Goal: Task Accomplishment & Management: Manage account settings

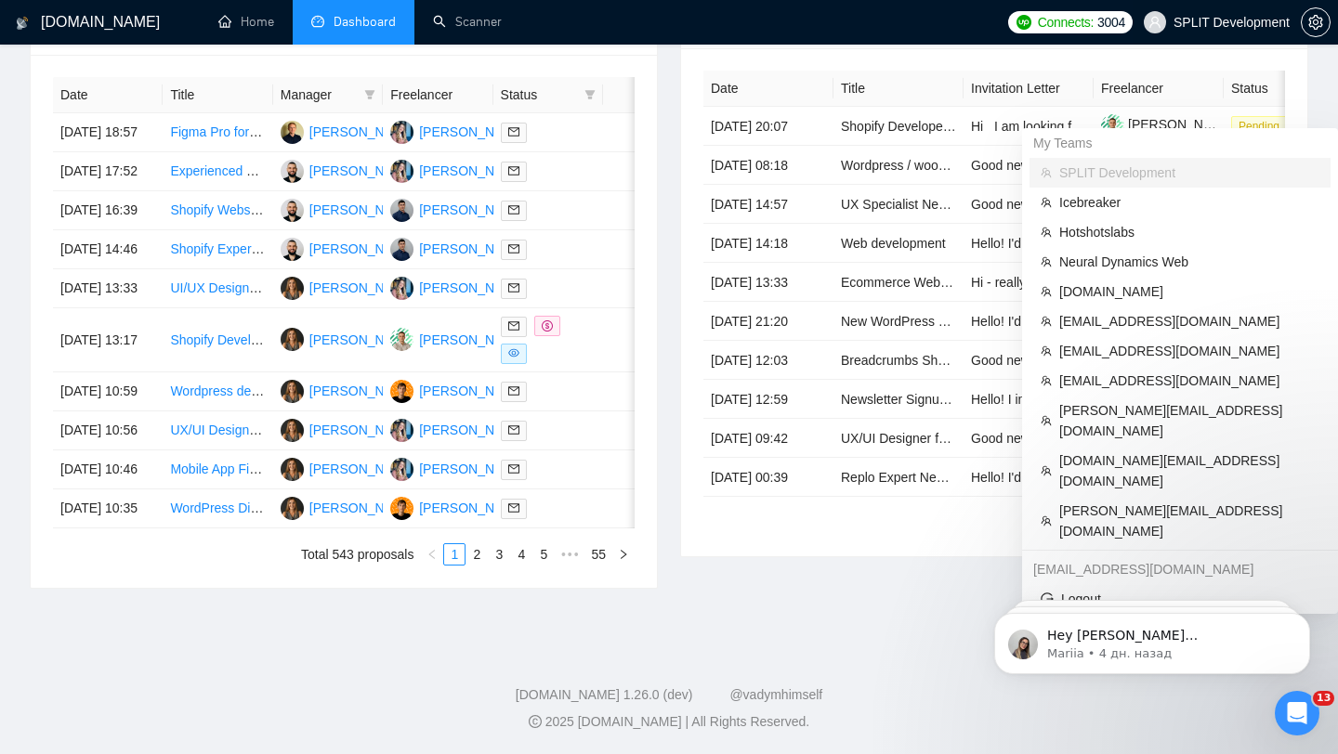
click at [1180, 31] on span "SPLIT Development" at bounding box center [1217, 22] width 168 height 59
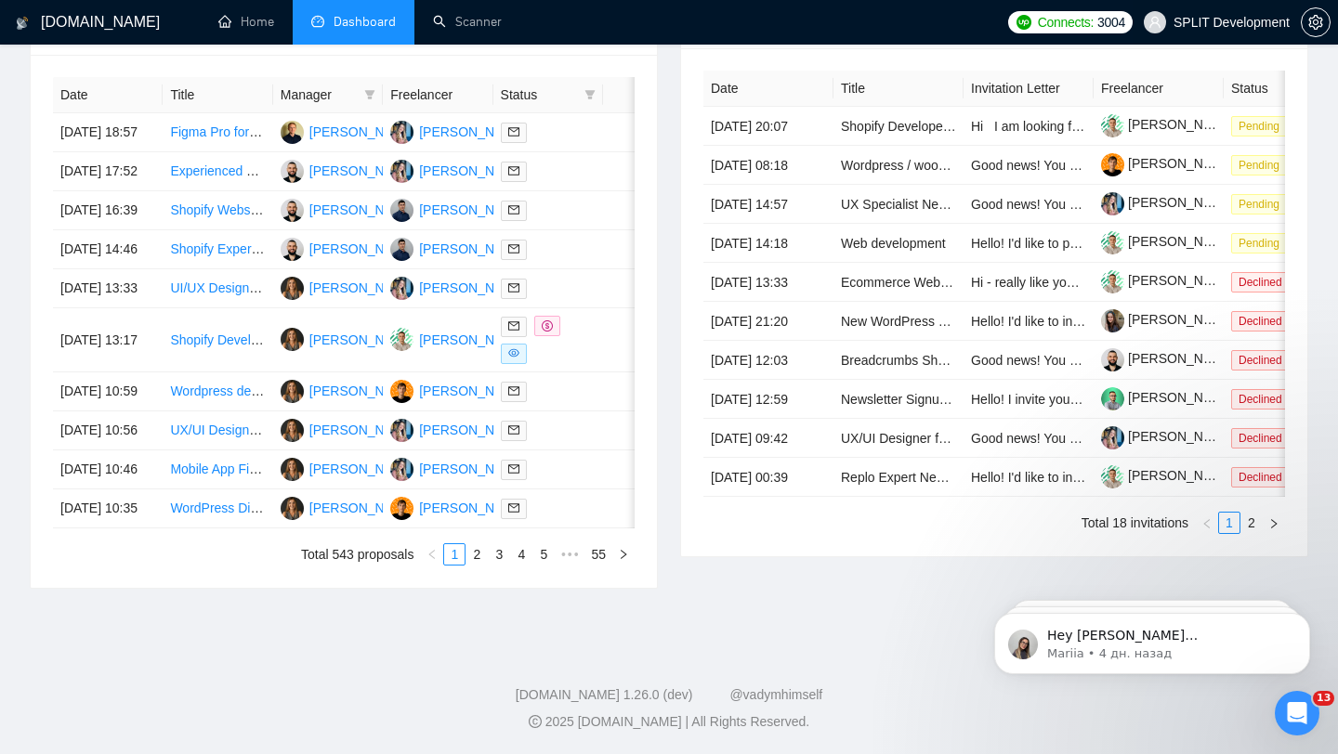
click at [1186, 22] on span "SPLIT Development" at bounding box center [1231, 22] width 116 height 0
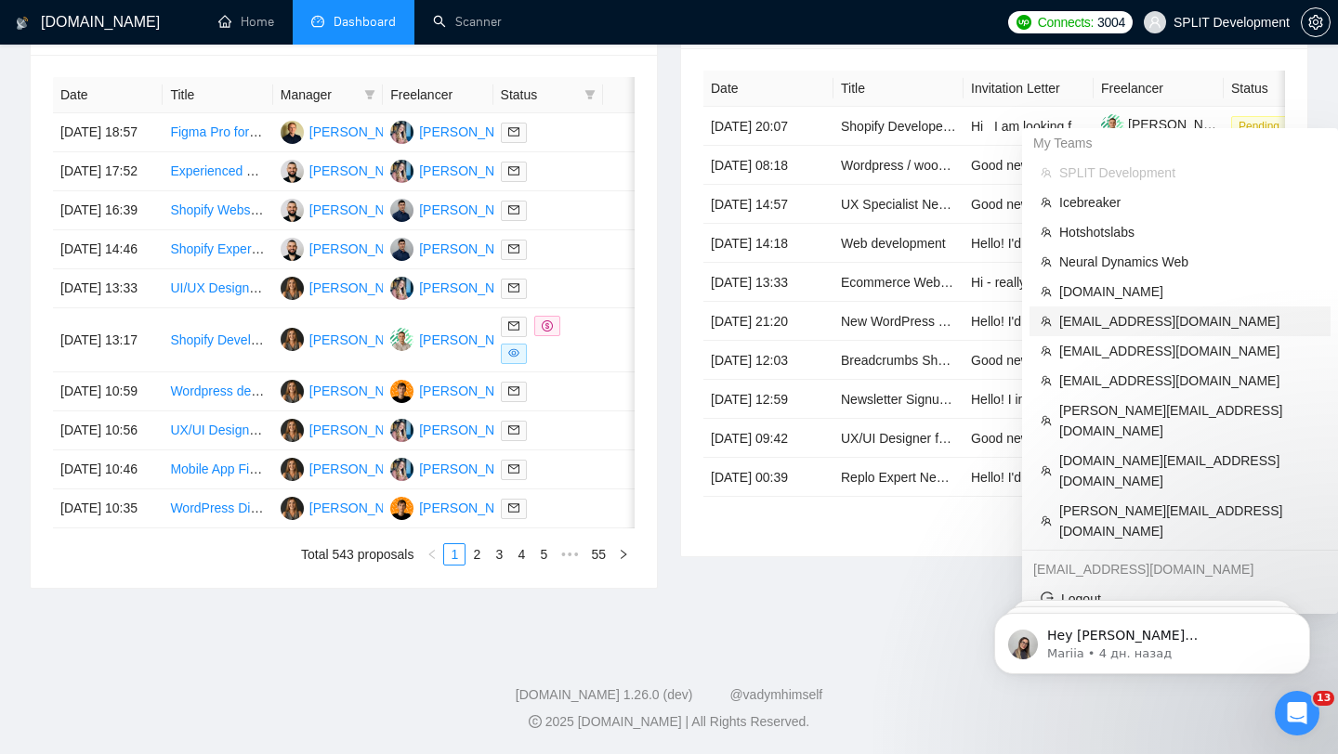
click at [1140, 311] on span "[EMAIL_ADDRESS][DOMAIN_NAME]" at bounding box center [1189, 321] width 260 height 20
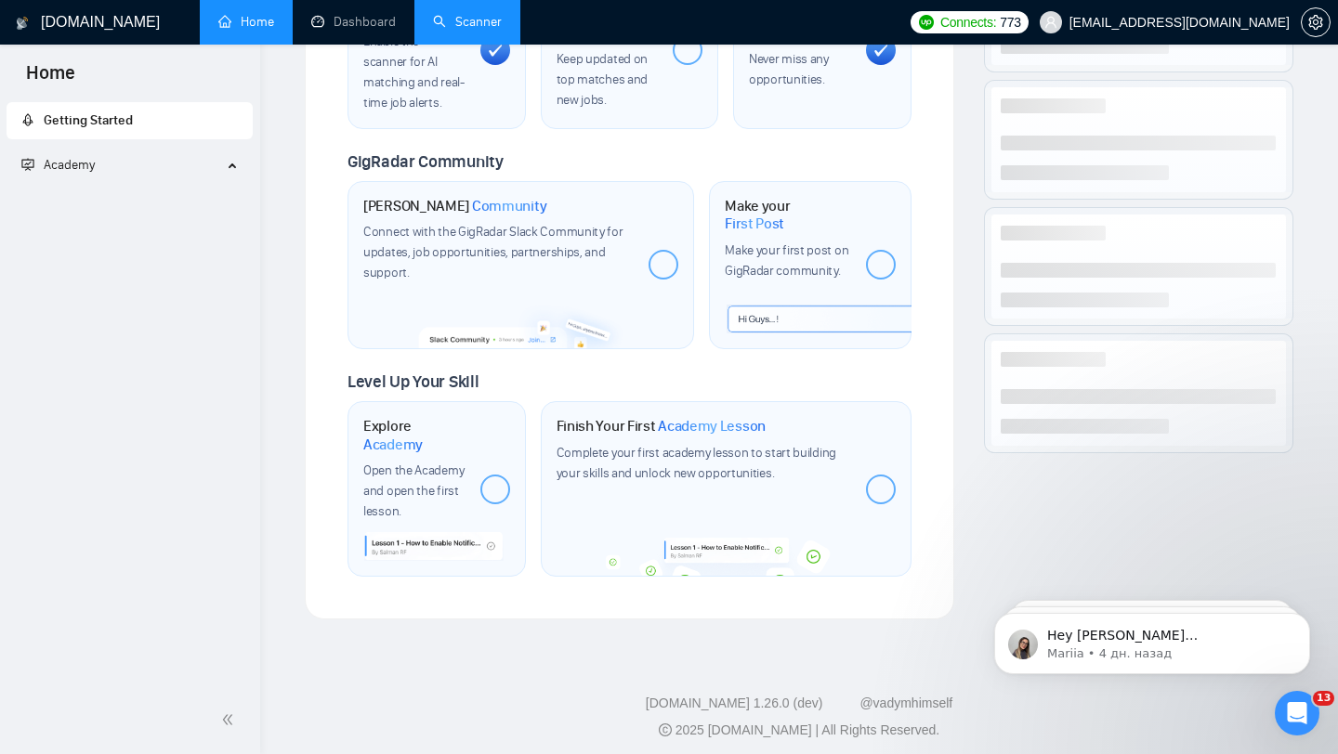
scroll to position [821, 0]
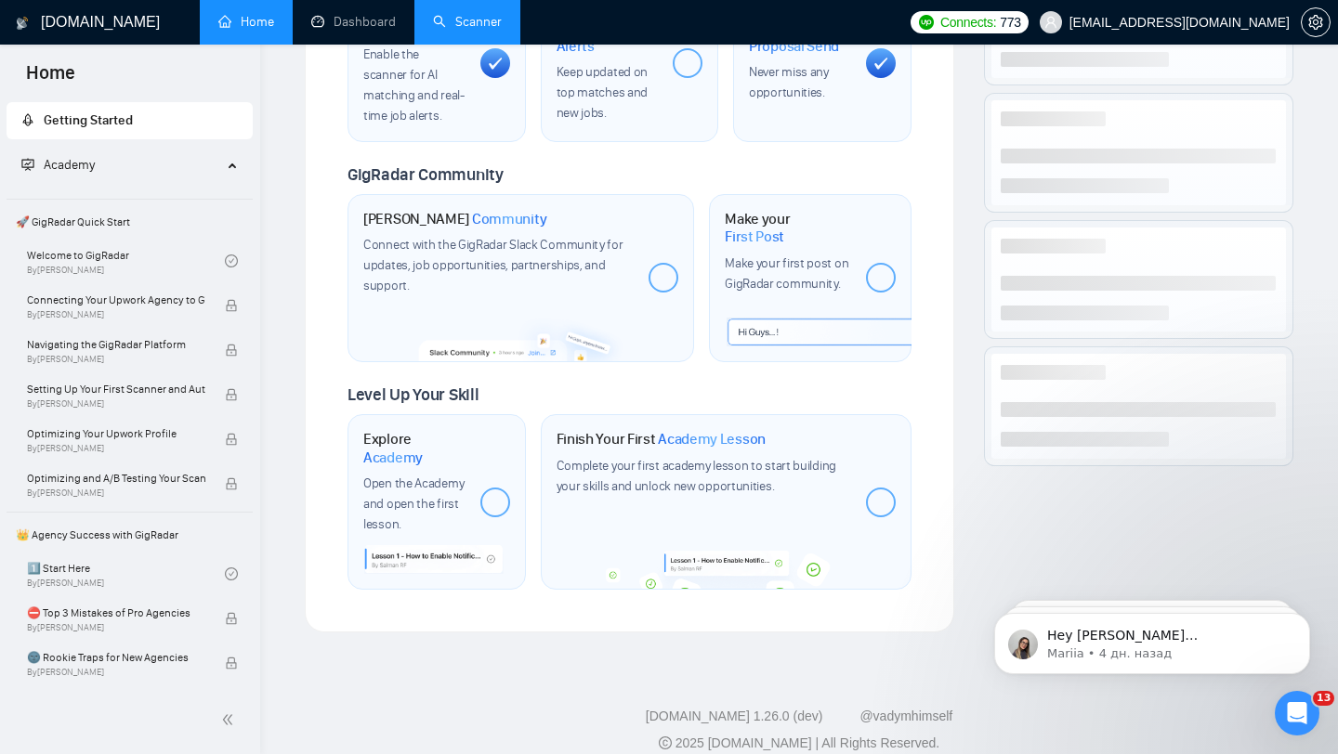
click at [461, 14] on link "Scanner" at bounding box center [467, 22] width 69 height 16
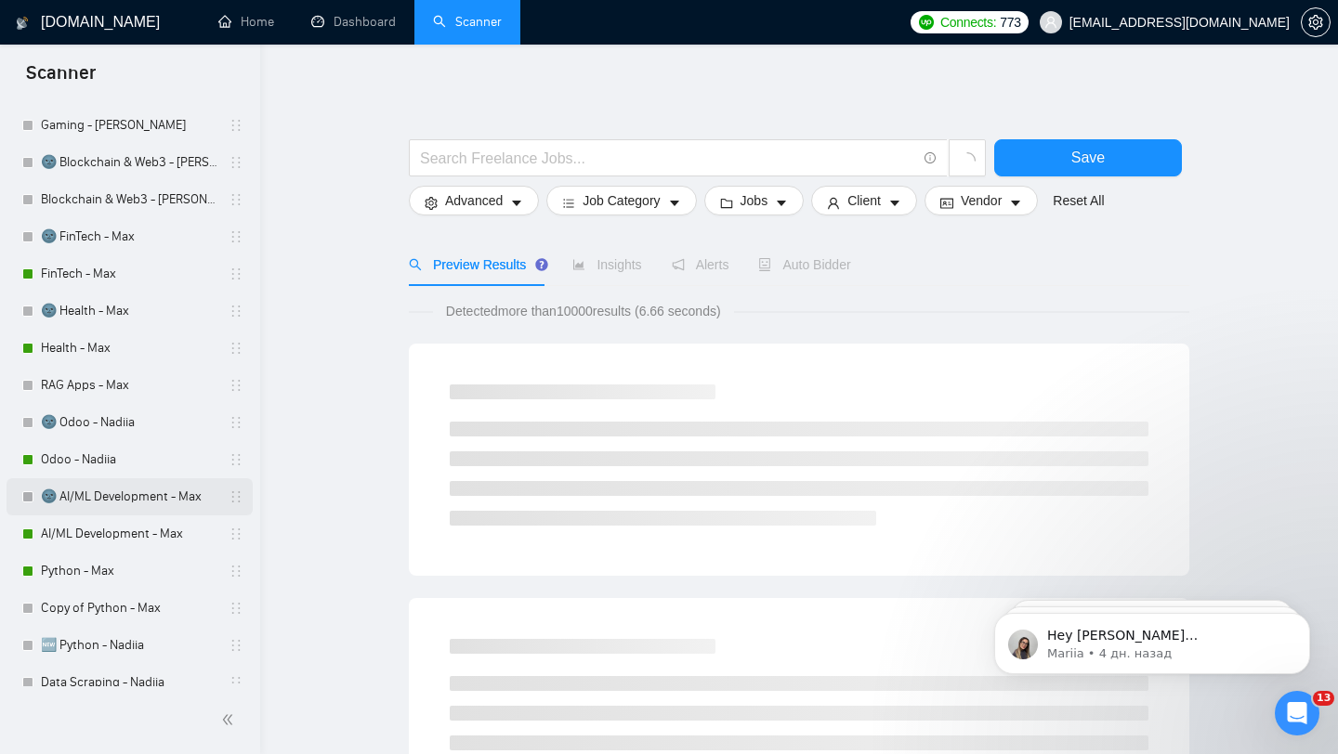
scroll to position [268, 0]
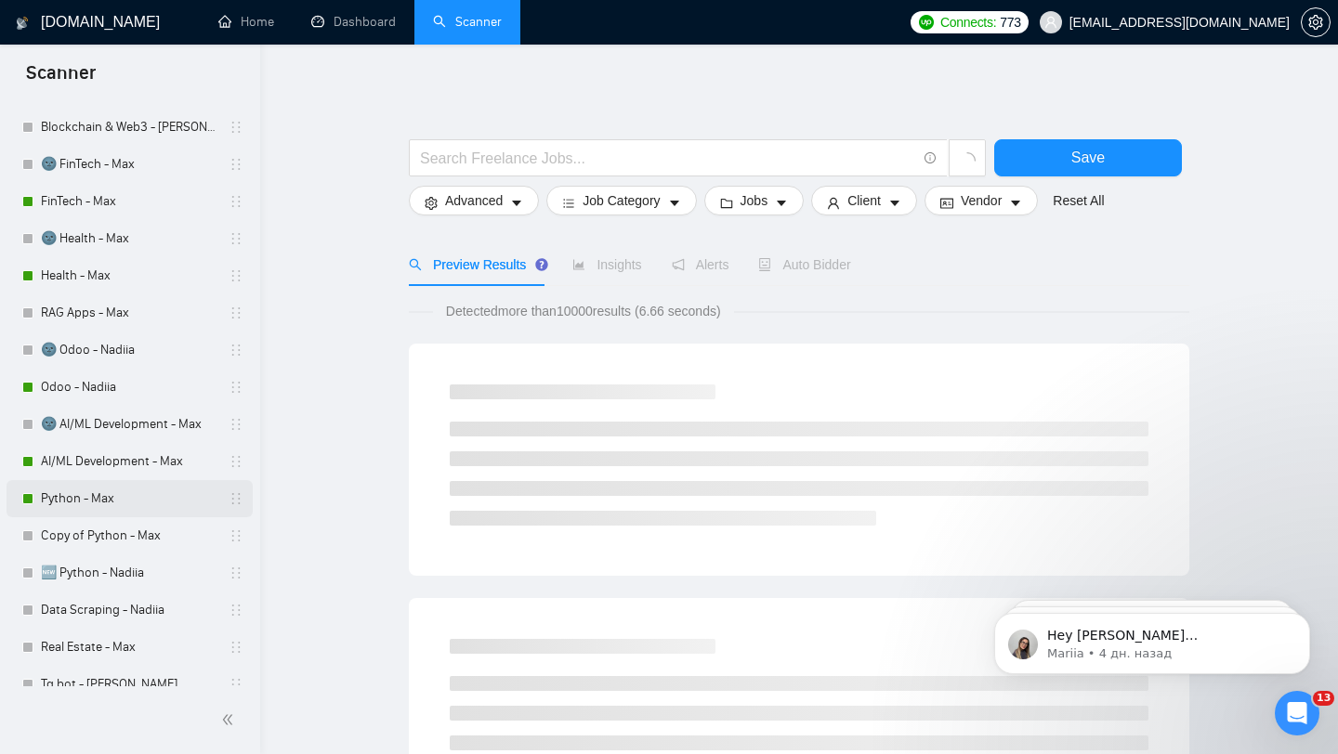
click at [72, 491] on link "Python - Max" at bounding box center [129, 498] width 177 height 37
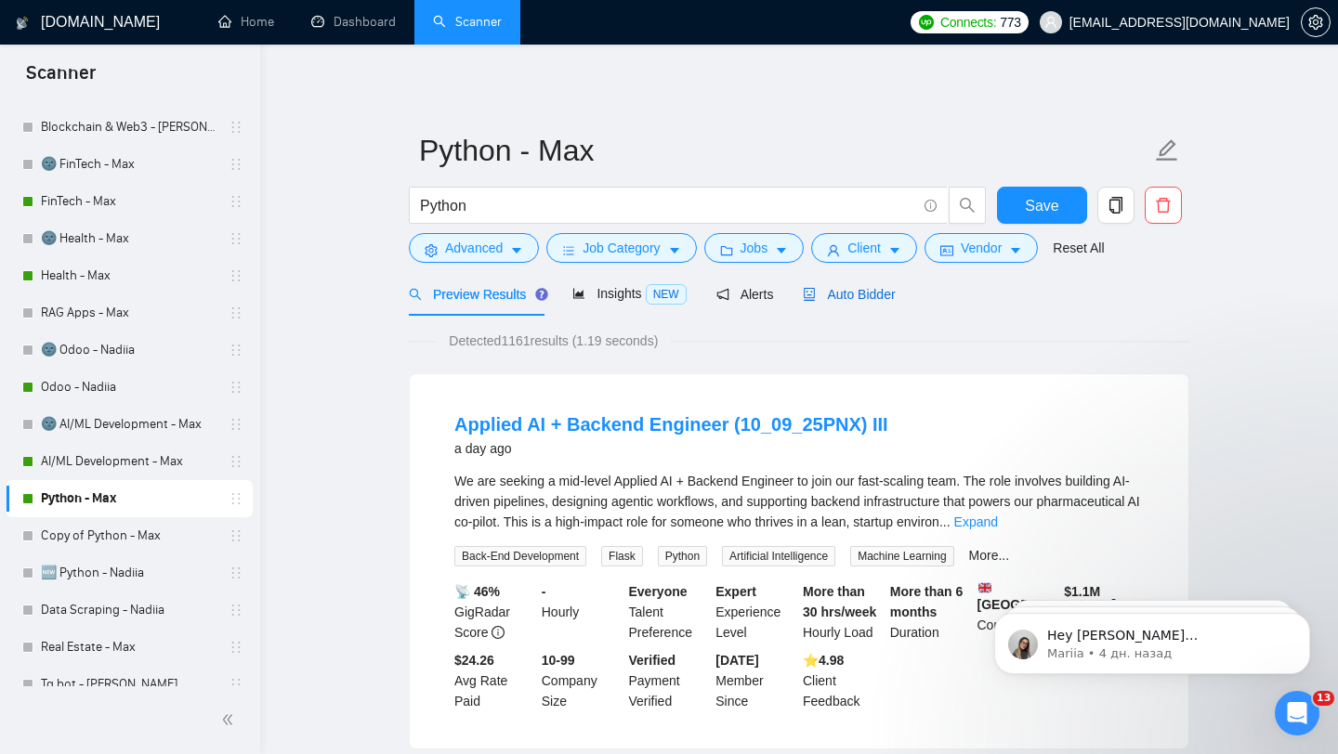
click at [858, 290] on span "Auto Bidder" at bounding box center [849, 294] width 92 height 15
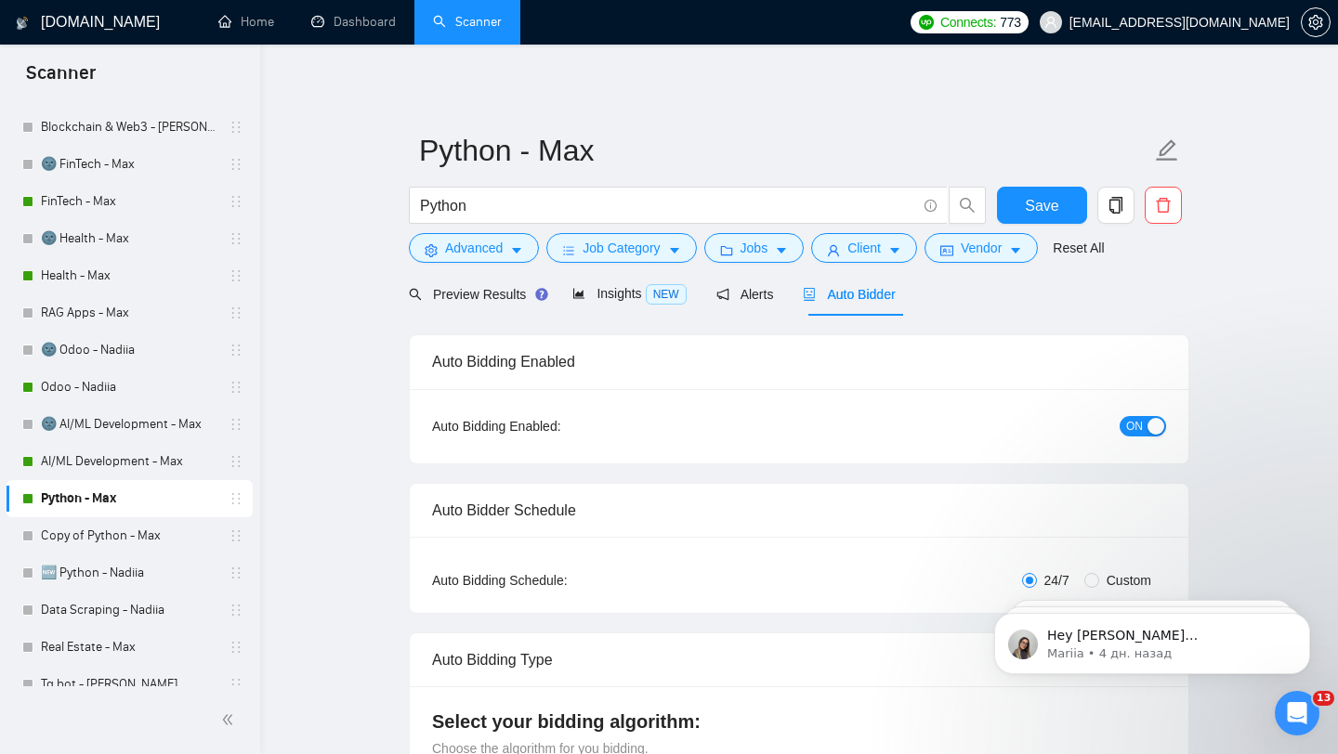
checkbox input "true"
click at [1317, 708] on html at bounding box center [1294, 710] width 45 height 45
click at [1310, 717] on div "Открыть службу сообщений Intercom" at bounding box center [1294, 710] width 61 height 61
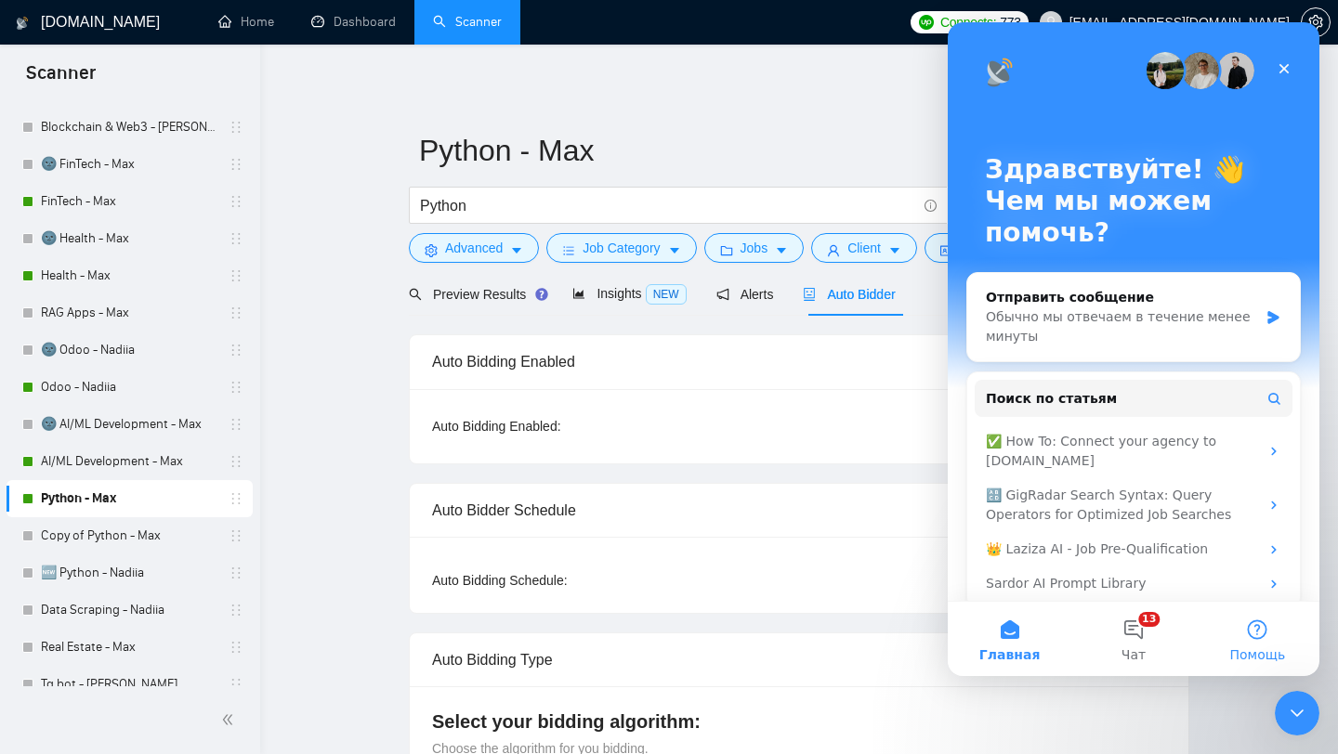
click at [1265, 646] on button "Помощь" at bounding box center [1258, 639] width 124 height 74
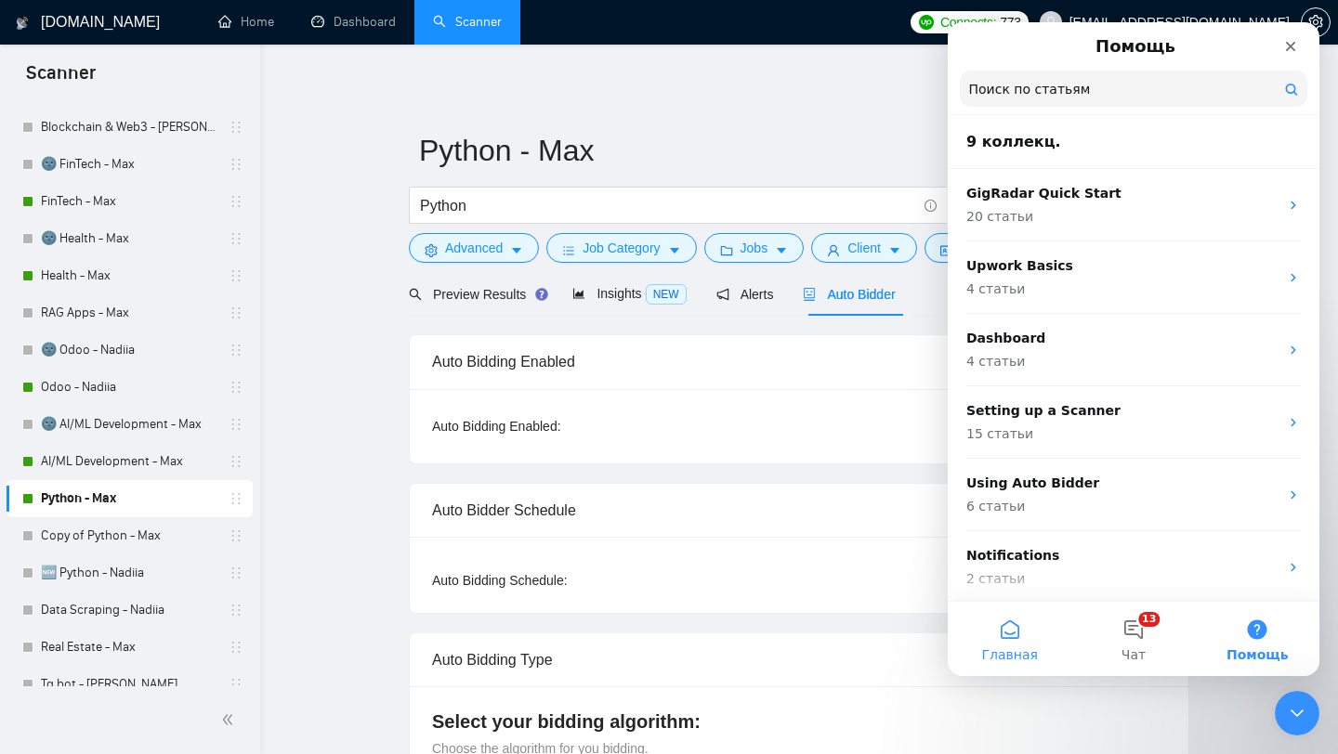
click at [1003, 627] on button "Главная" at bounding box center [1010, 639] width 124 height 74
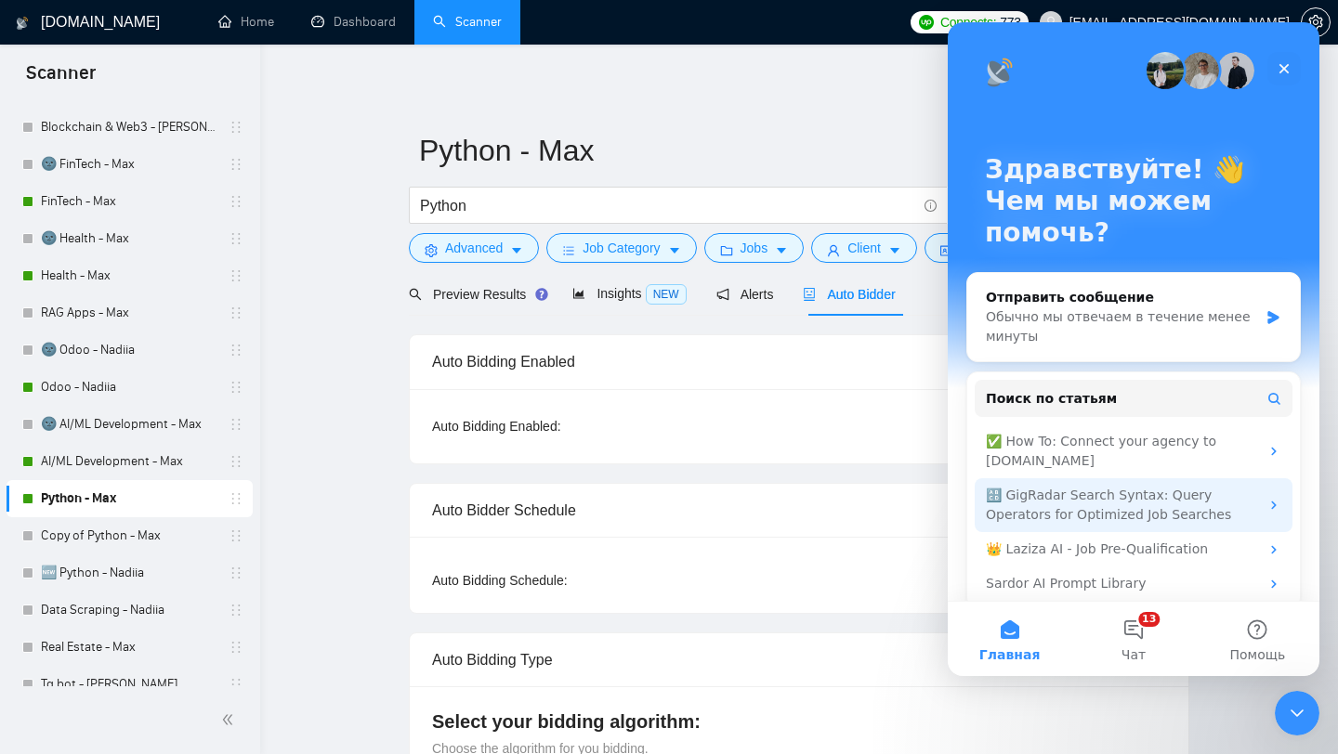
scroll to position [18, 0]
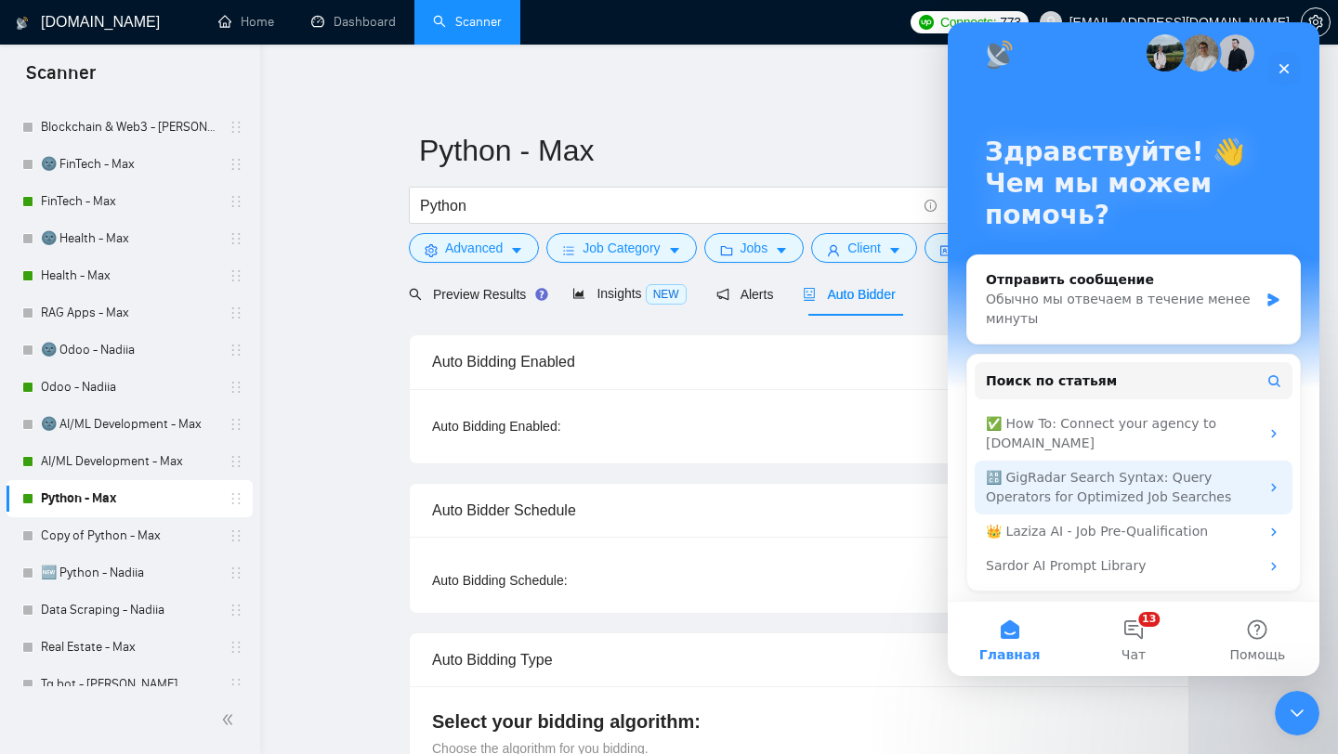
click at [1165, 478] on div "🔠 GigRadar Search Syntax: Query Operators for Optimized Job Searches" at bounding box center [1122, 487] width 273 height 39
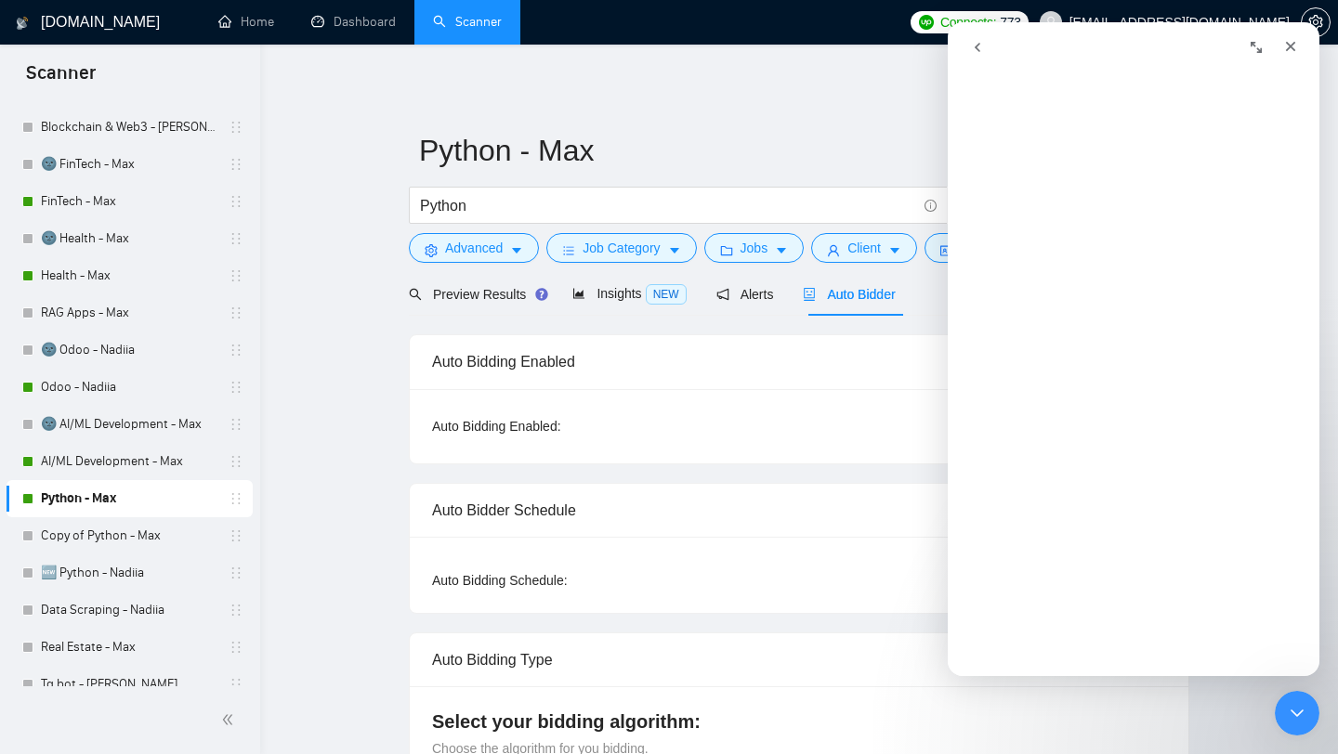
scroll to position [0, 0]
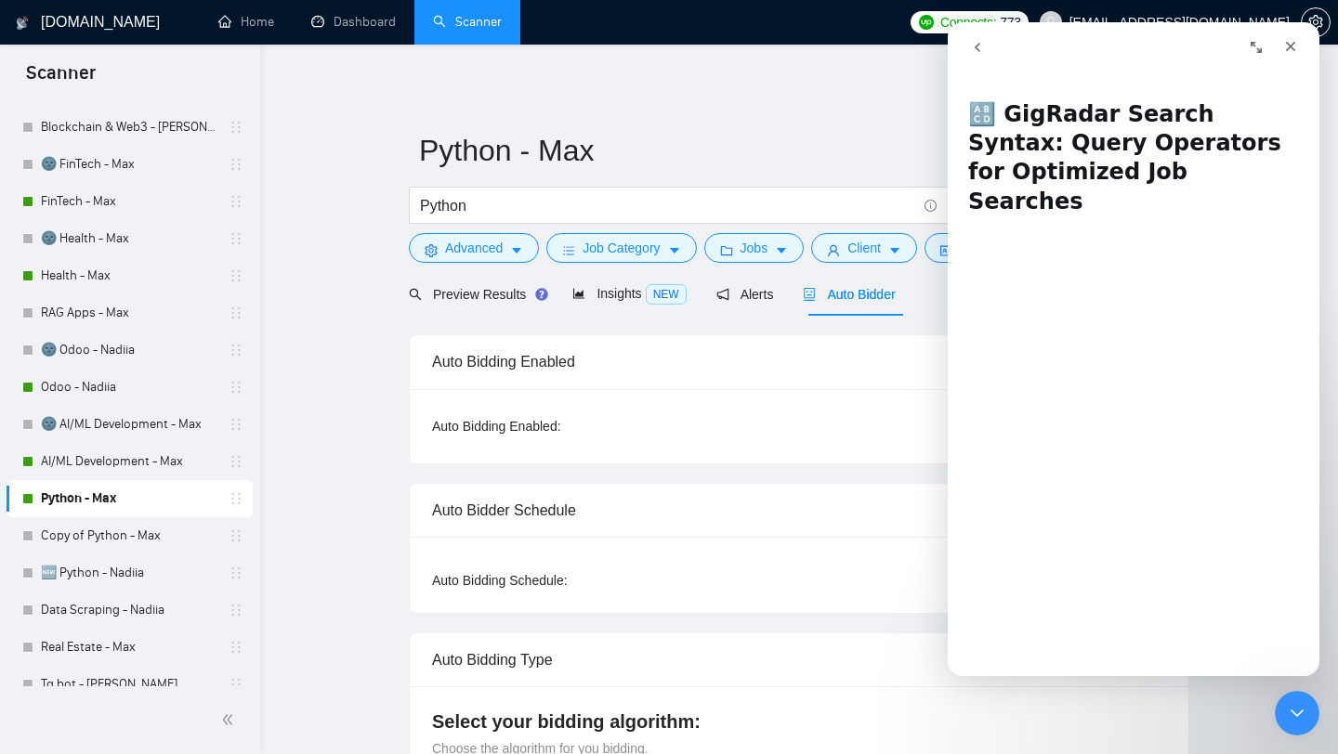
click at [984, 54] on icon "go back" at bounding box center [977, 47] width 15 height 15
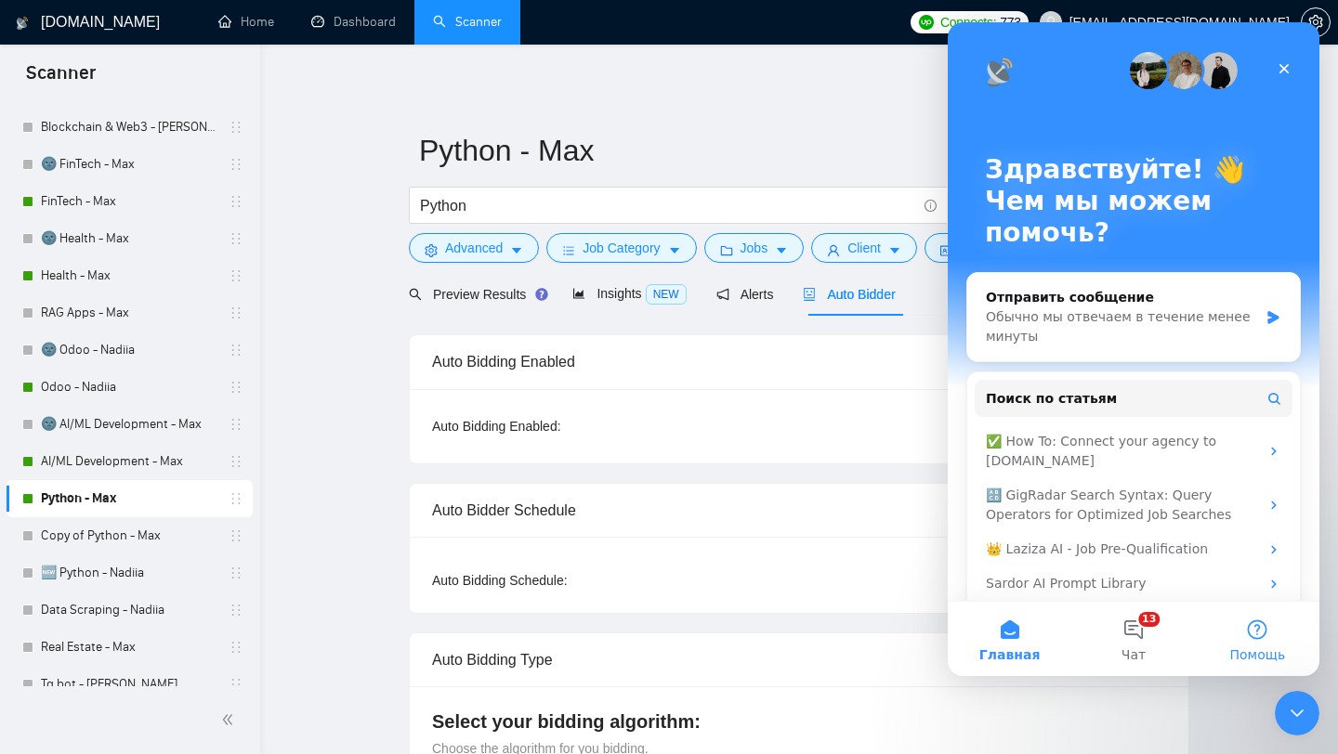
click at [1254, 635] on button "Помощь" at bounding box center [1258, 639] width 124 height 74
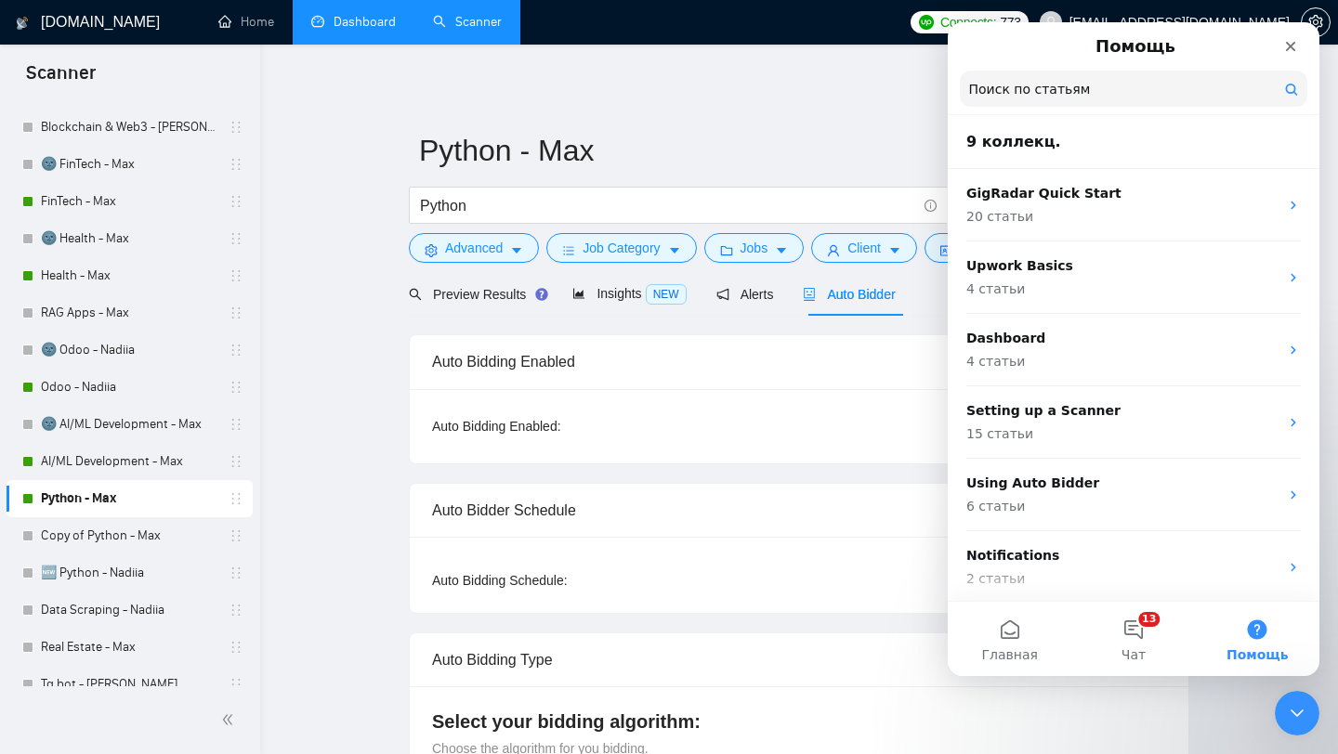
click at [350, 25] on link "Dashboard" at bounding box center [353, 22] width 85 height 16
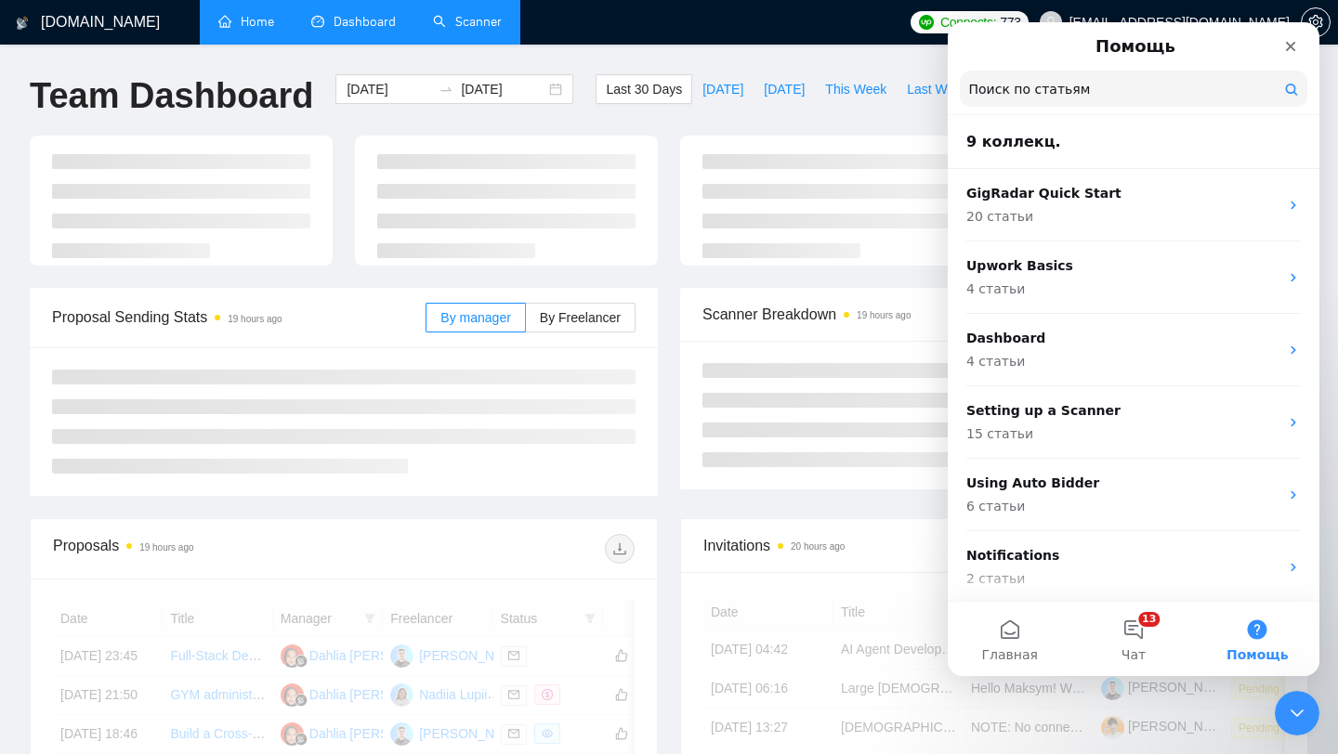
click at [261, 25] on link "Home" at bounding box center [246, 22] width 56 height 16
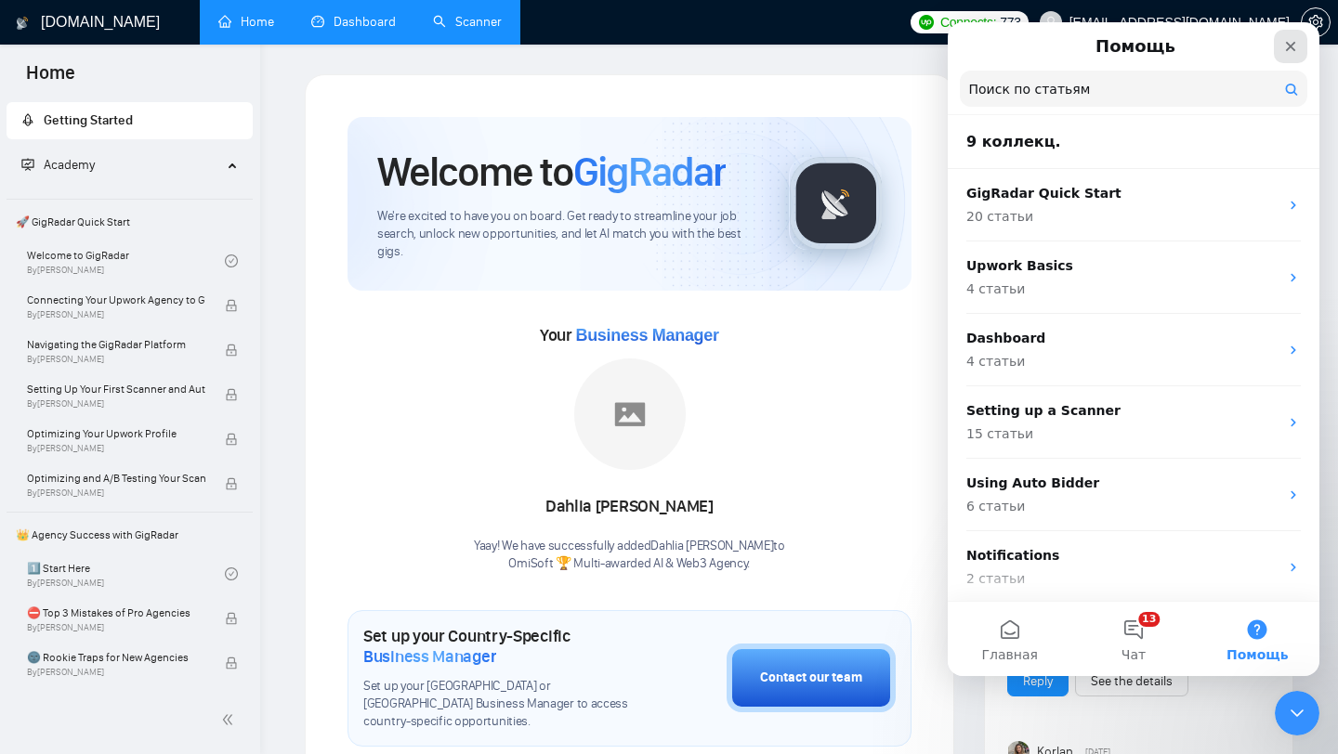
click at [1297, 47] on icon "Закрыть" at bounding box center [1290, 46] width 15 height 15
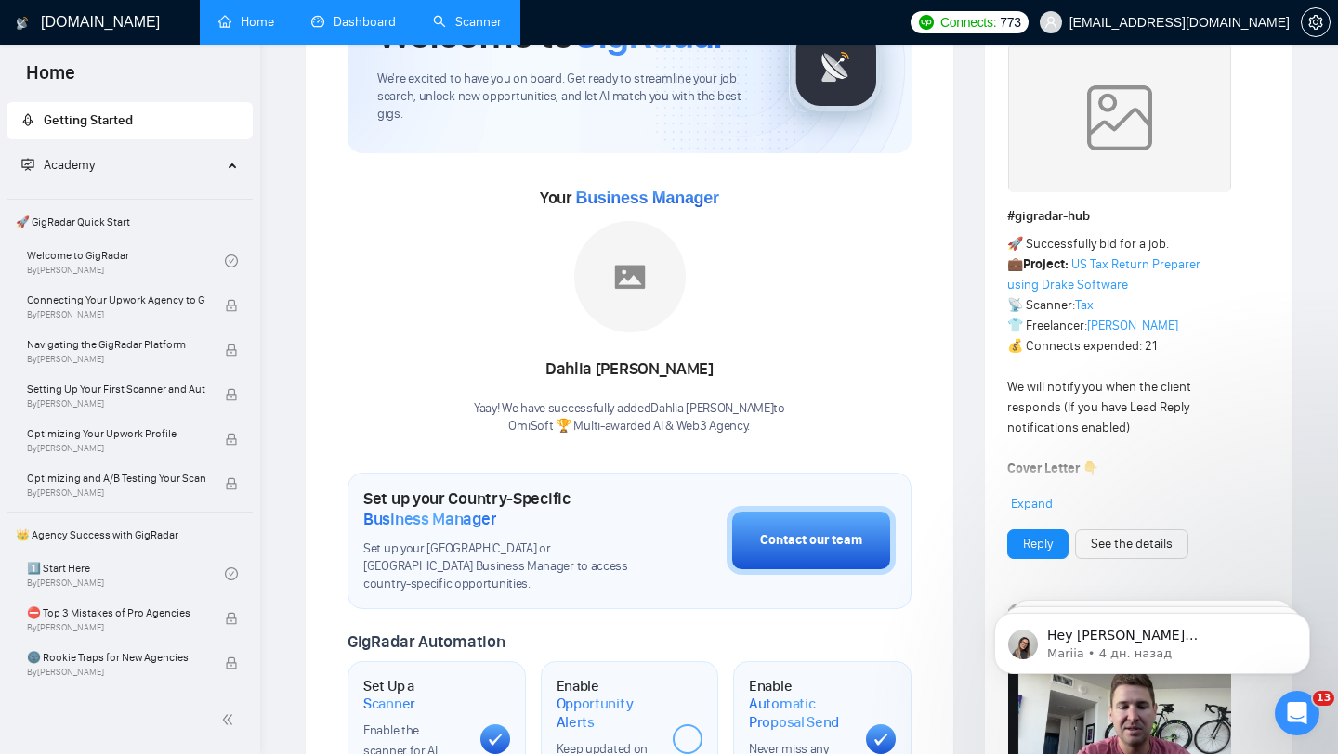
click at [352, 28] on link "Dashboard" at bounding box center [353, 22] width 85 height 16
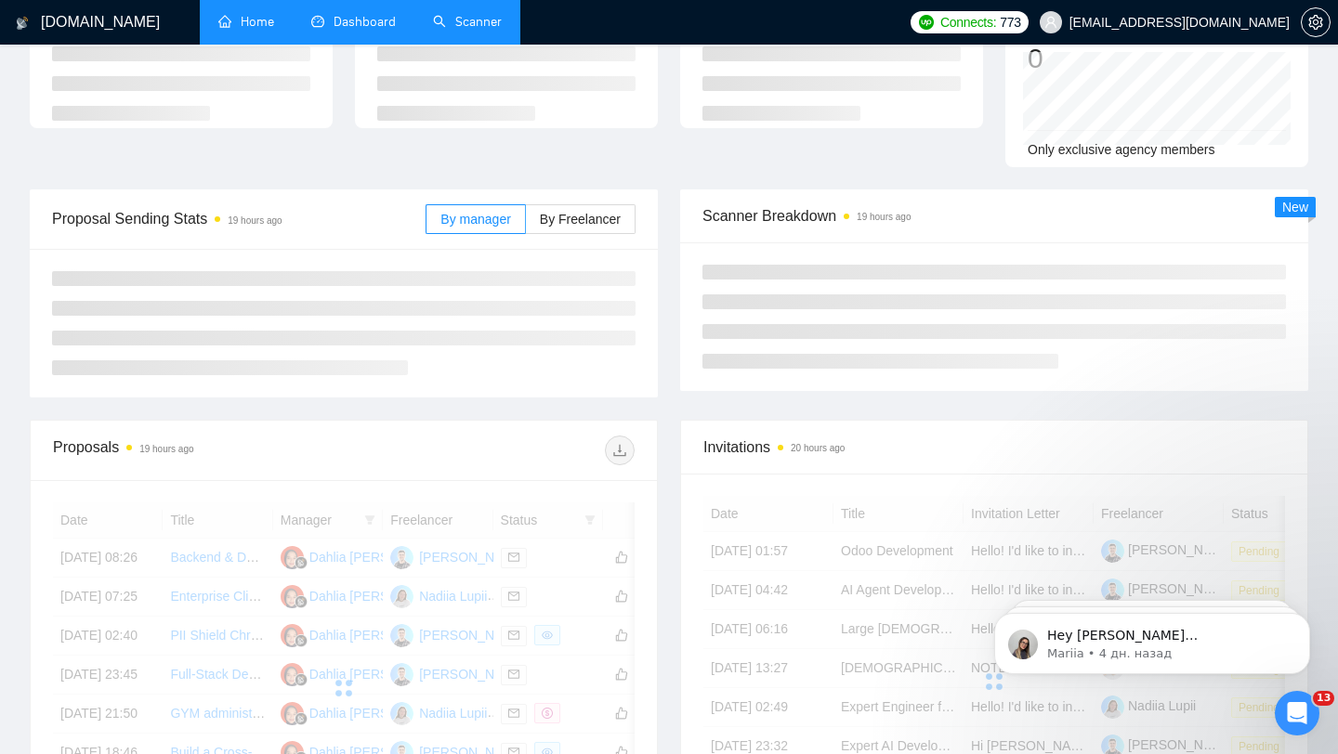
click at [476, 30] on link "Scanner" at bounding box center [467, 22] width 69 height 16
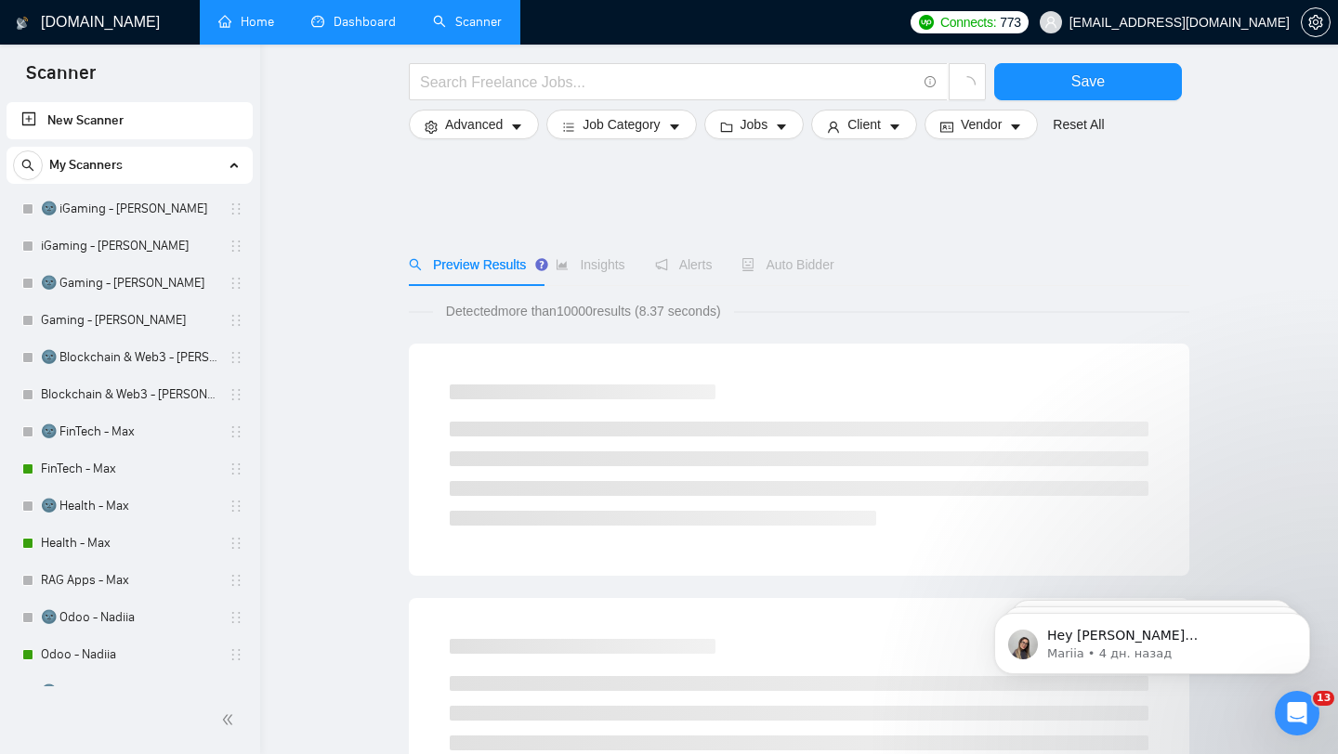
scroll to position [187, 0]
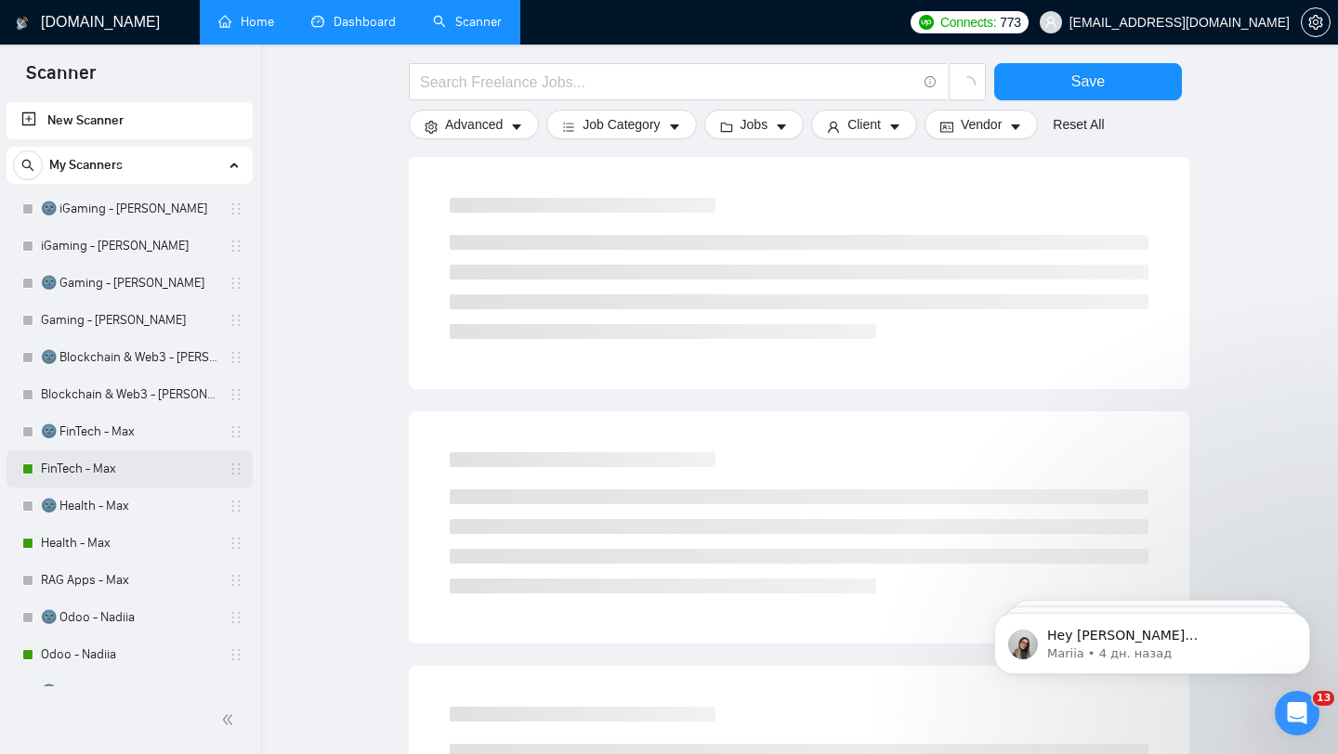
click at [138, 481] on link "FinTech - Max" at bounding box center [129, 469] width 177 height 37
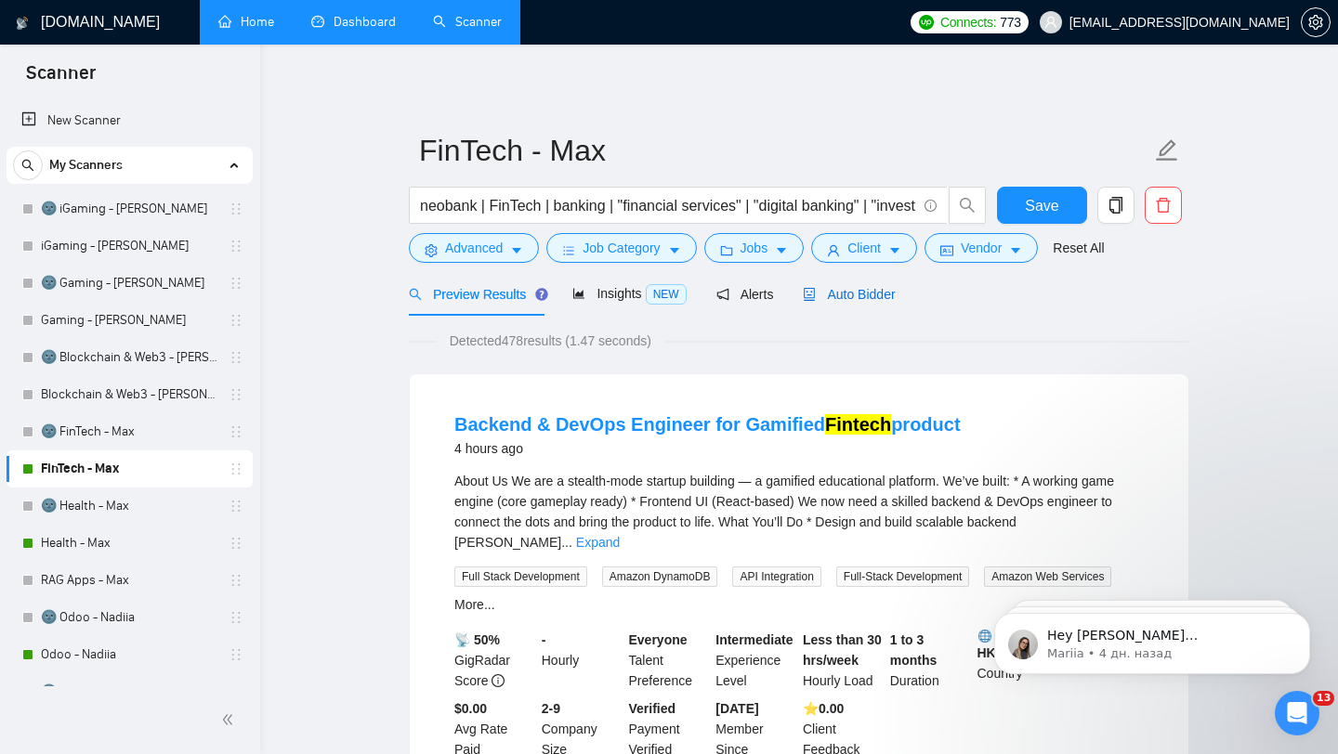
click at [820, 301] on span "Auto Bidder" at bounding box center [849, 294] width 92 height 15
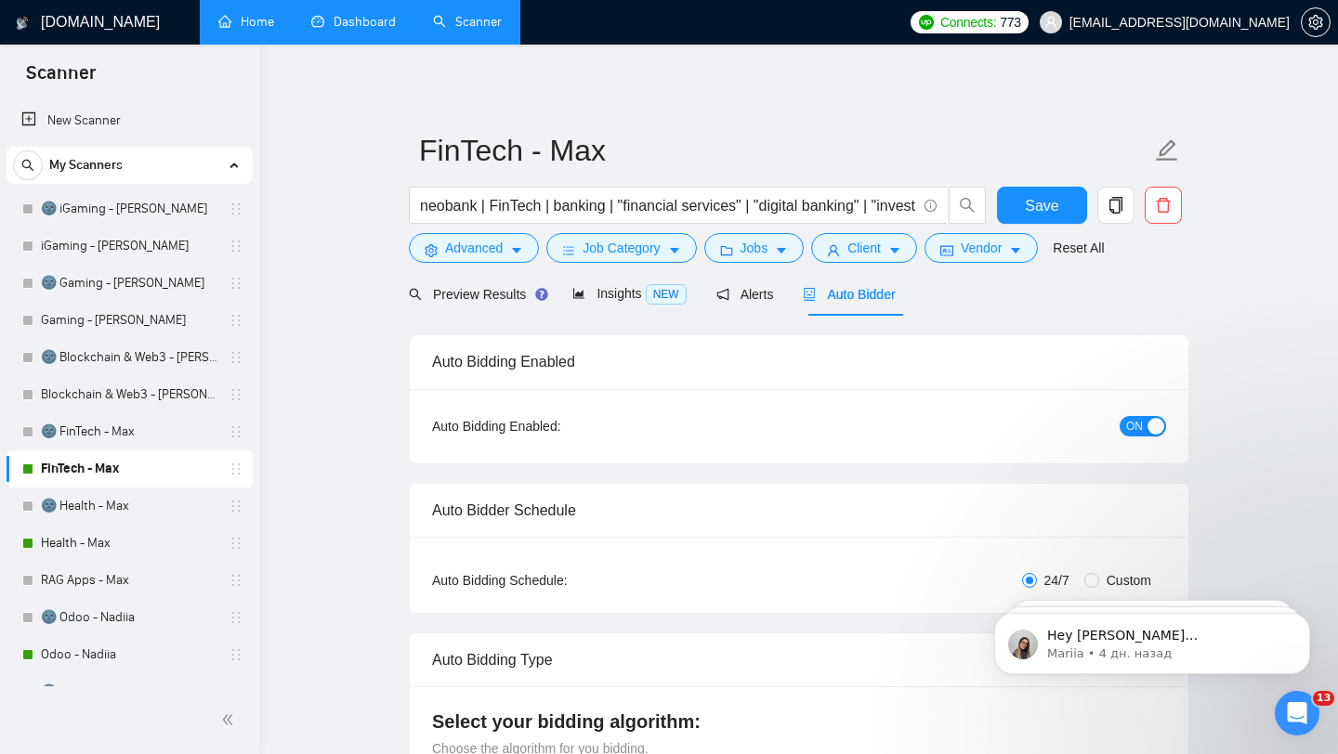
checkbox input "true"
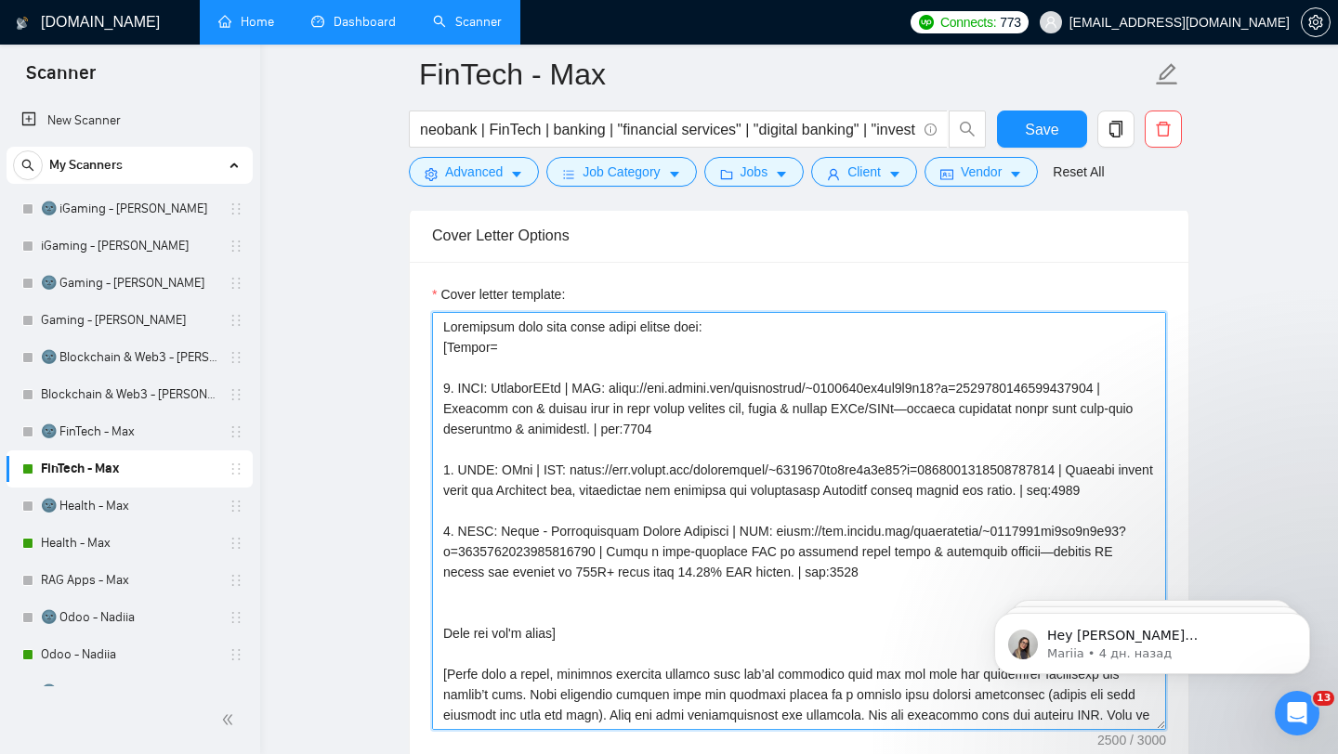
drag, startPoint x: 735, startPoint y: 351, endPoint x: 341, endPoint y: 327, distance: 394.7
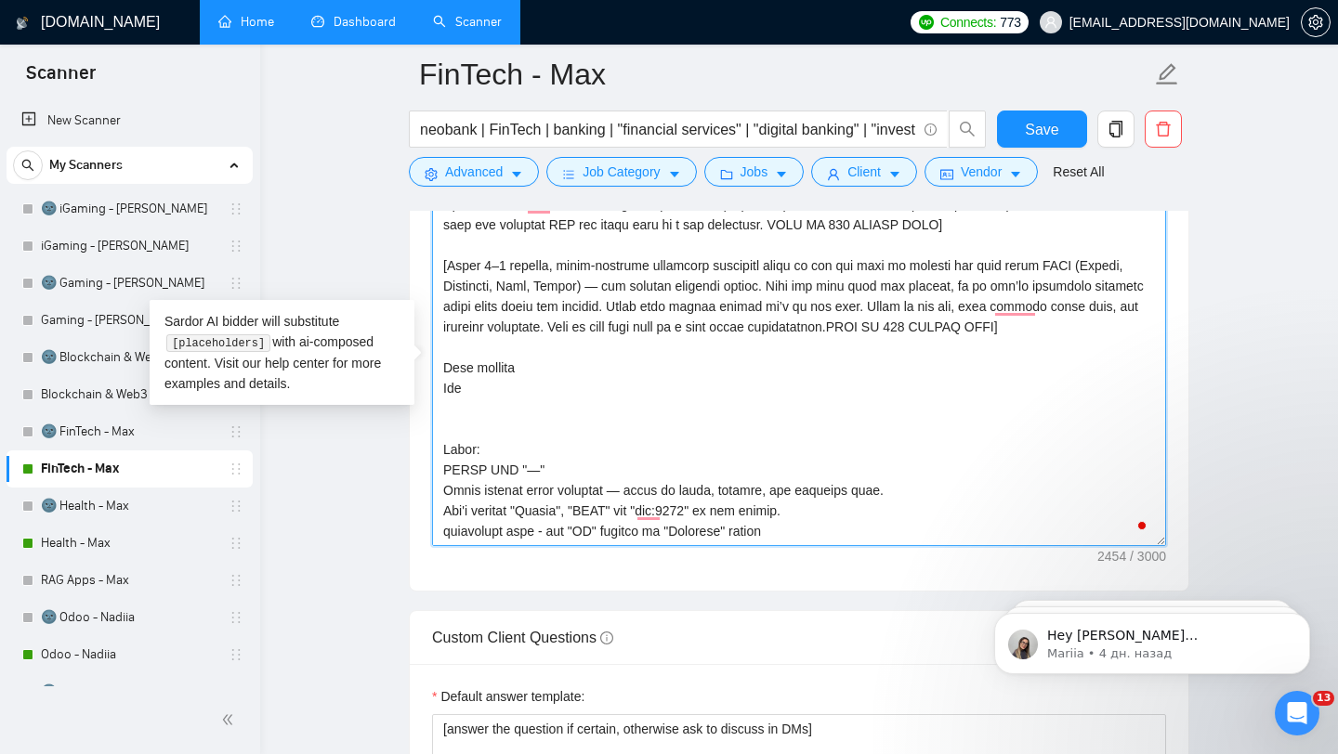
scroll to position [2342, 0]
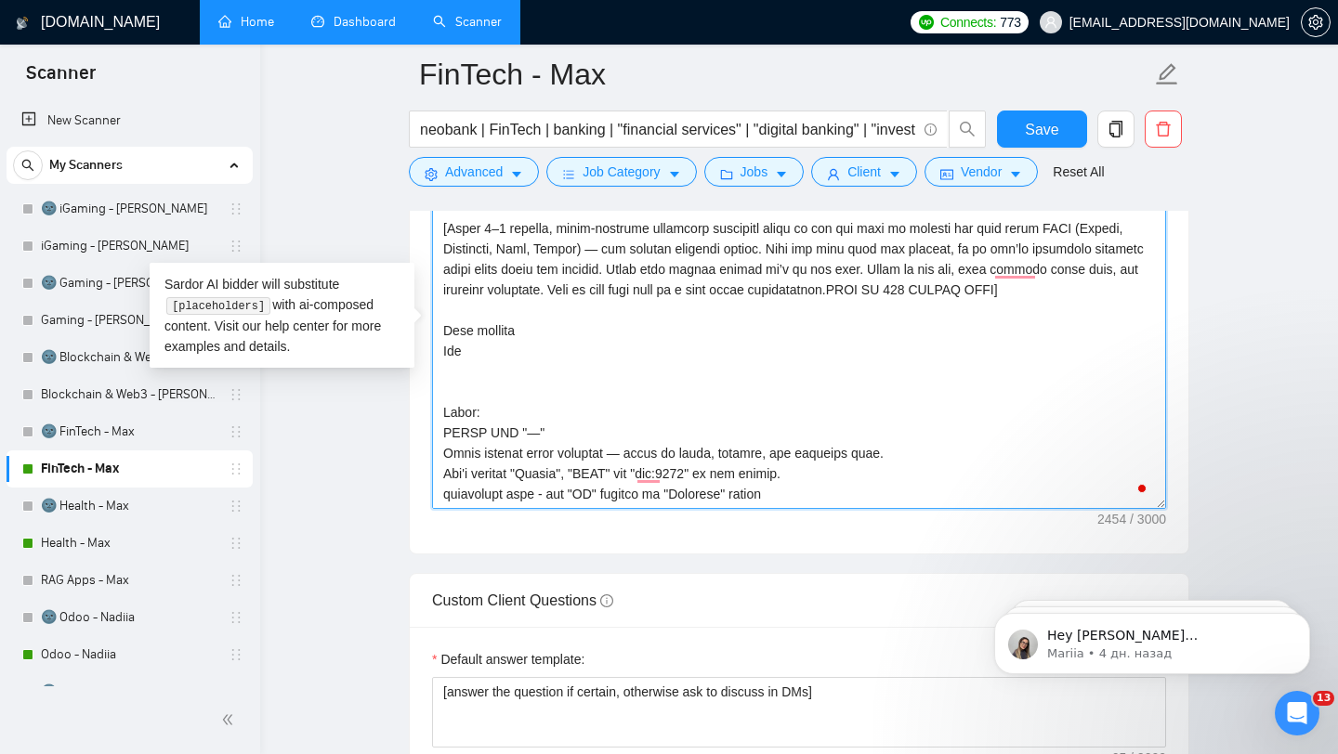
click at [854, 509] on textarea "Cover letter template:" at bounding box center [799, 300] width 734 height 418
click at [446, 439] on textarea "Cover letter template:" at bounding box center [799, 300] width 734 height 418
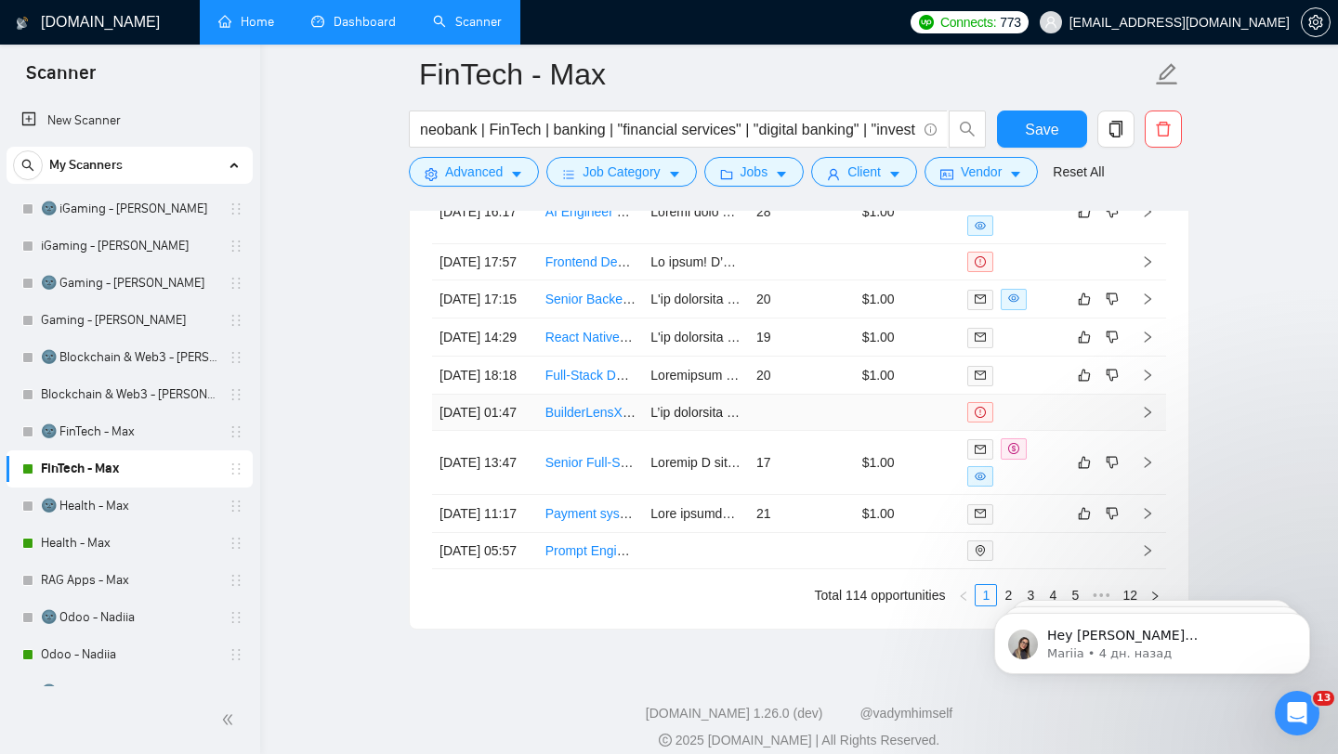
scroll to position [5199, 0]
click at [935, 242] on td "$1.00" at bounding box center [908, 210] width 106 height 64
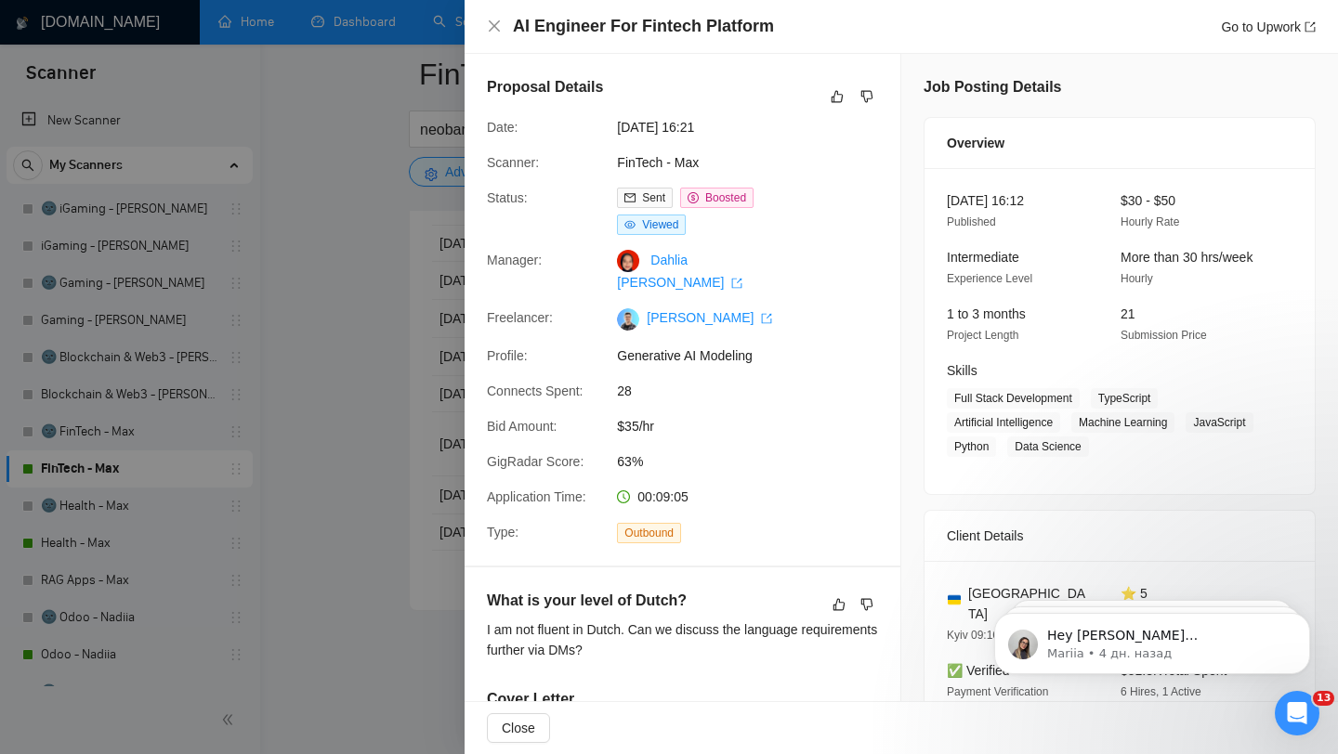
click at [457, 185] on div at bounding box center [669, 377] width 1338 height 754
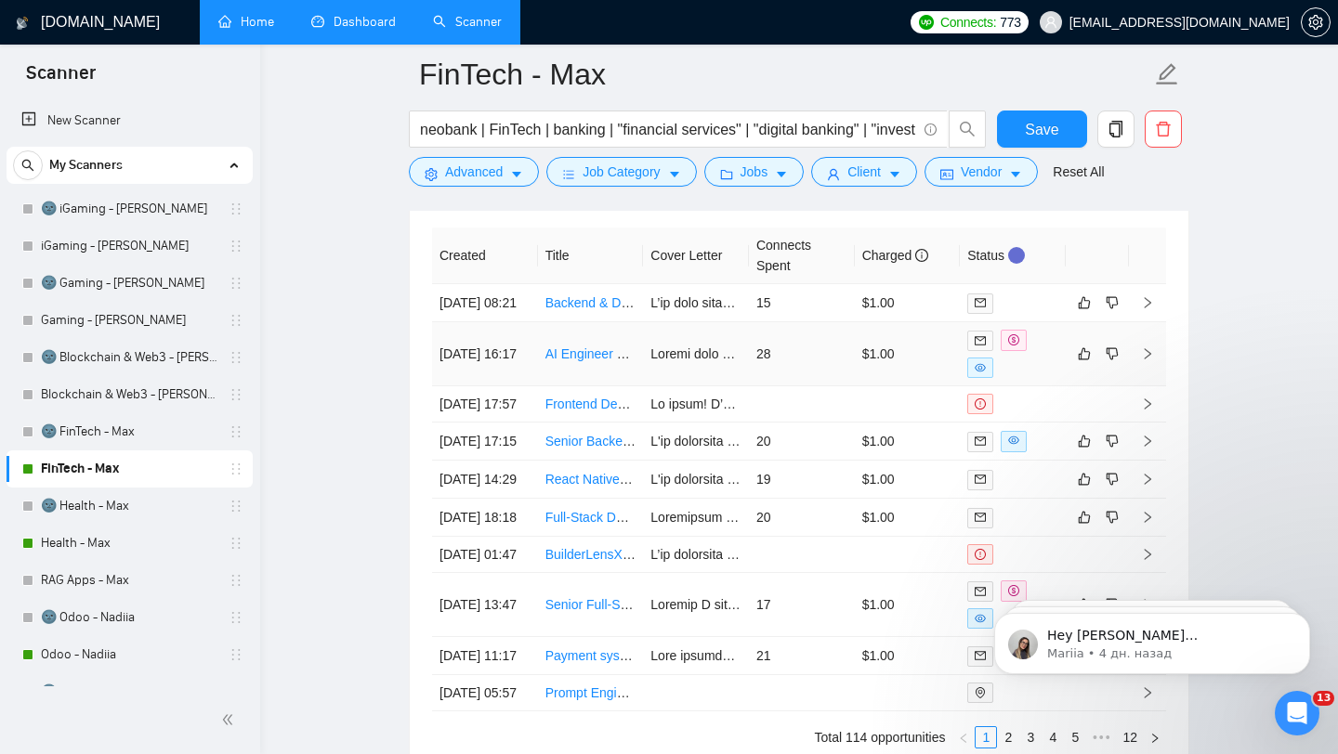
scroll to position [5053, 0]
click at [806, 324] on td "15" at bounding box center [802, 305] width 106 height 38
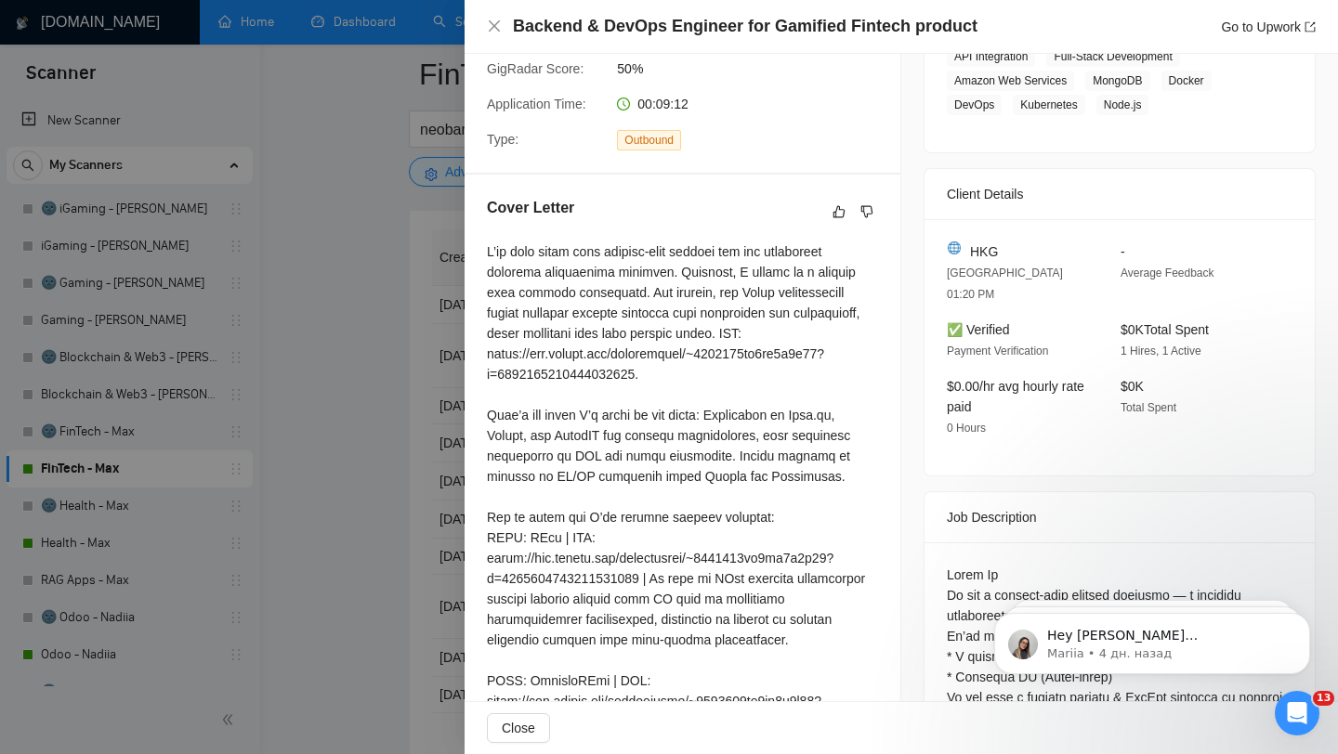
scroll to position [365, 0]
click at [462, 263] on div at bounding box center [669, 377] width 1338 height 754
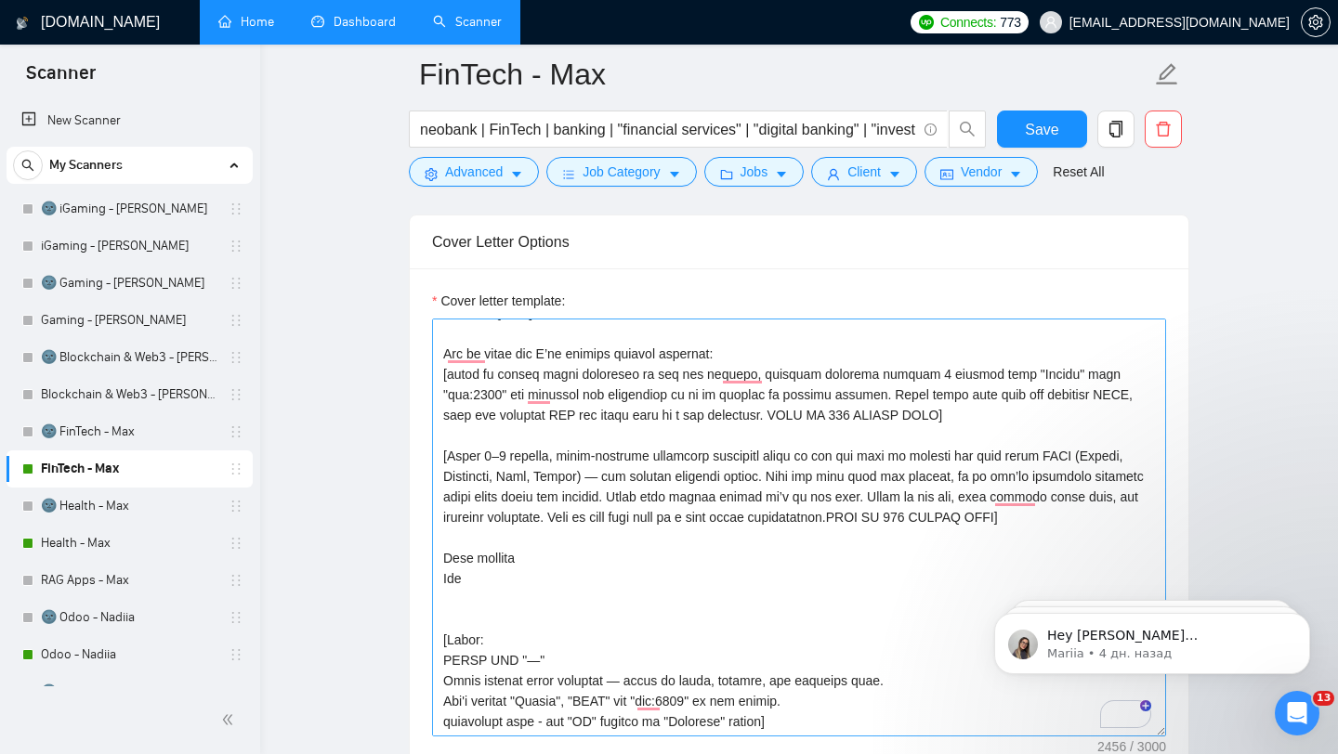
scroll to position [400, 0]
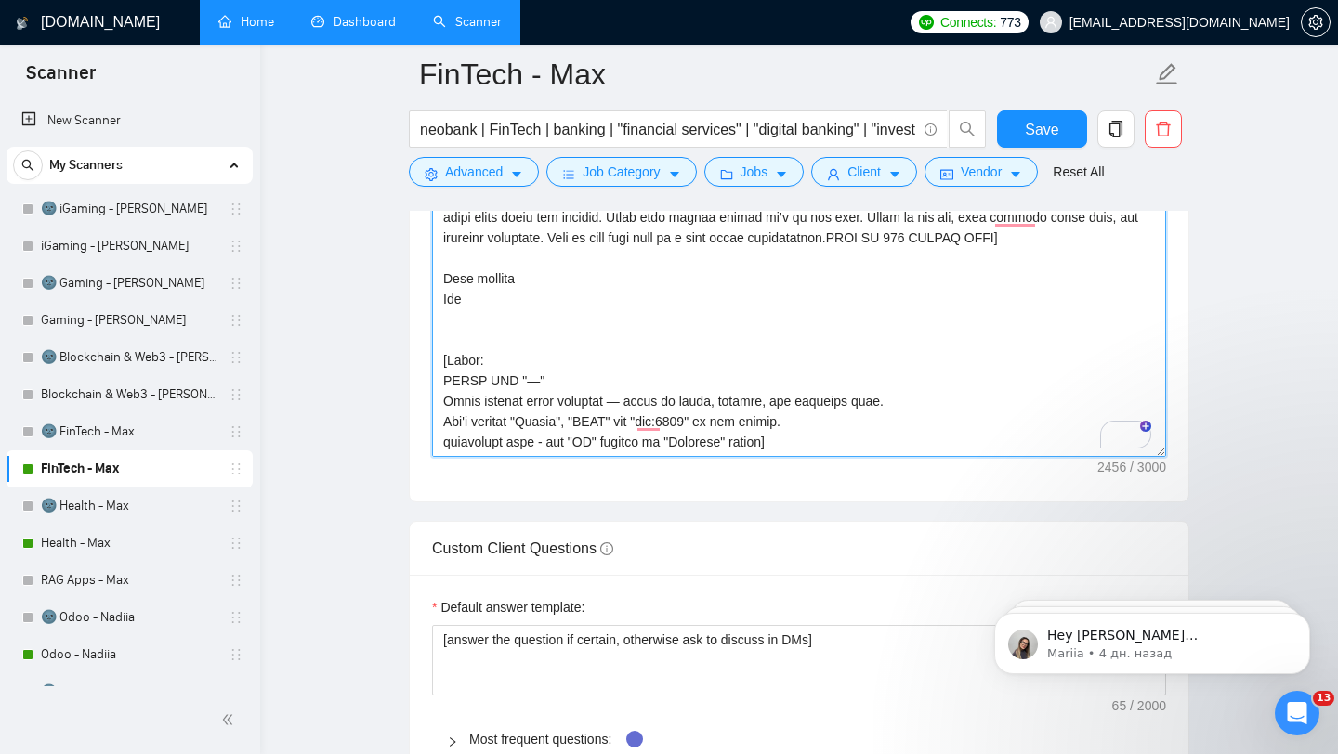
click at [773, 457] on textarea "Cover letter template:" at bounding box center [799, 248] width 734 height 418
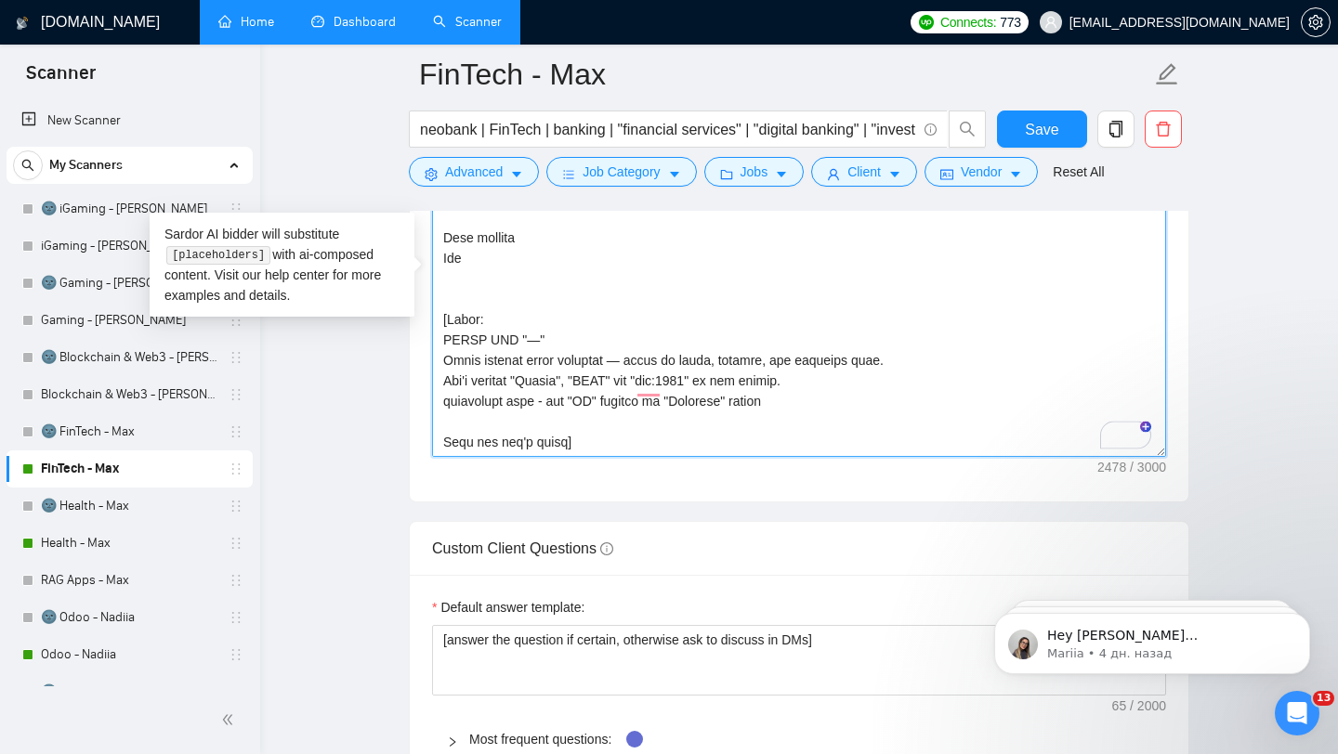
type textarea "[Loremi= 9. DOLO: SitametCOns | ADI: elits://doe.tempor.inc/utlaboreetd/~608213…"
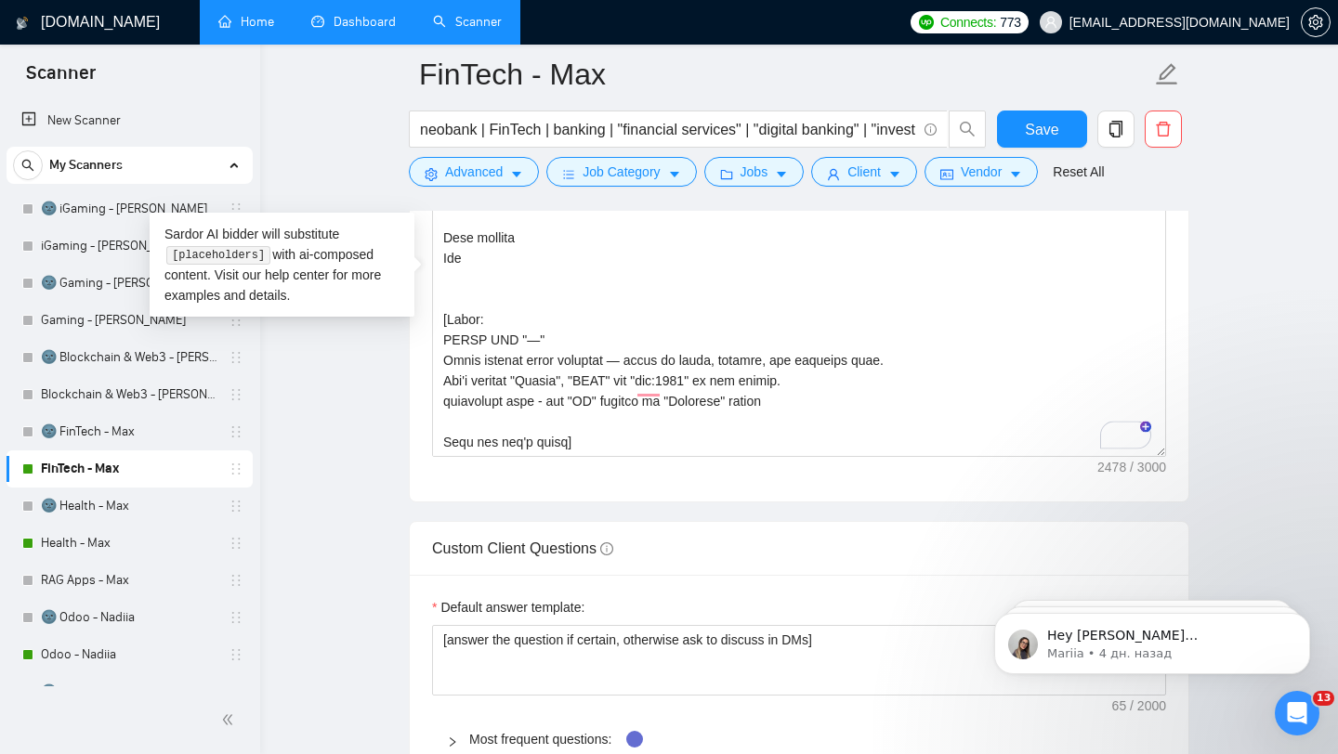
click at [764, 542] on form "Auto Bidding Enabled Auto Bidding Enabled: ON Auto Bidder Schedule Auto Bidding…" at bounding box center [799, 374] width 780 height 4839
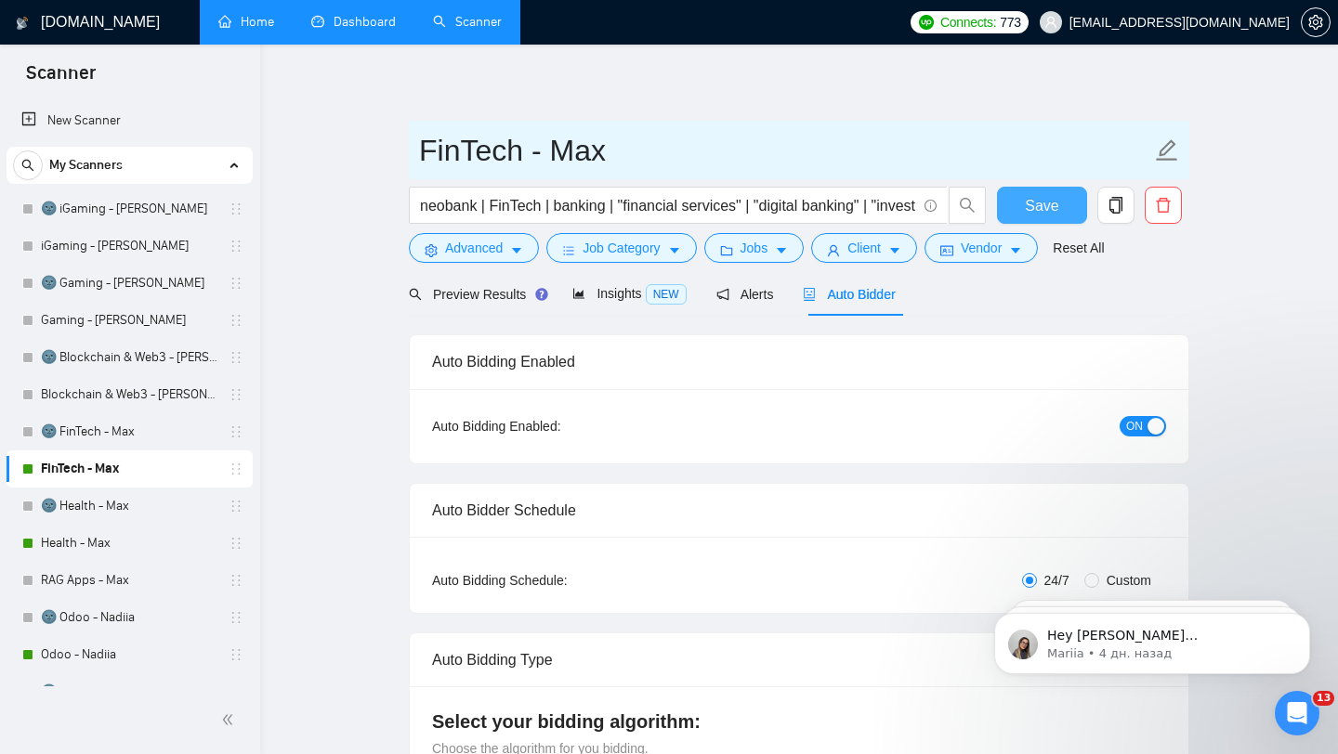
click at [1017, 202] on button "Save" at bounding box center [1042, 205] width 90 height 37
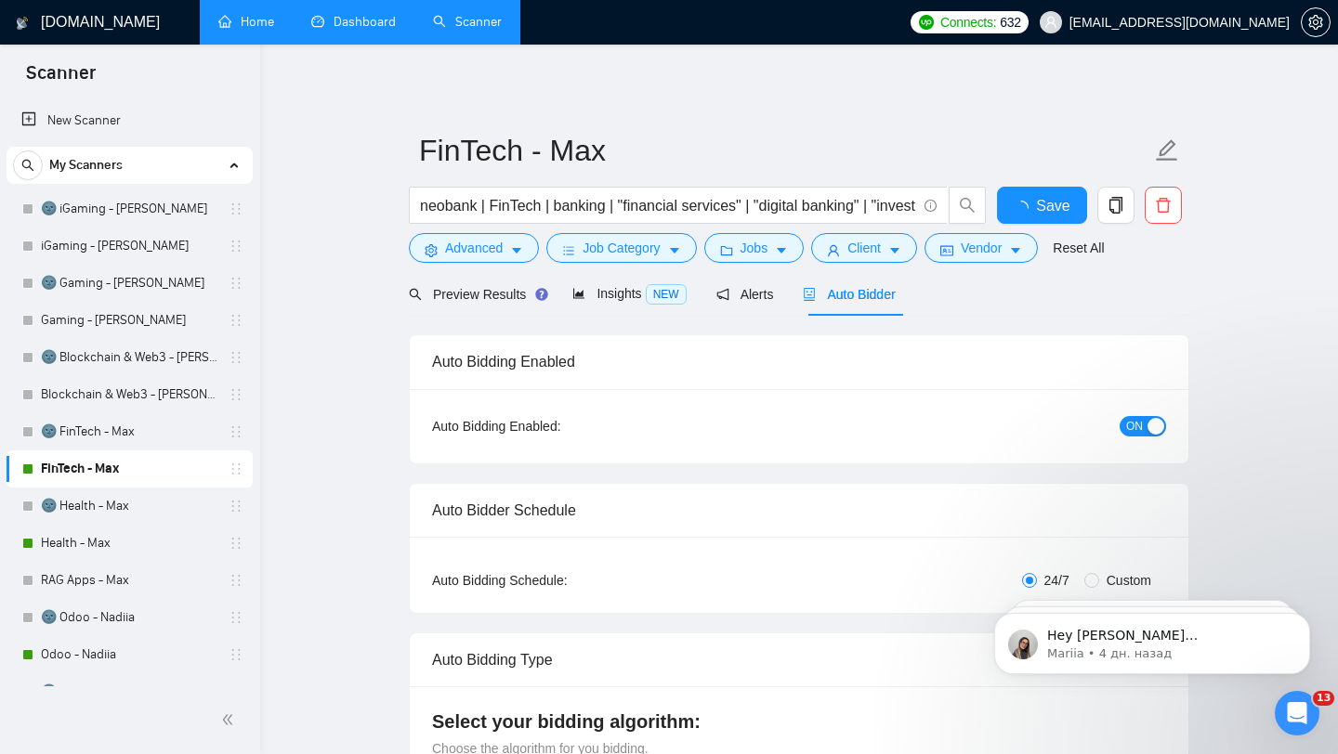
checkbox input "true"
click at [128, 542] on link "Health - Max" at bounding box center [129, 543] width 177 height 37
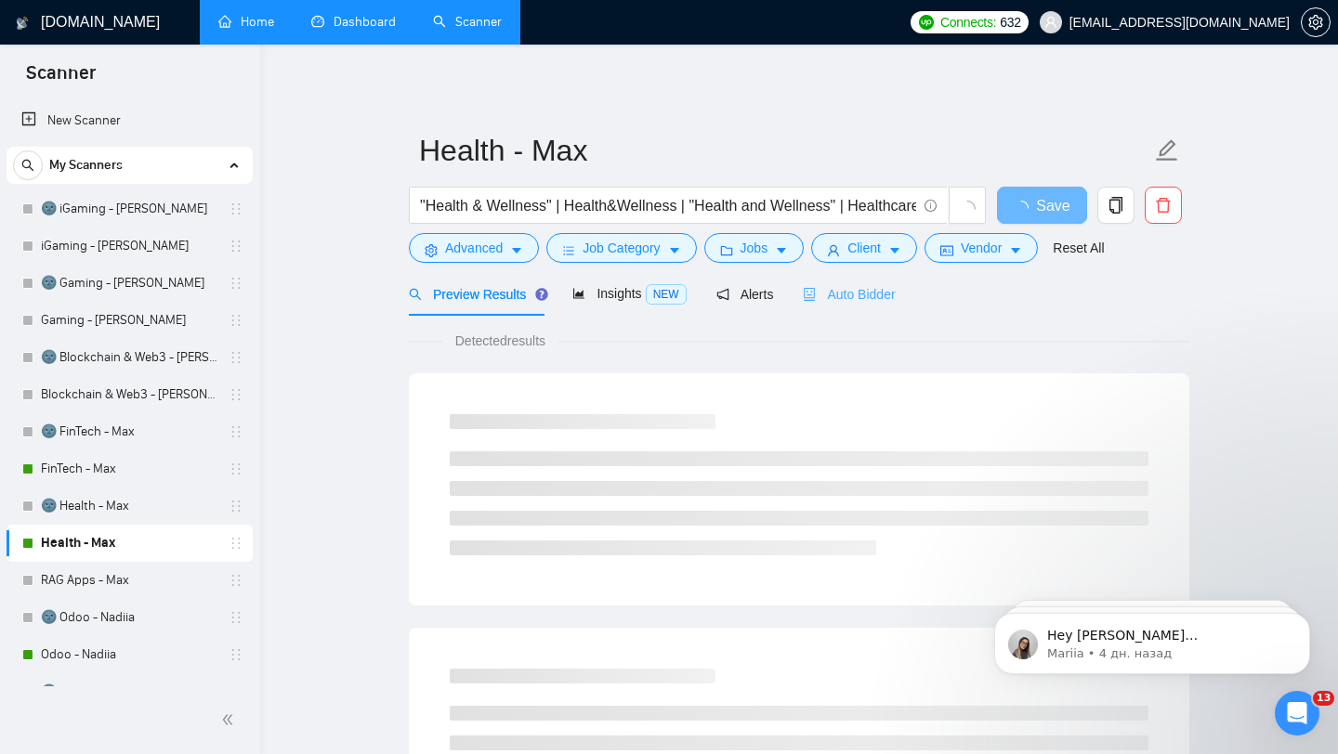
click at [847, 307] on div "Auto Bidder" at bounding box center [849, 294] width 92 height 44
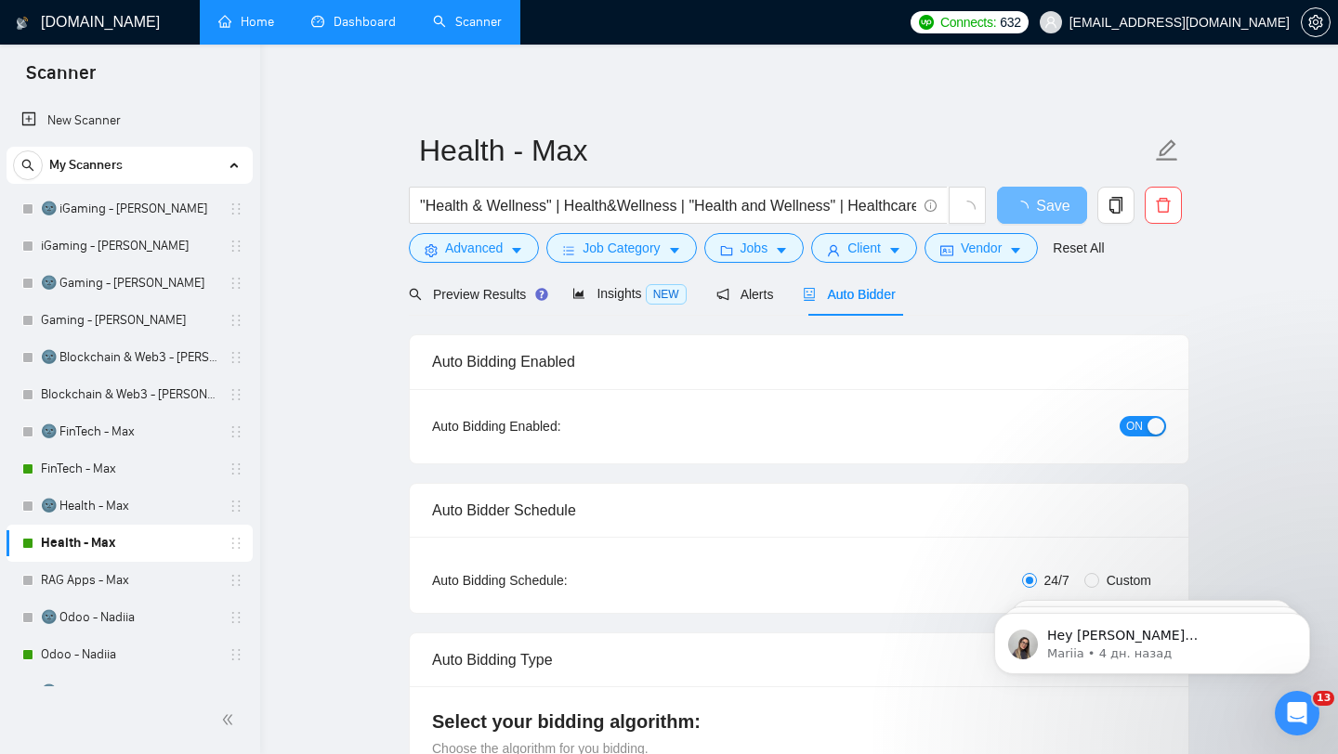
checkbox input "true"
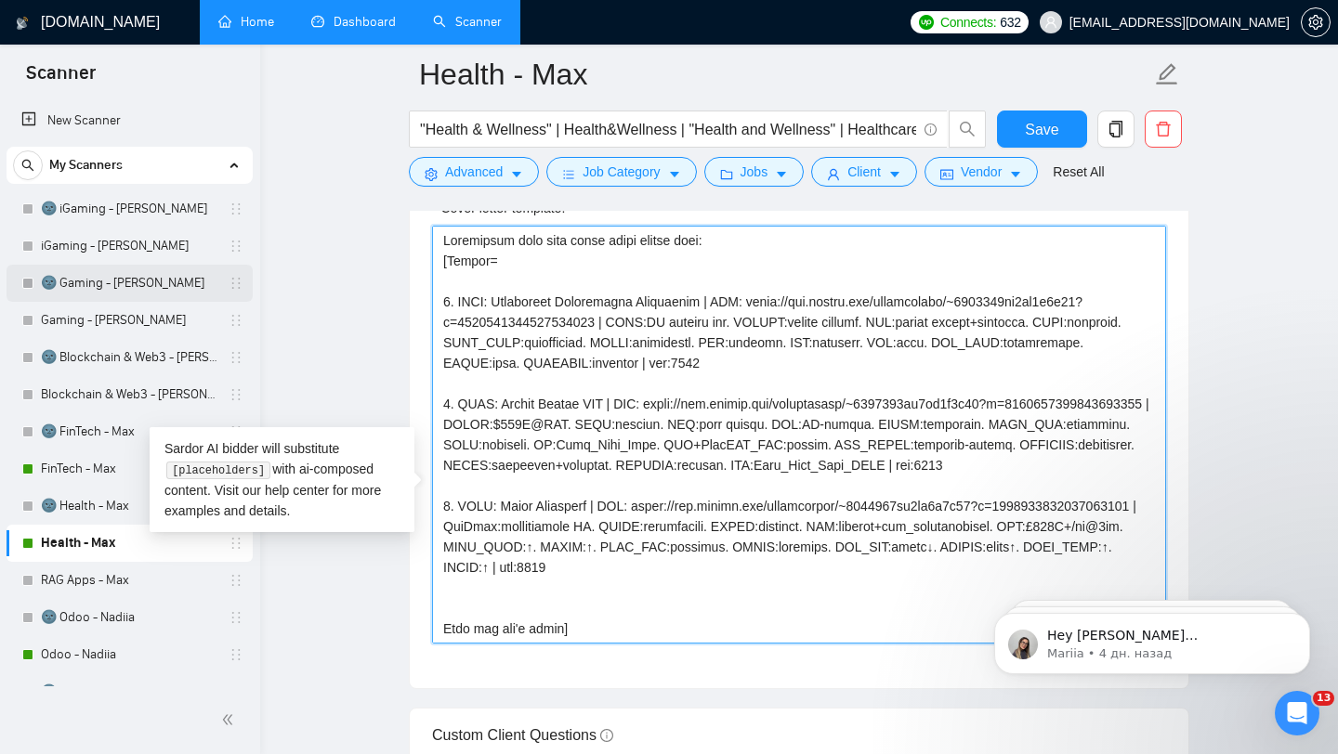
drag, startPoint x: 719, startPoint y: 305, endPoint x: 213, endPoint y: 273, distance: 507.3
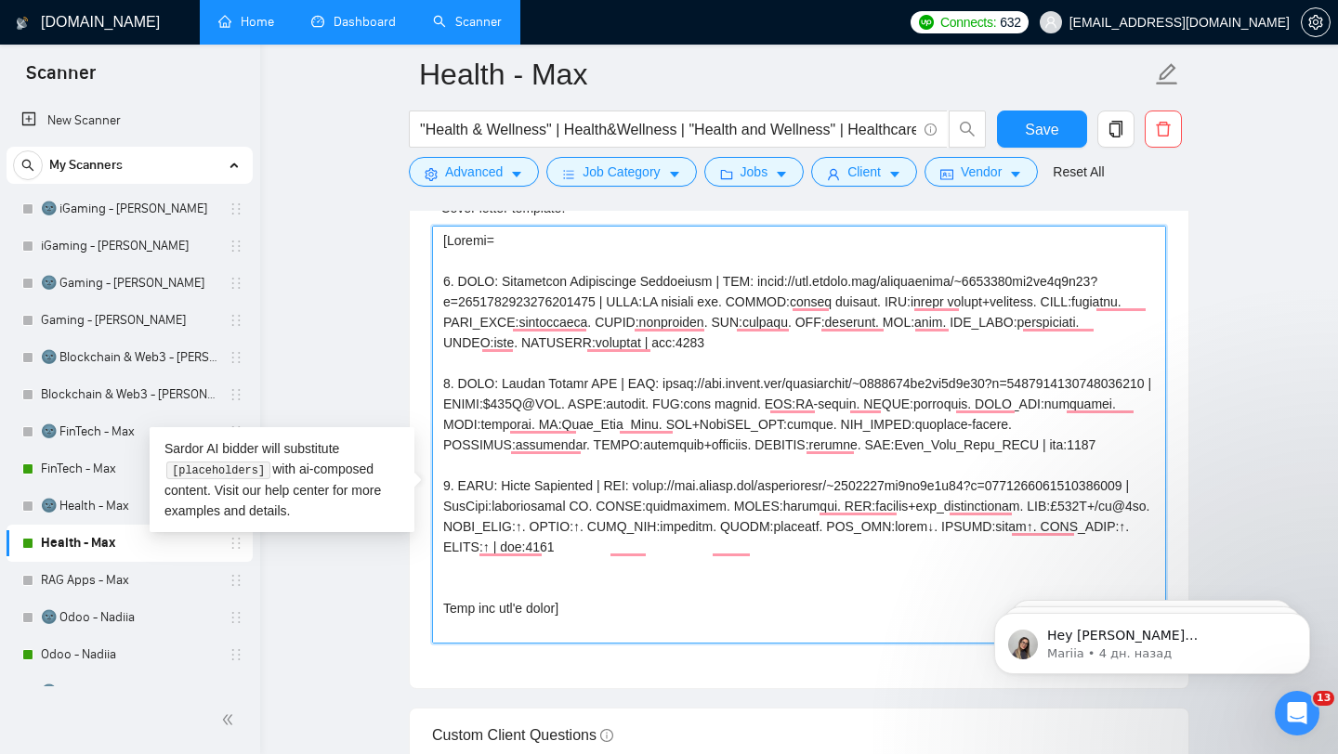
type textarea "[Loremi= 1. DOLO: Sitametcon Adipiscinge Seddoeiusm | TEM: incid://utl.etdolo.m…"
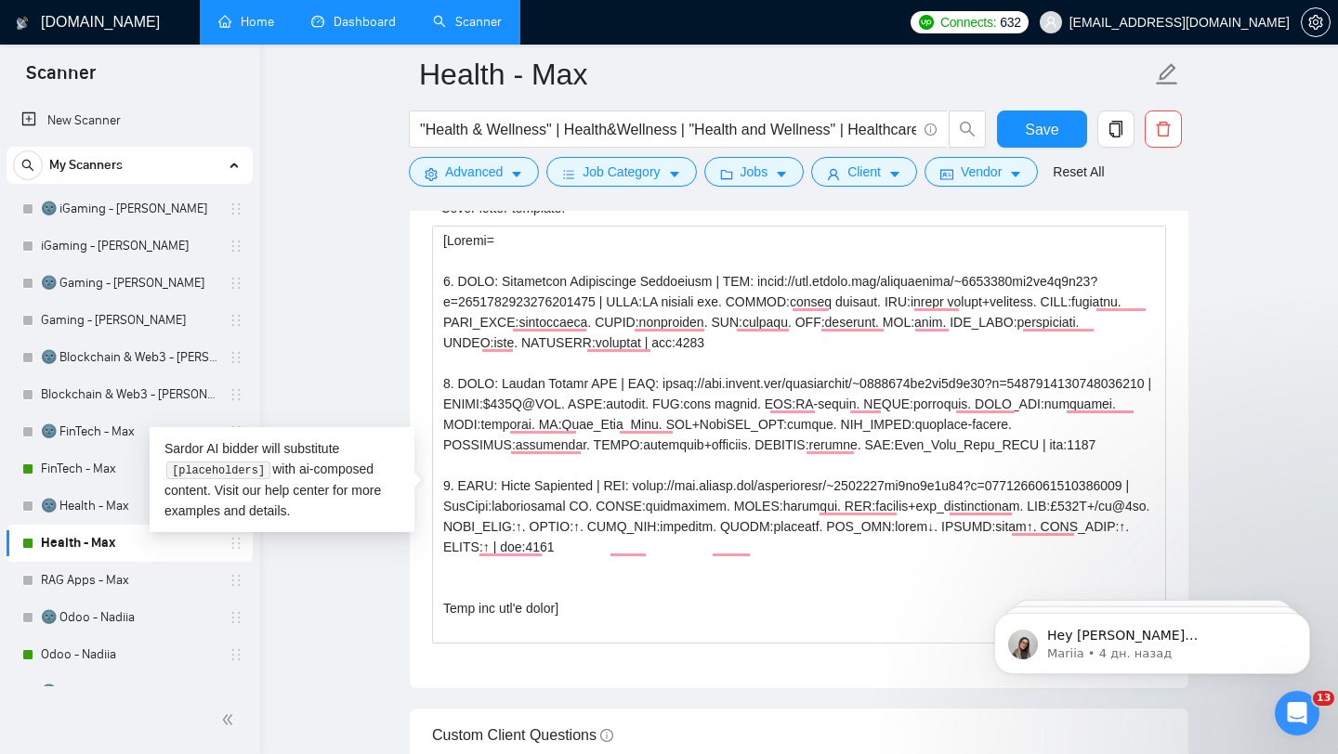
click at [383, 255] on main "Health - Max "Health & Wellness" | Health&Wellness | "Health and Wellness" | He…" at bounding box center [799, 748] width 1018 height 5703
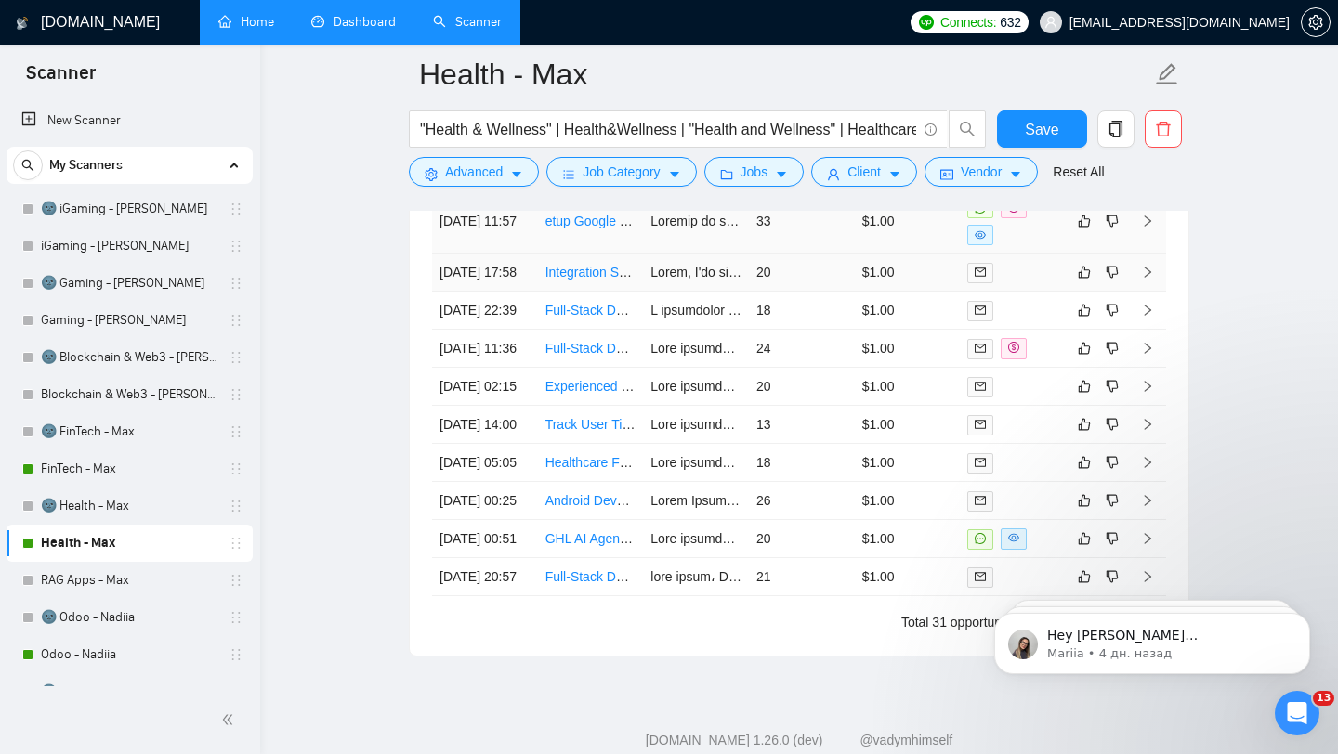
scroll to position [5116, 0]
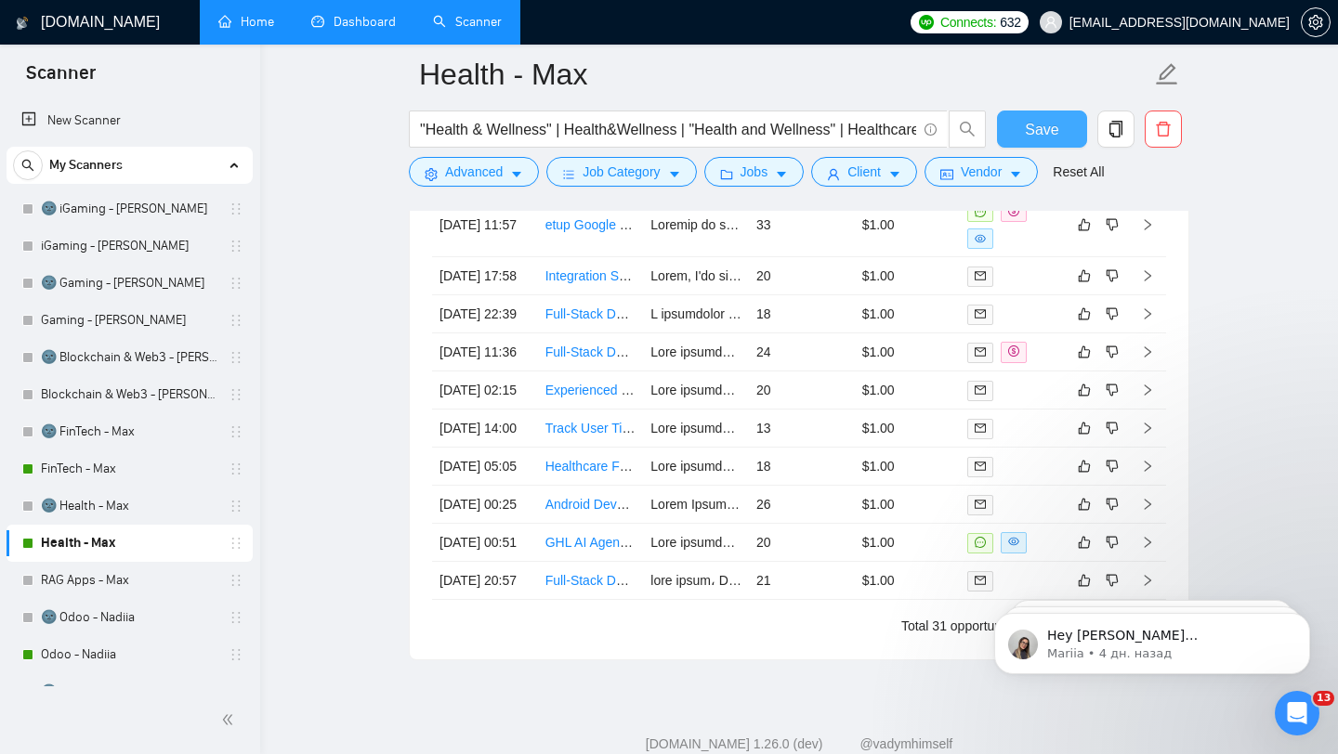
click at [1044, 144] on button "Save" at bounding box center [1042, 129] width 90 height 37
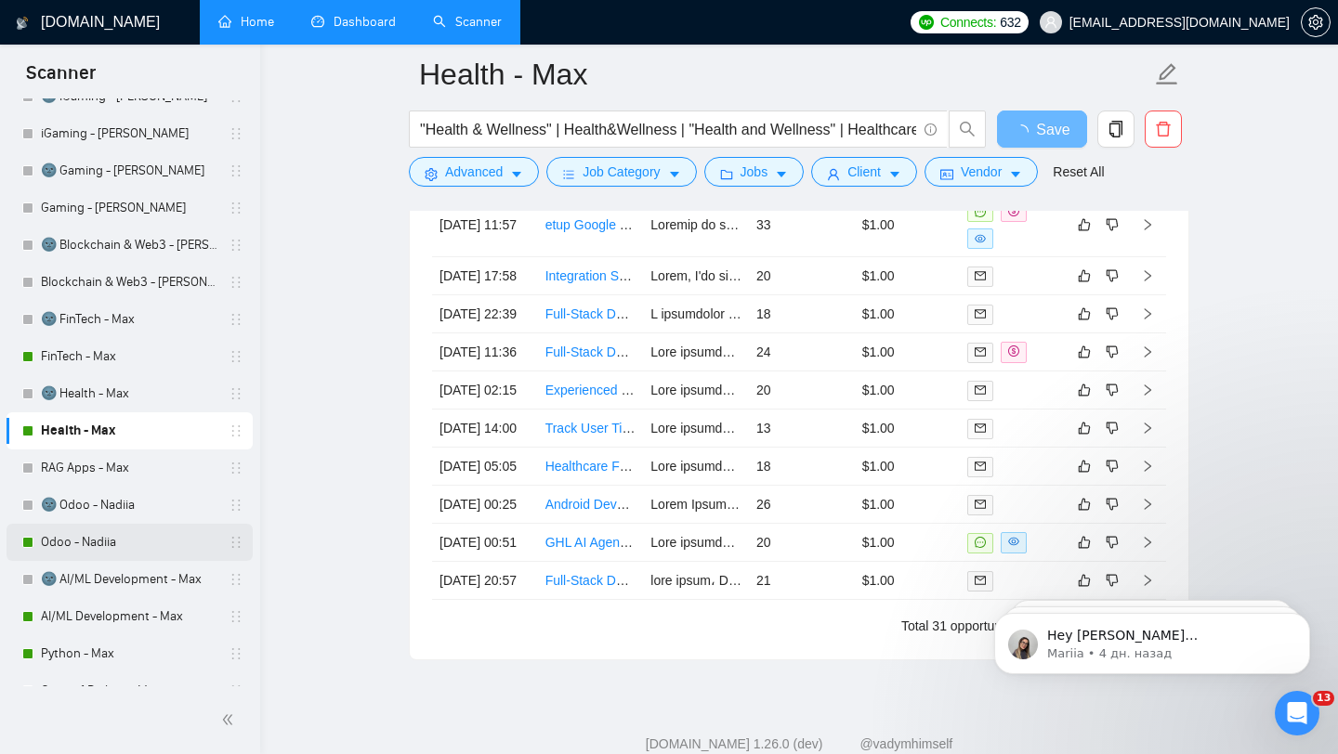
click at [124, 545] on link "Odoo - Nadiia" at bounding box center [129, 542] width 177 height 37
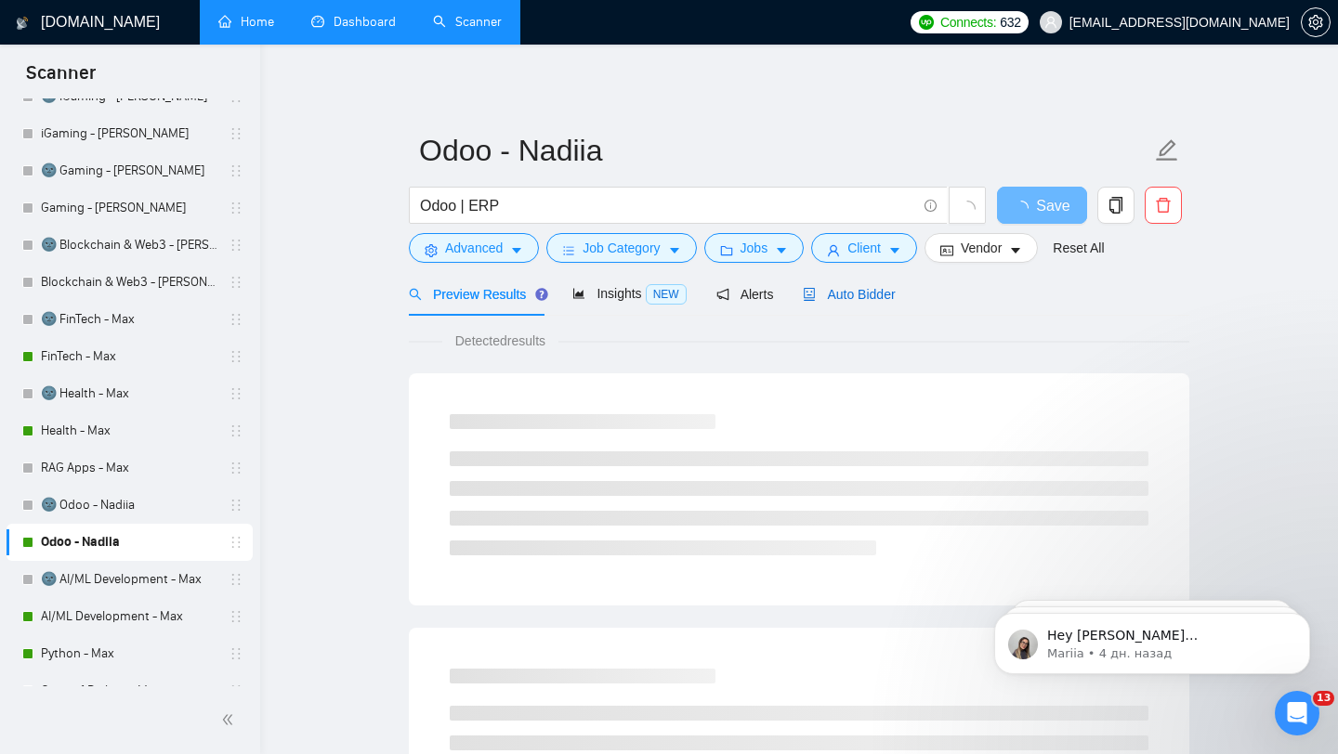
click at [824, 293] on span "Auto Bidder" at bounding box center [849, 294] width 92 height 15
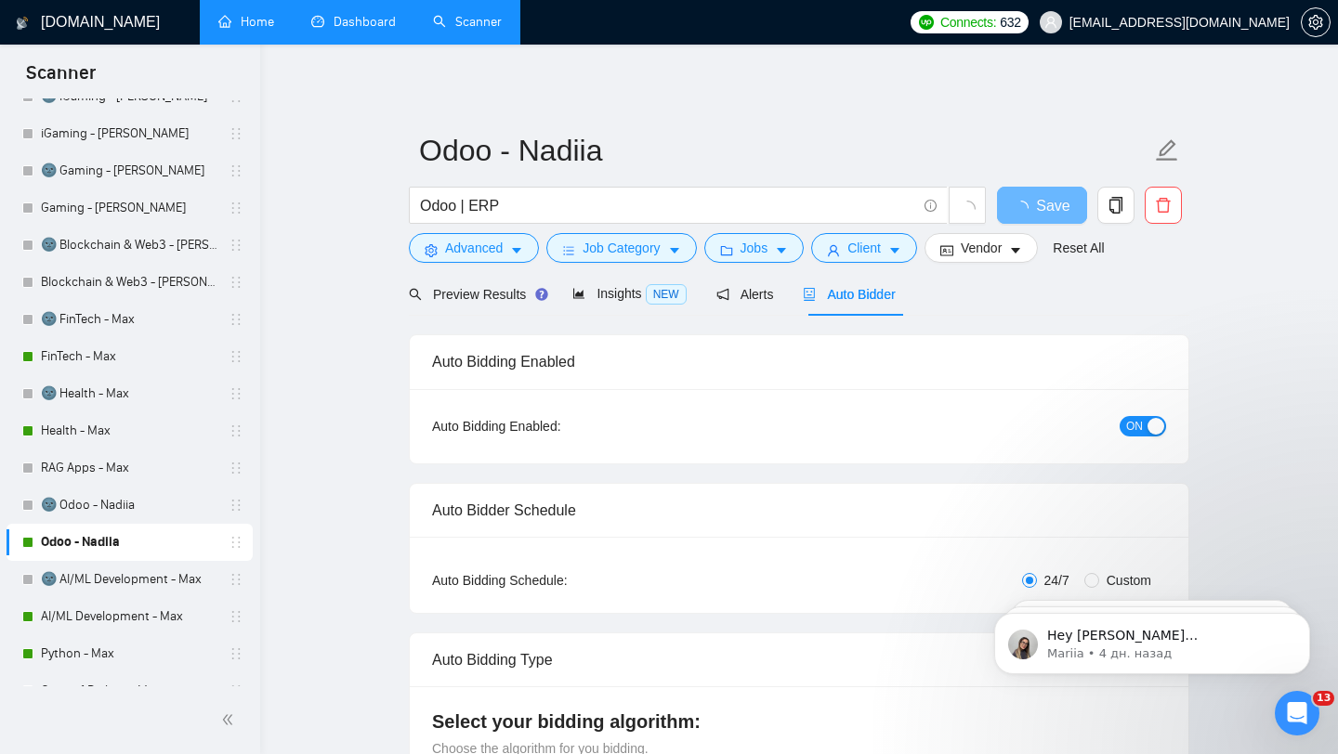
checkbox input "true"
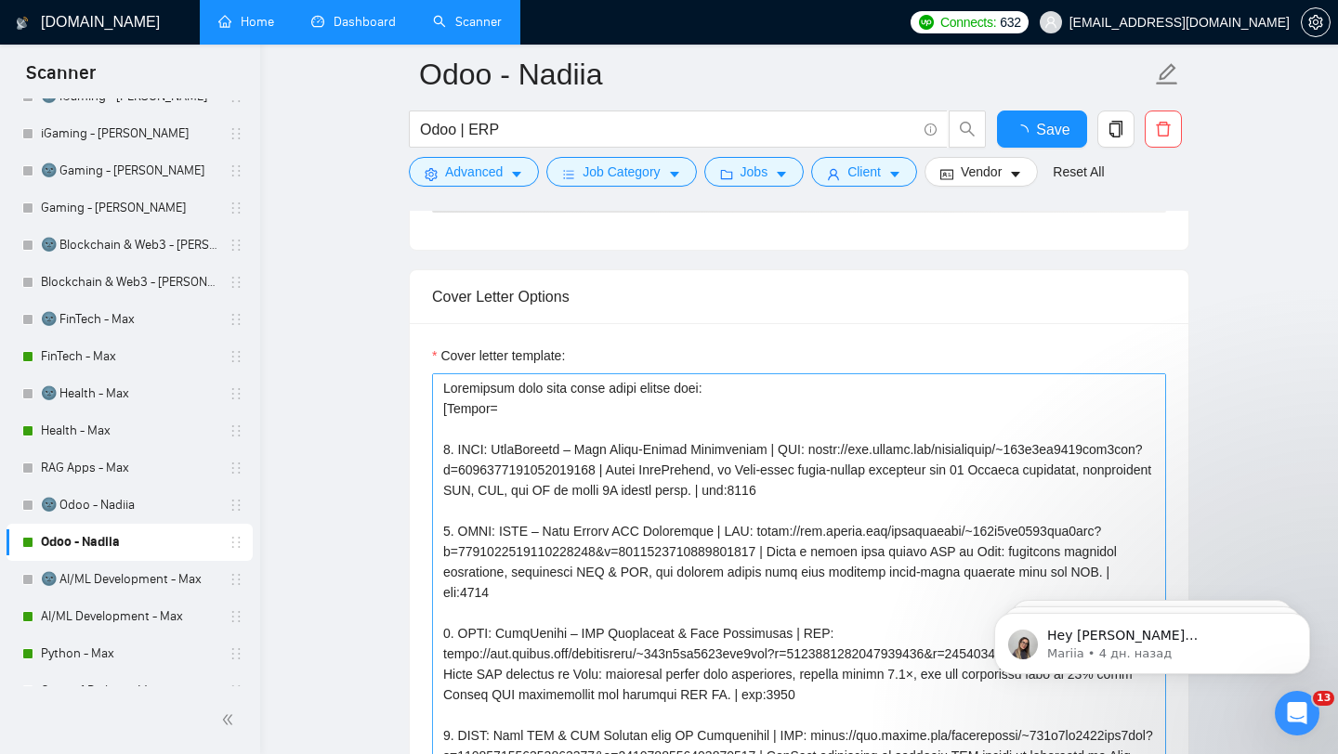
checkbox input "true"
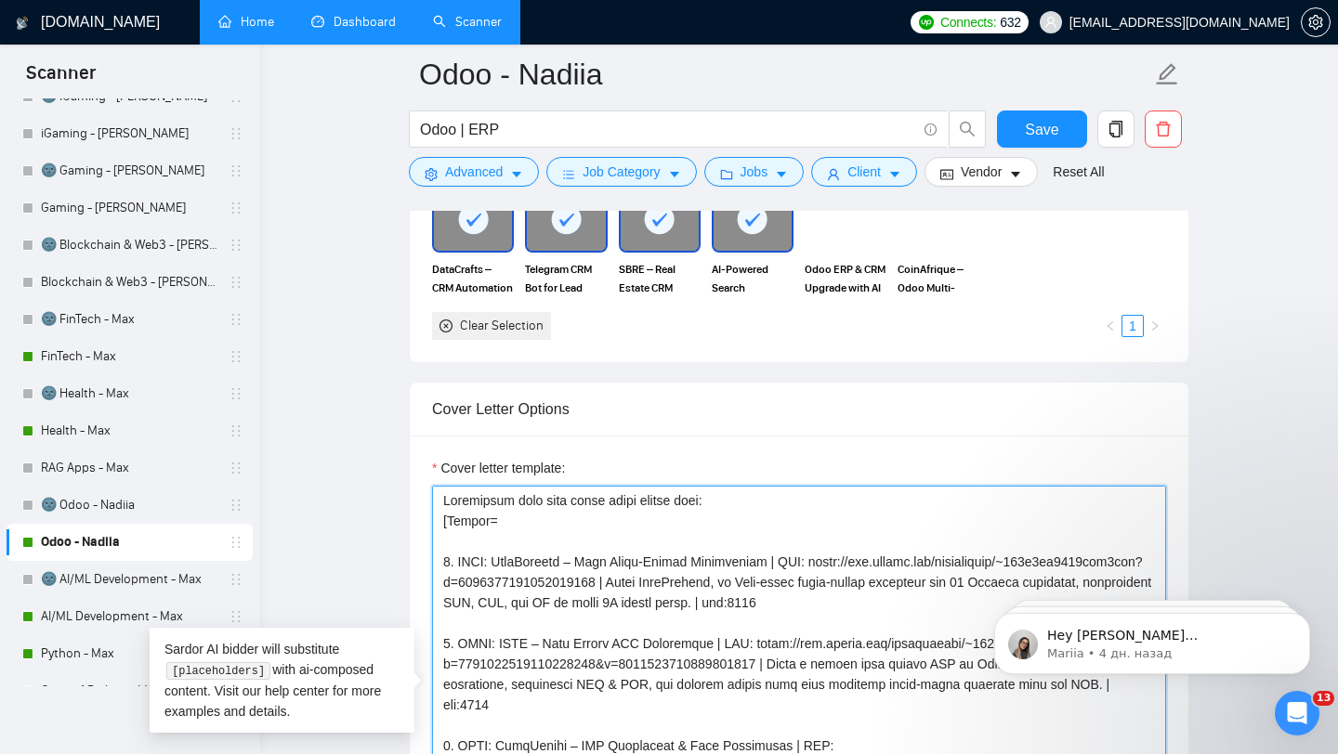
drag, startPoint x: 722, startPoint y: 494, endPoint x: 319, endPoint y: 476, distance: 403.6
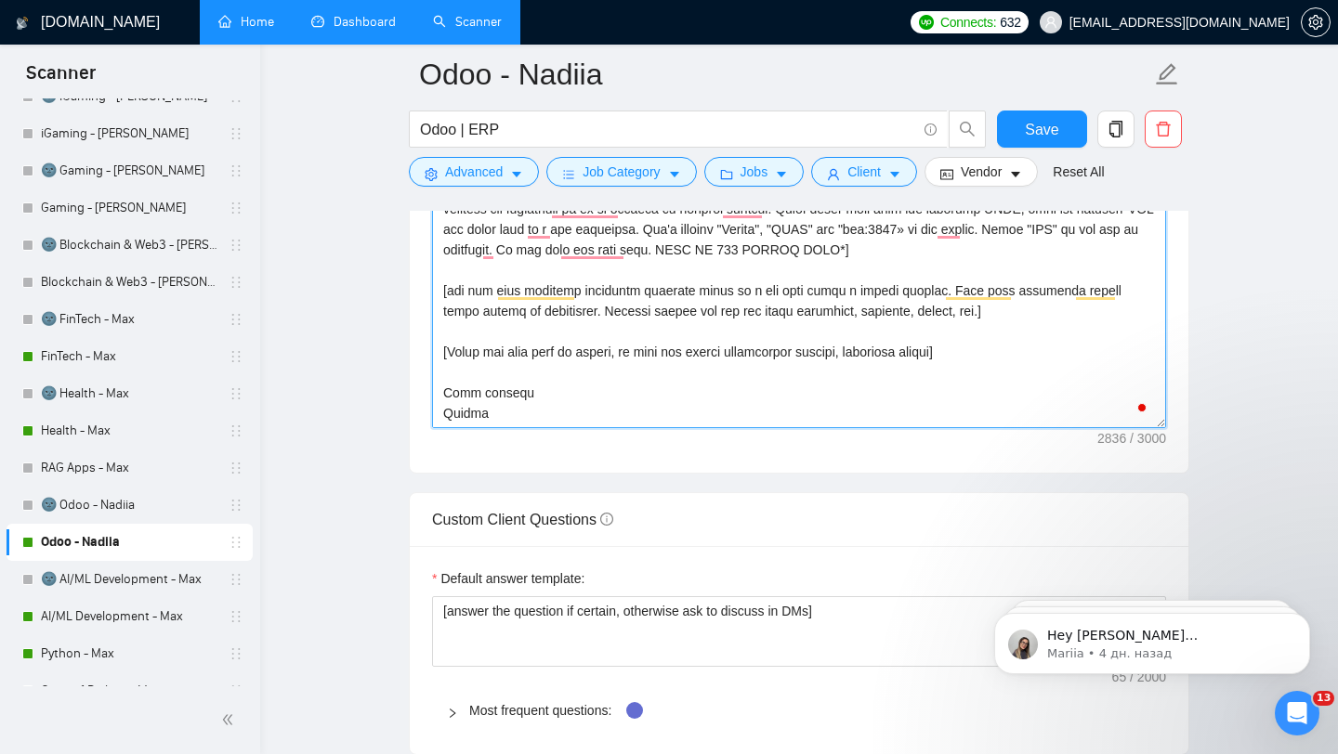
scroll to position [2269, 0]
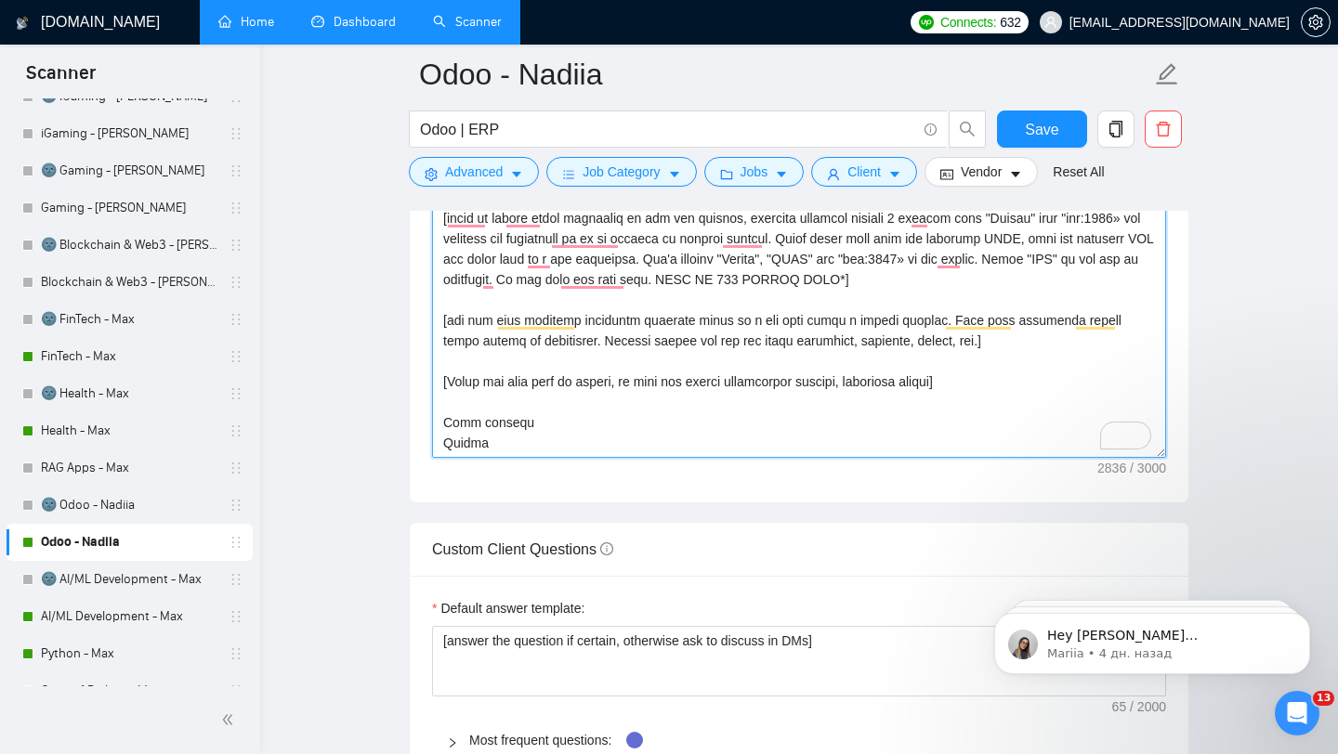
type textarea "[Loremi= 1. DOLO: SitaMetcons – Adip Elits-Doeius Temporincid | UTL: etdol://ma…"
click at [1005, 138] on button "Save" at bounding box center [1042, 129] width 90 height 37
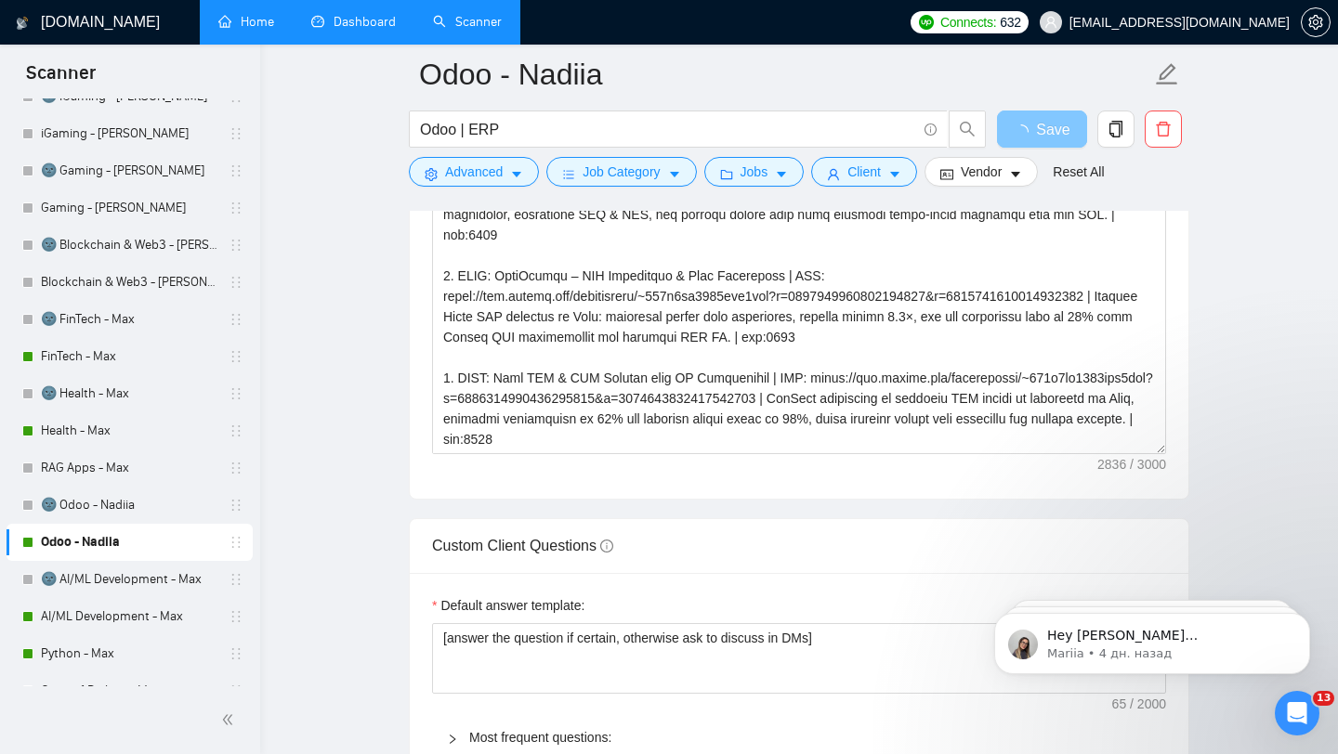
scroll to position [2113, 0]
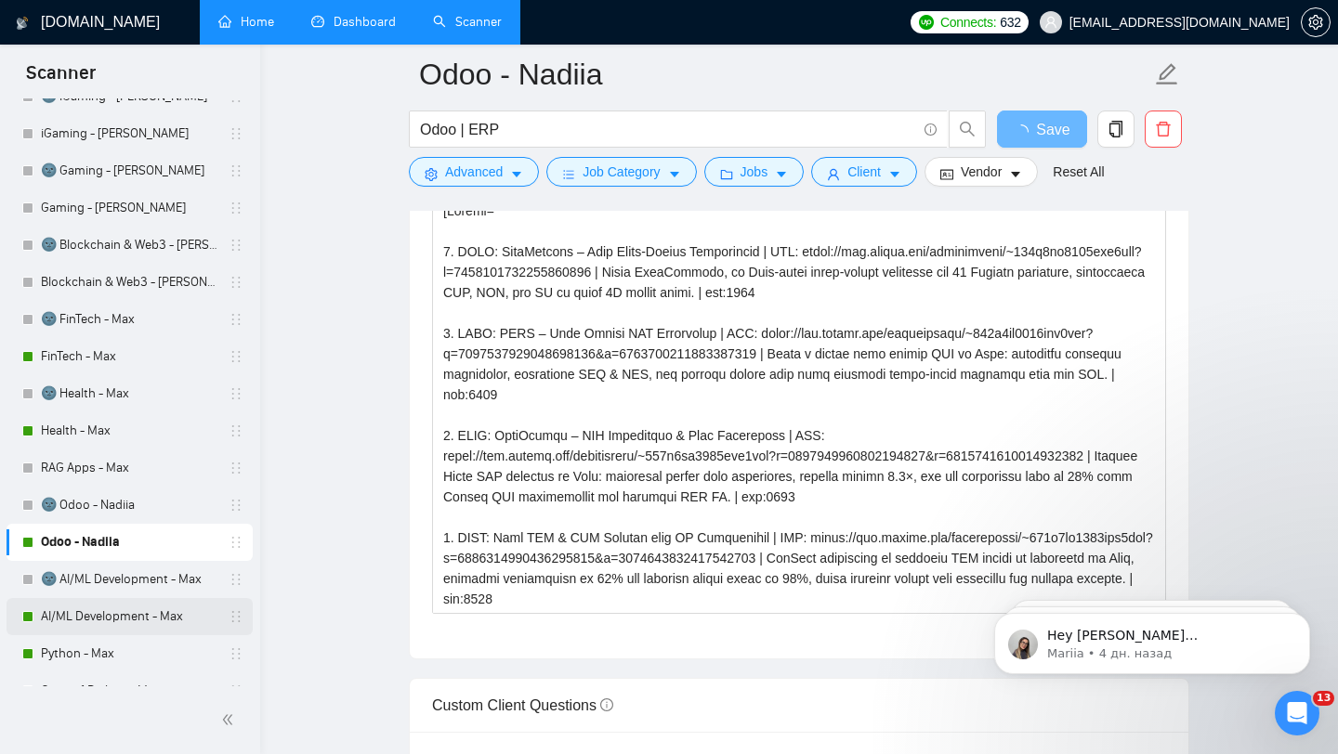
click at [131, 612] on link "AI/ML Development - Max" at bounding box center [129, 616] width 177 height 37
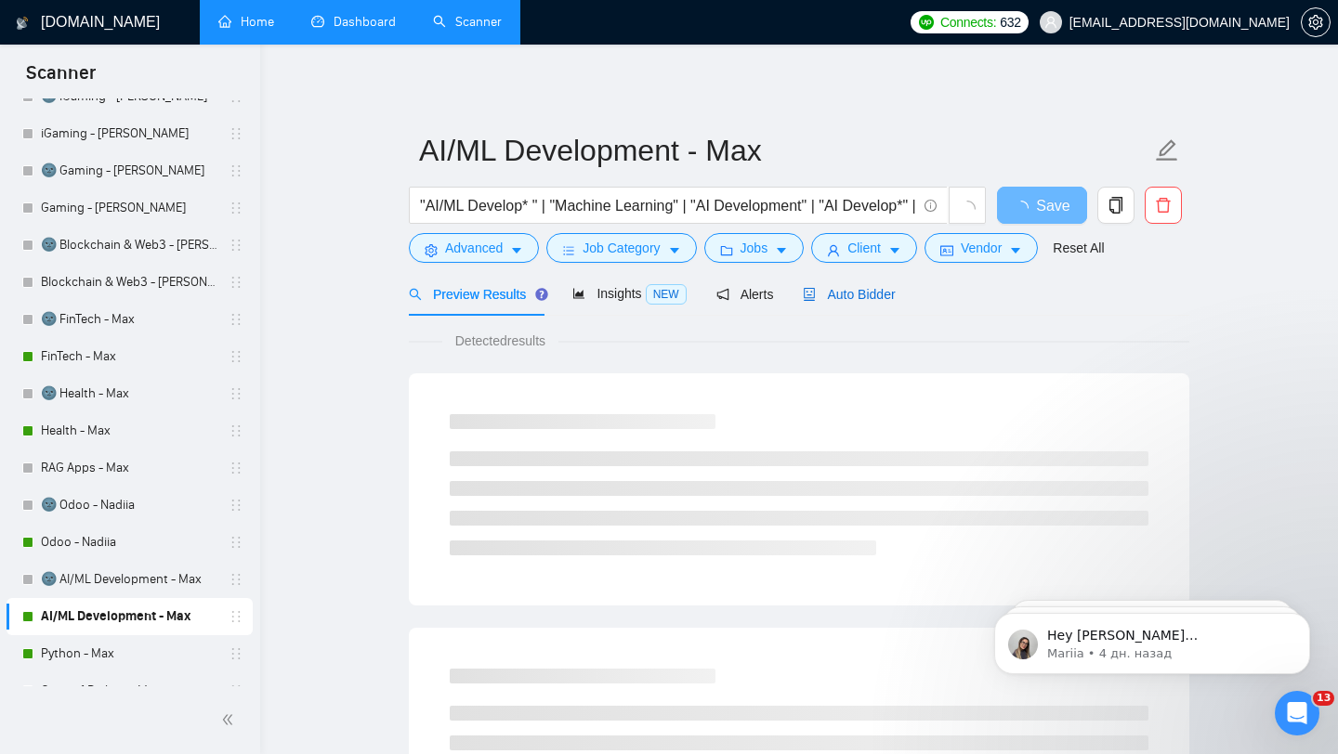
click at [831, 302] on div "Auto Bidder" at bounding box center [849, 294] width 92 height 20
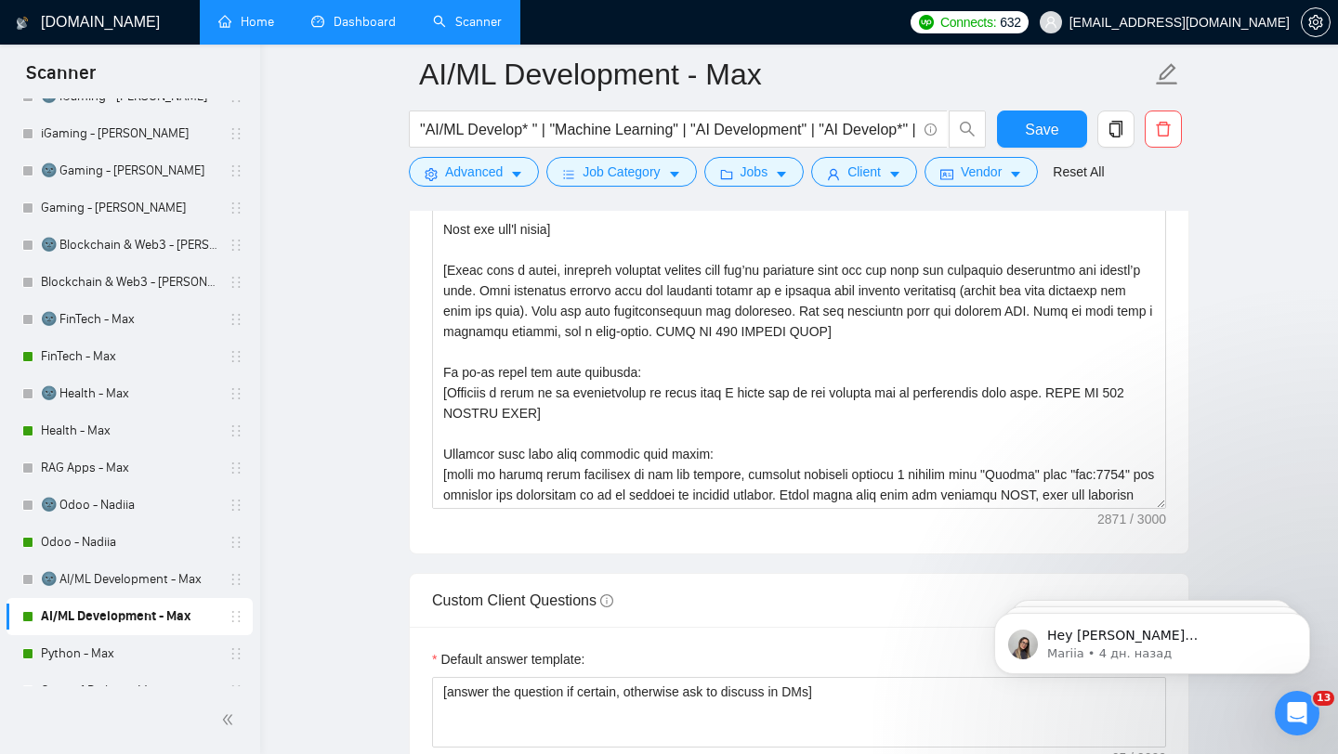
scroll to position [654, 0]
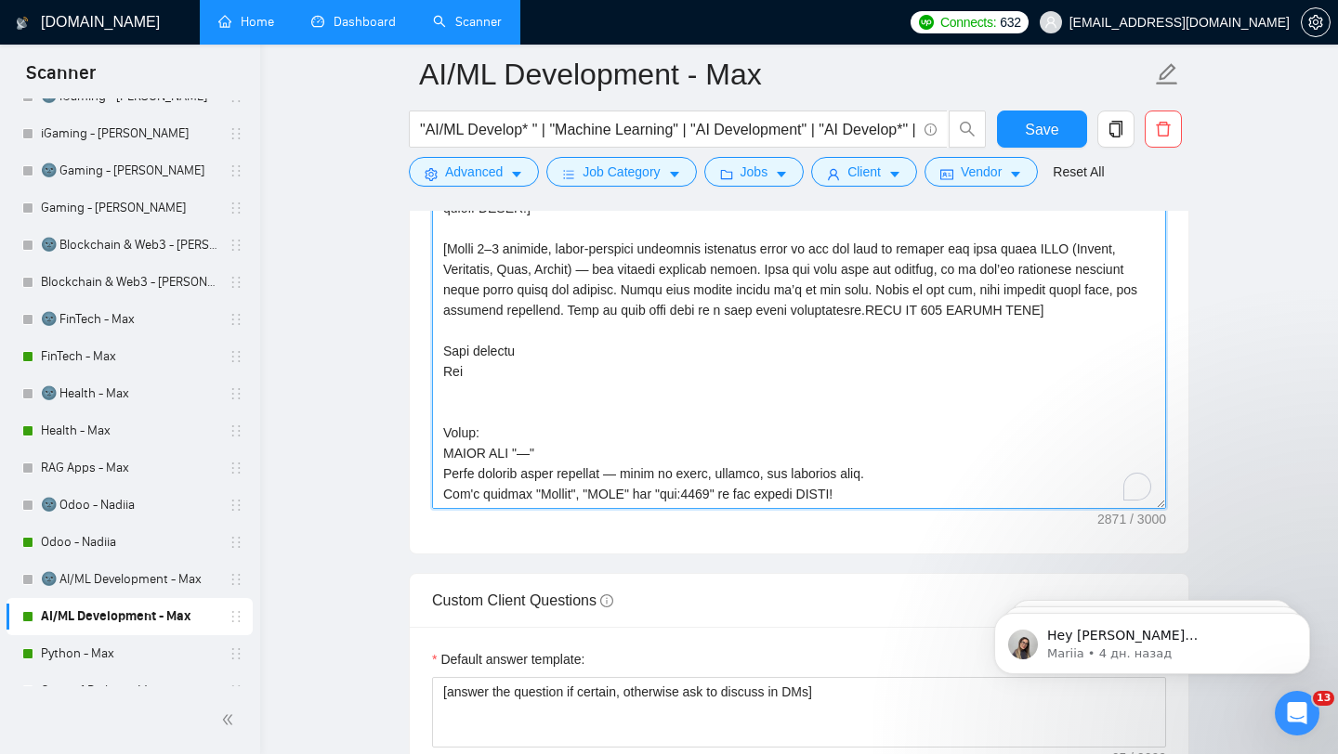
click at [891, 509] on textarea "Cover letter template:" at bounding box center [799, 300] width 734 height 418
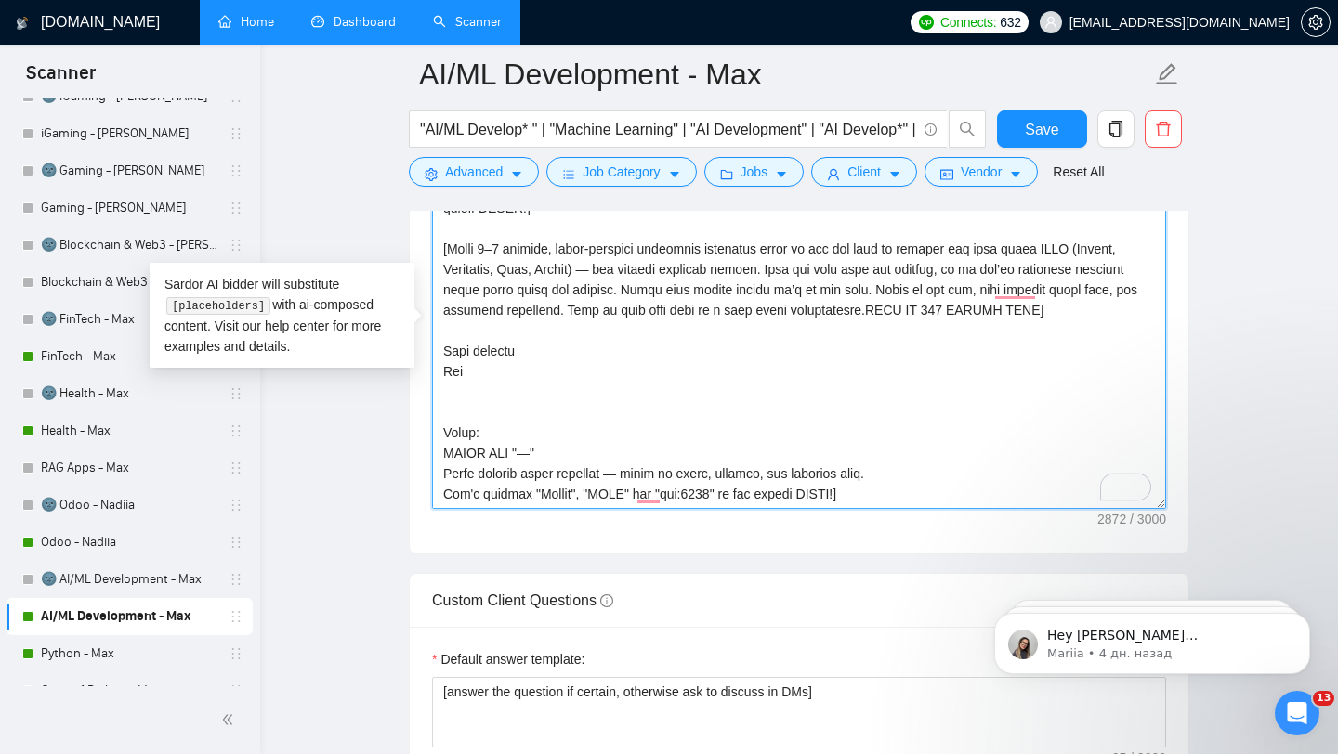
click at [444, 464] on textarea "Cover letter template:" at bounding box center [799, 300] width 734 height 418
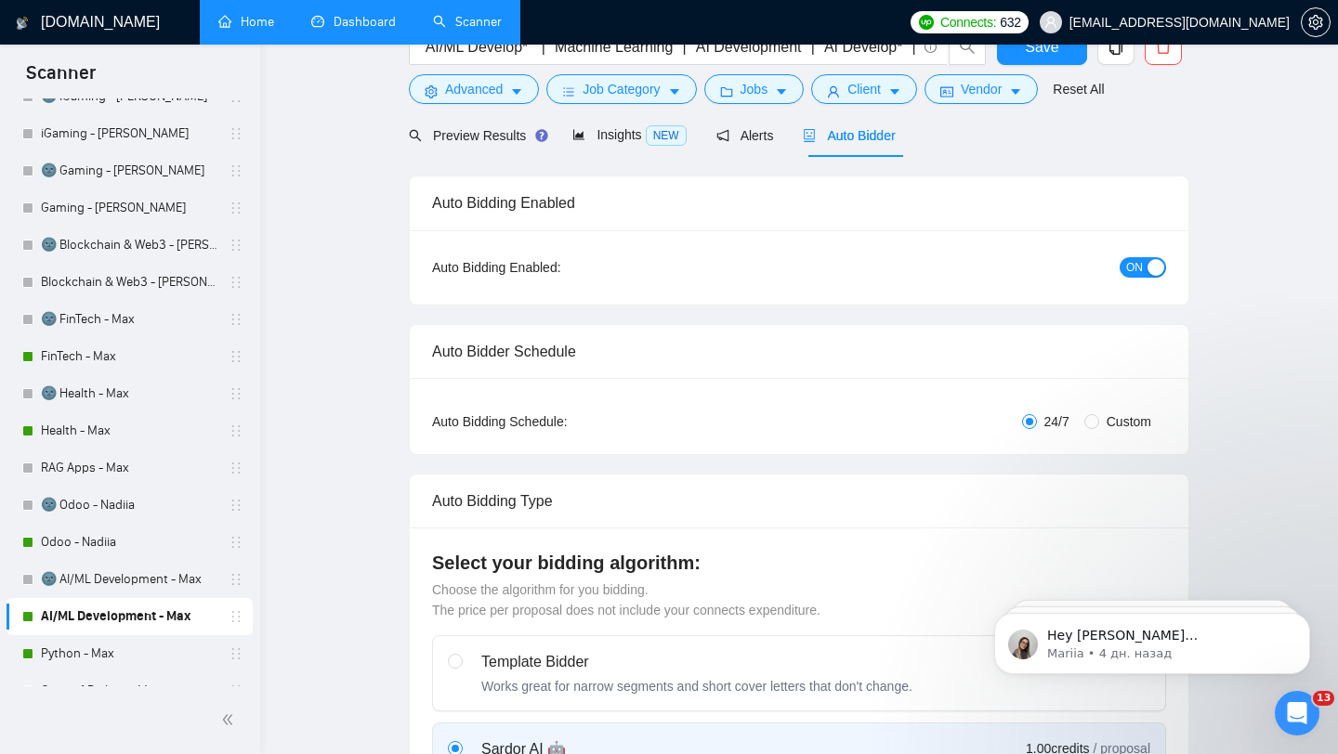
scroll to position [0, 0]
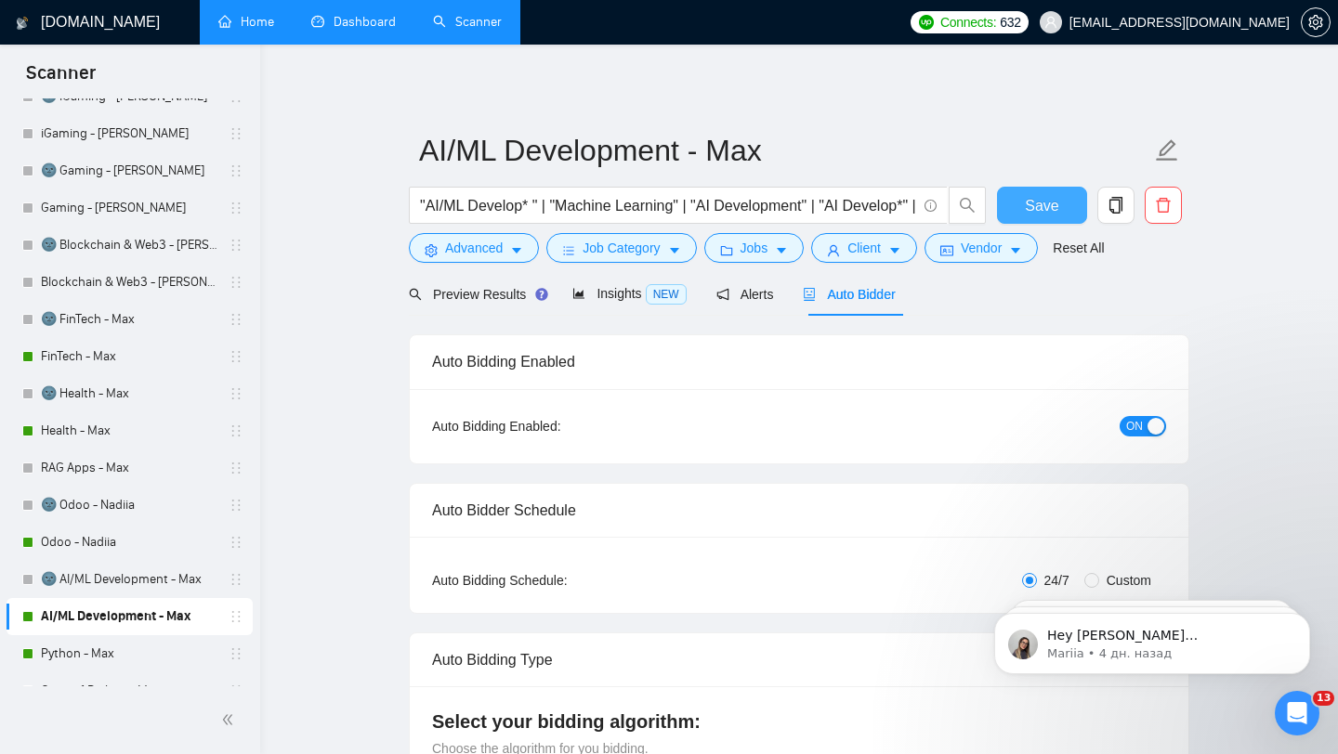
type textarea "Freelancer info from which cover letter sent: [Folder= 1. CLNT: Mental Health |…"
click at [1078, 211] on button "Save" at bounding box center [1042, 205] width 90 height 37
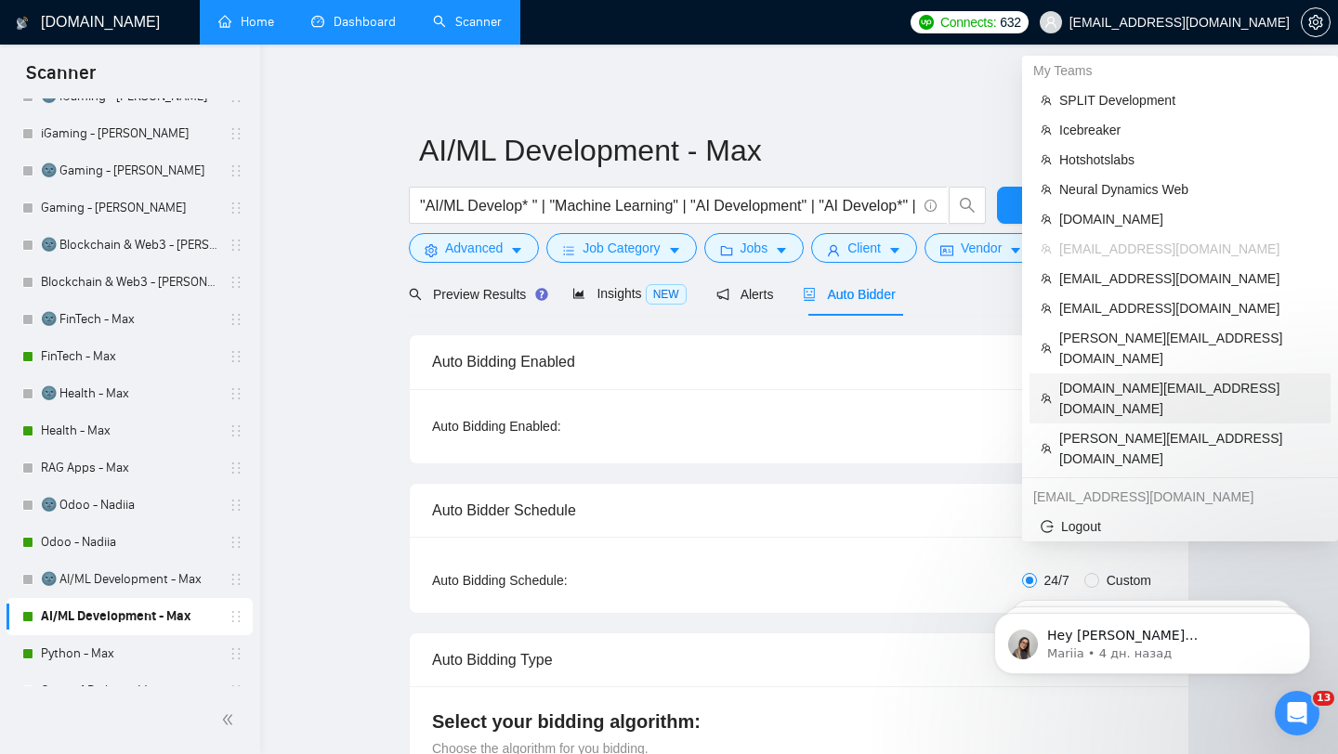
click at [1163, 378] on span "[DOMAIN_NAME][EMAIL_ADDRESS][DOMAIN_NAME]" at bounding box center [1189, 398] width 260 height 41
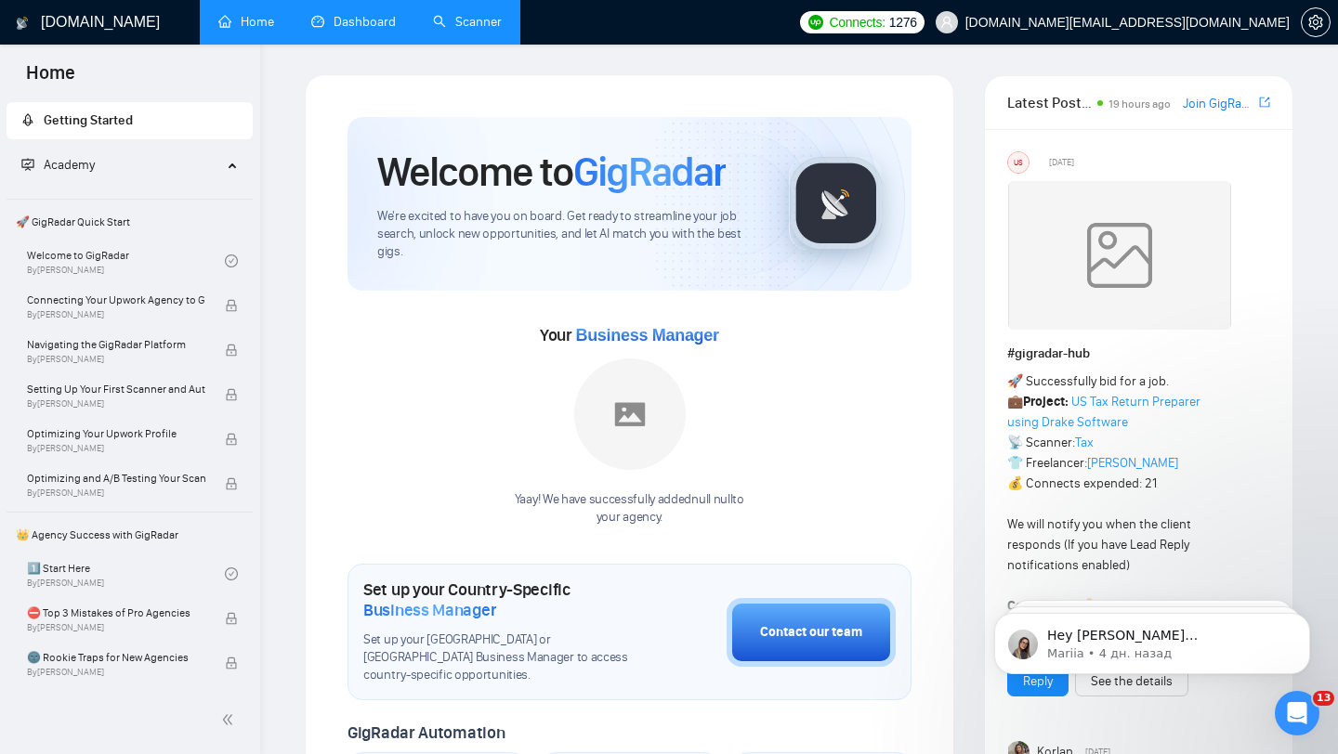
click at [334, 30] on link "Dashboard" at bounding box center [353, 22] width 85 height 16
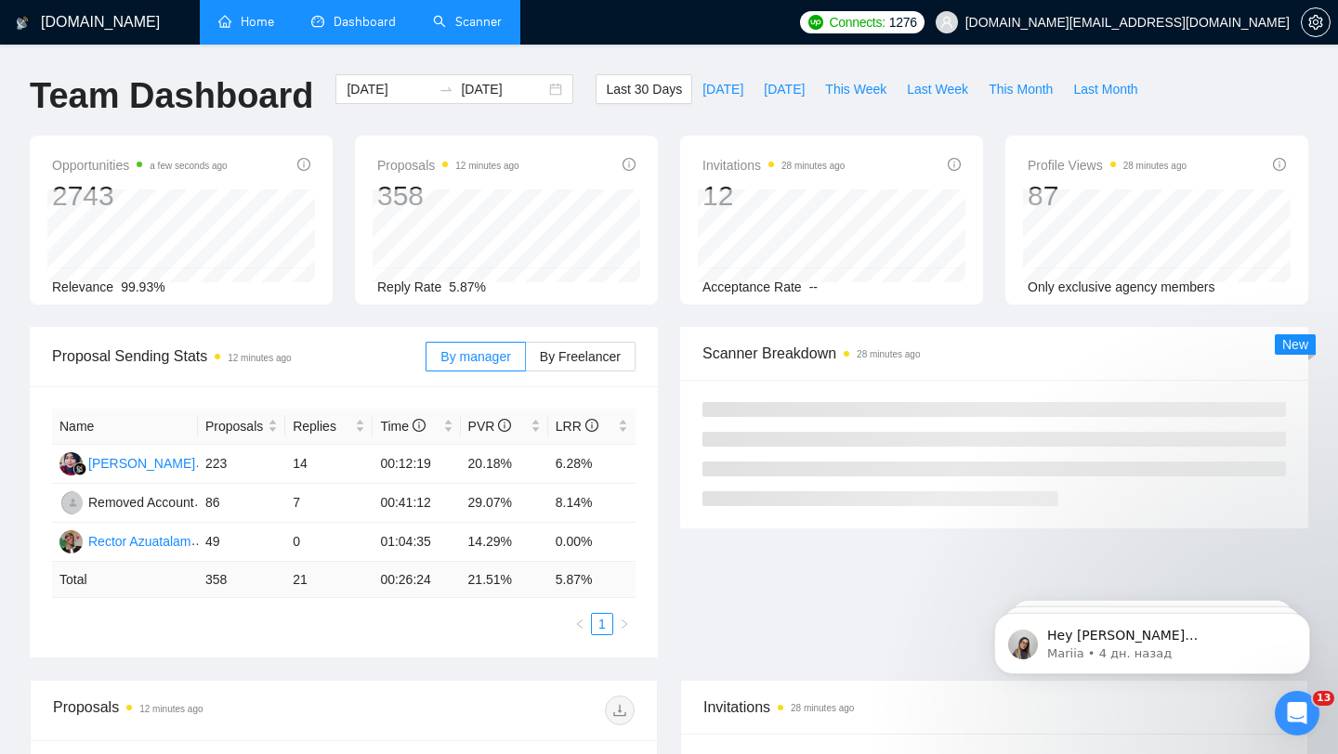
click at [463, 30] on link "Scanner" at bounding box center [467, 22] width 69 height 16
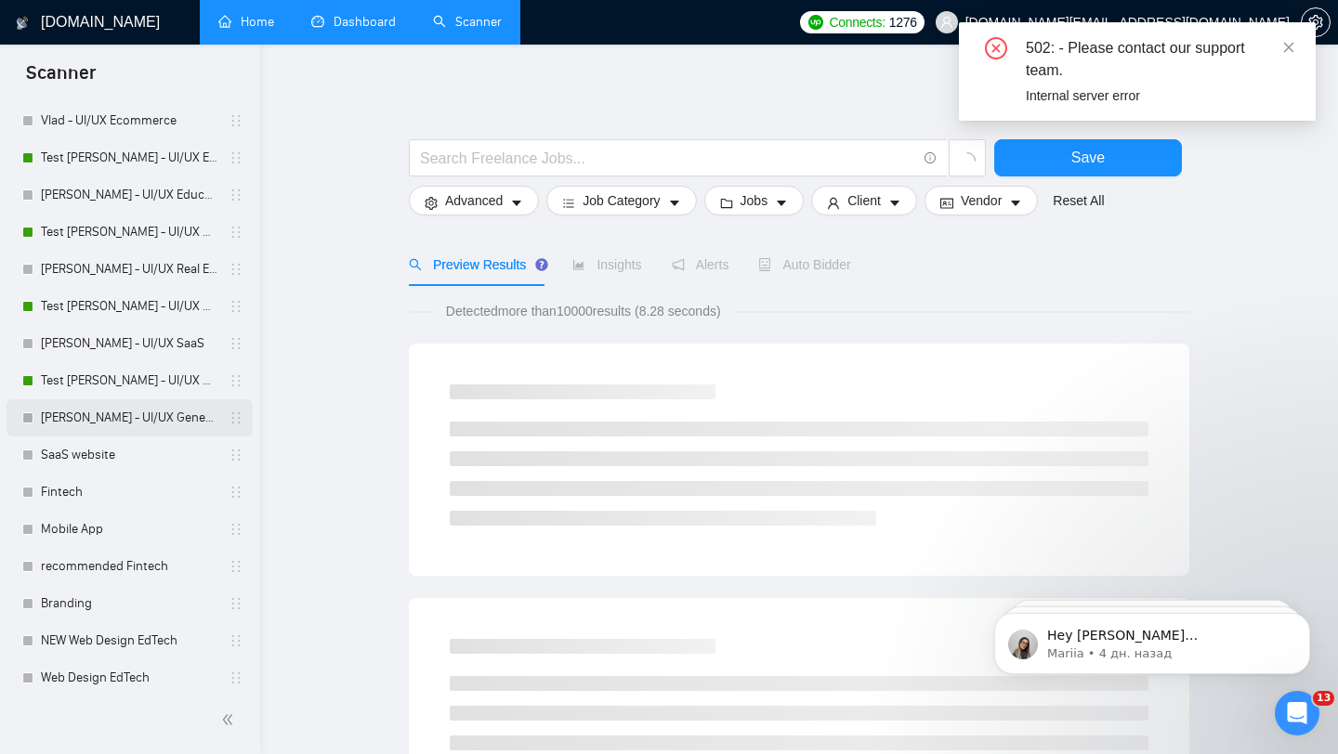
scroll to position [396, 0]
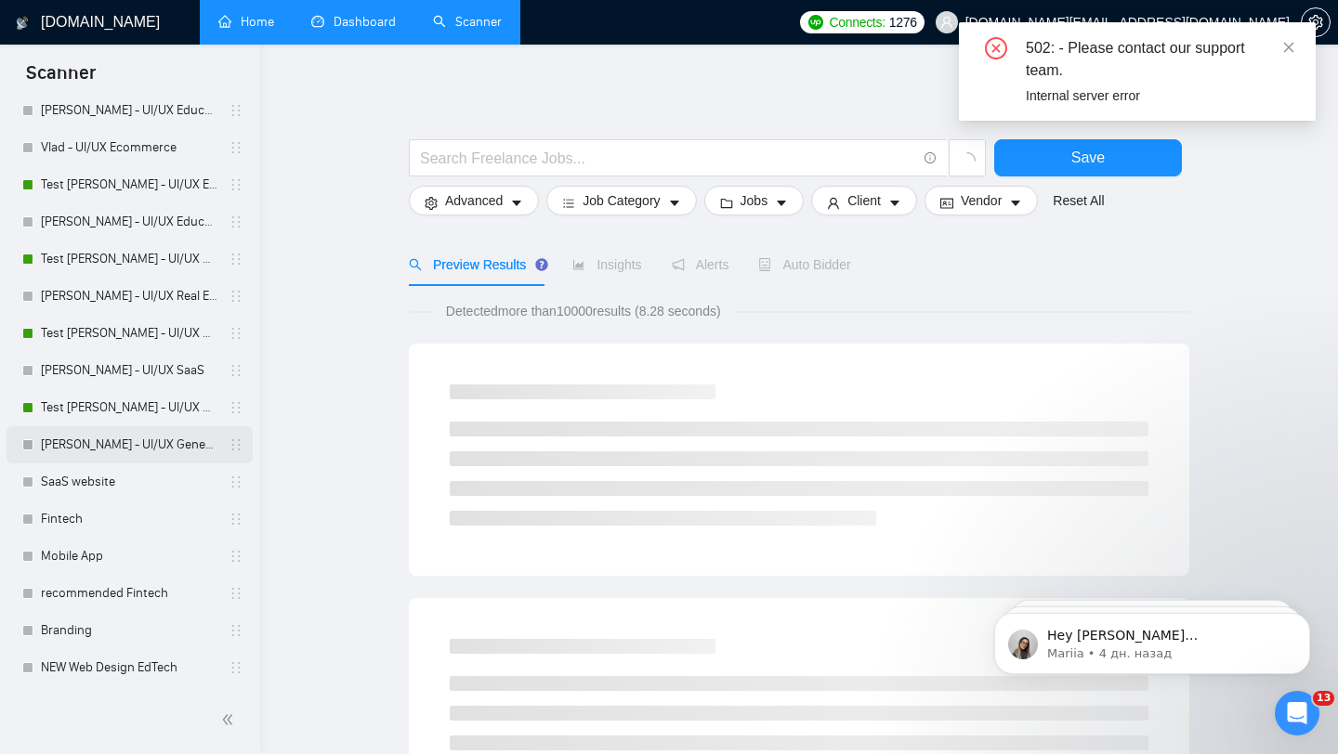
click at [139, 447] on link "[PERSON_NAME] - UI/UX General" at bounding box center [129, 444] width 177 height 37
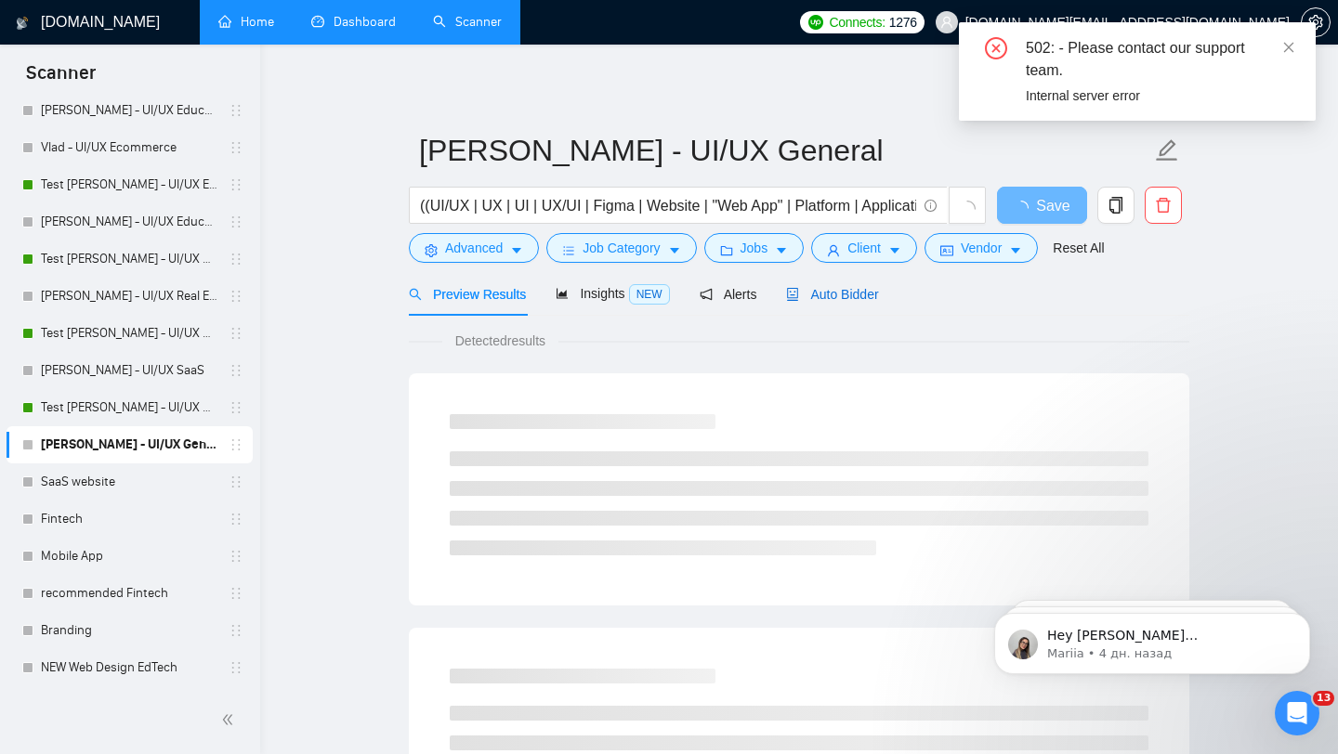
click at [859, 297] on span "Auto Bidder" at bounding box center [832, 294] width 92 height 15
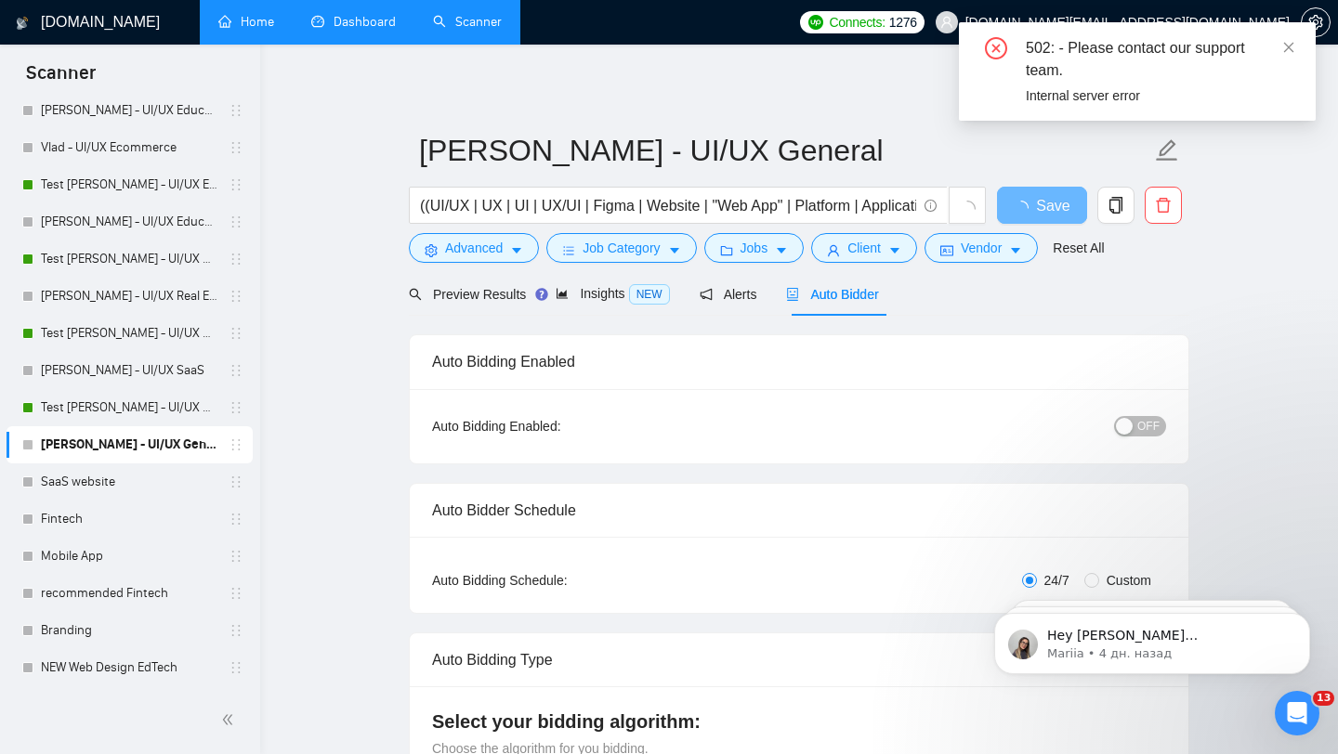
click at [1121, 425] on div "button" at bounding box center [1124, 426] width 17 height 17
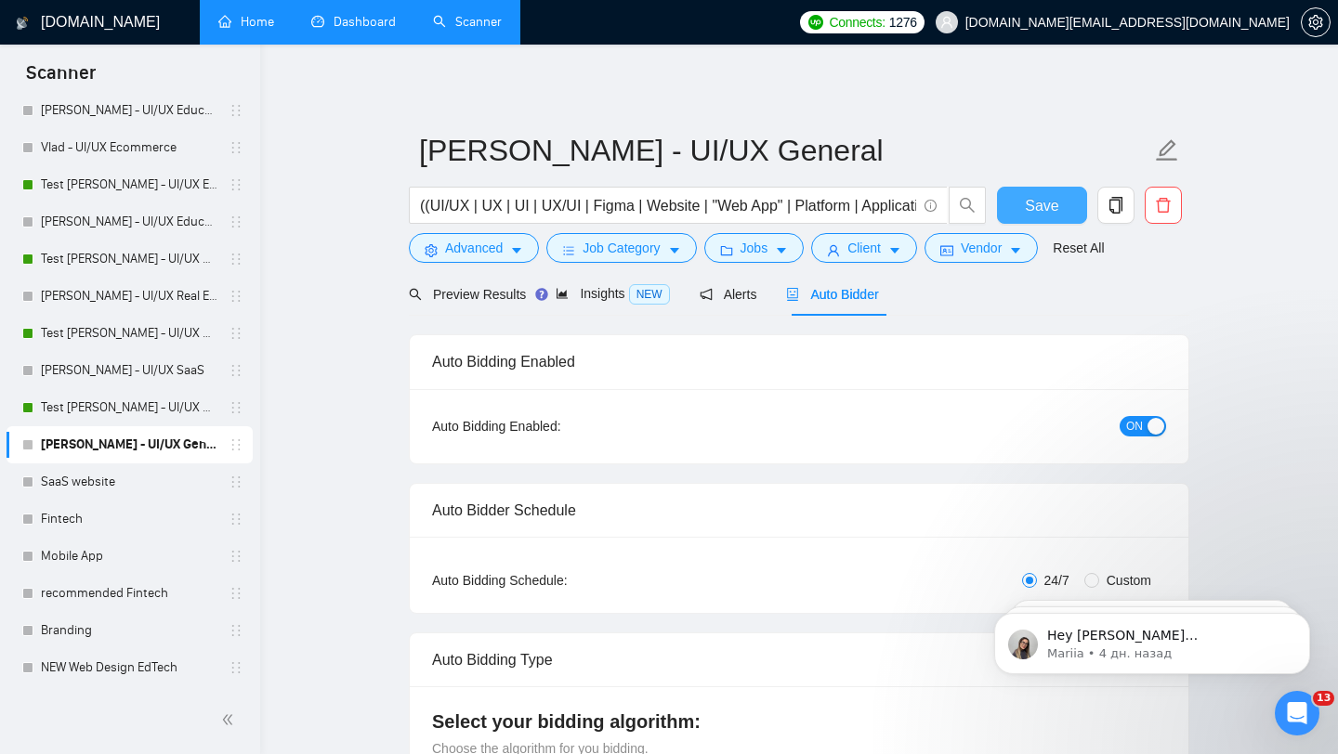
click at [1039, 209] on span "Save" at bounding box center [1041, 205] width 33 height 23
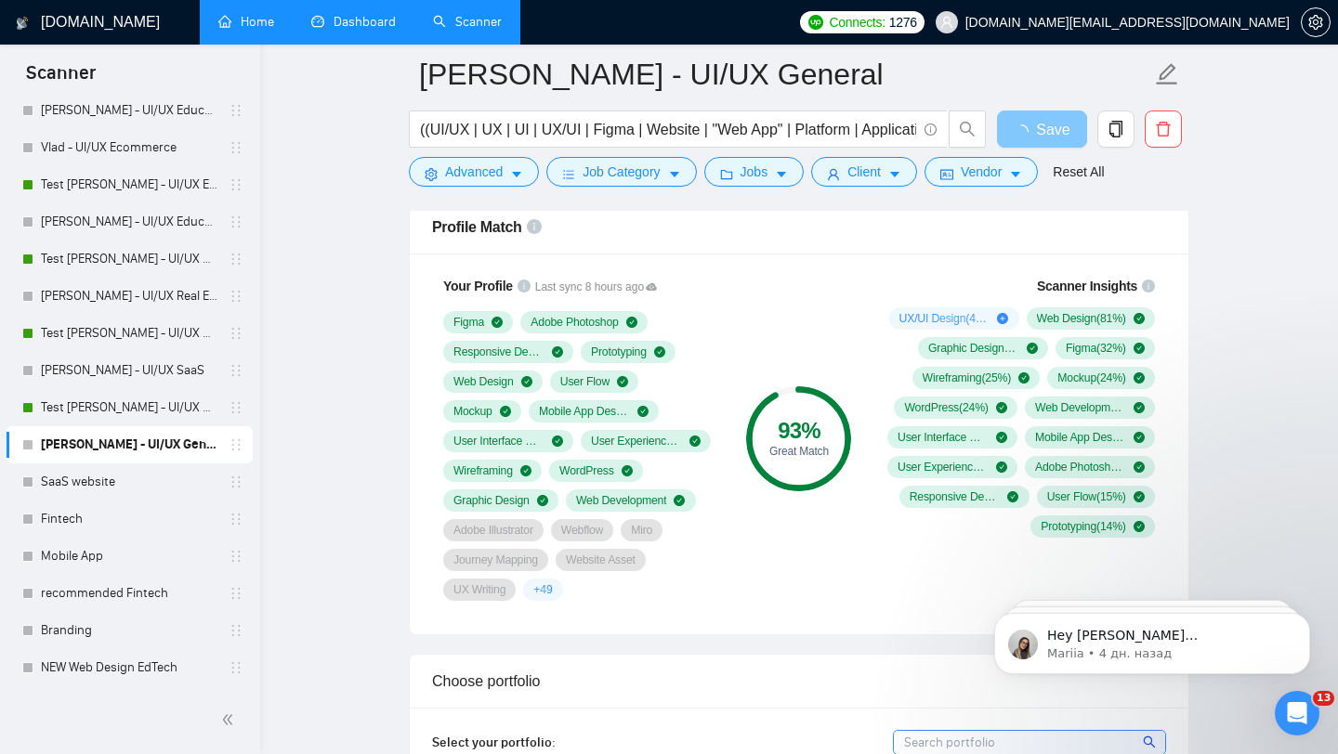
scroll to position [1187, 0]
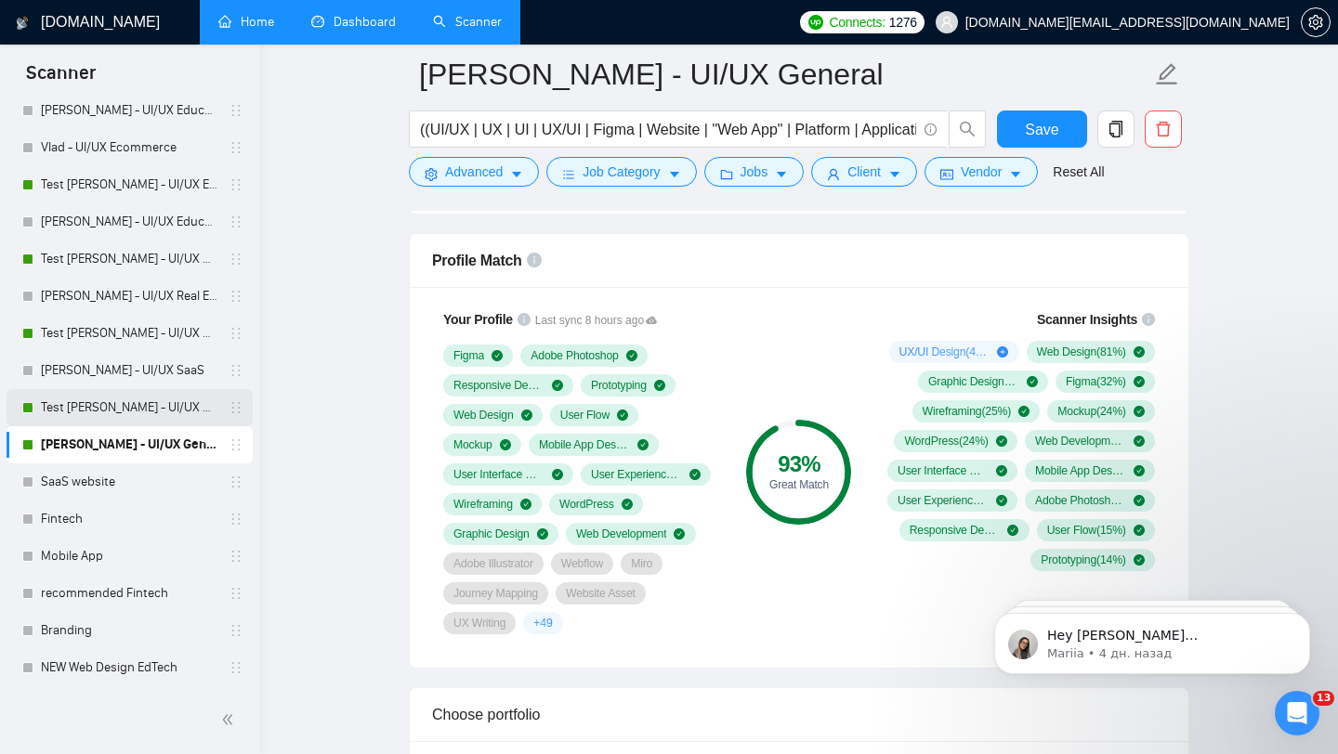
click at [134, 409] on link "Test [PERSON_NAME] - UI/UX General" at bounding box center [129, 407] width 177 height 37
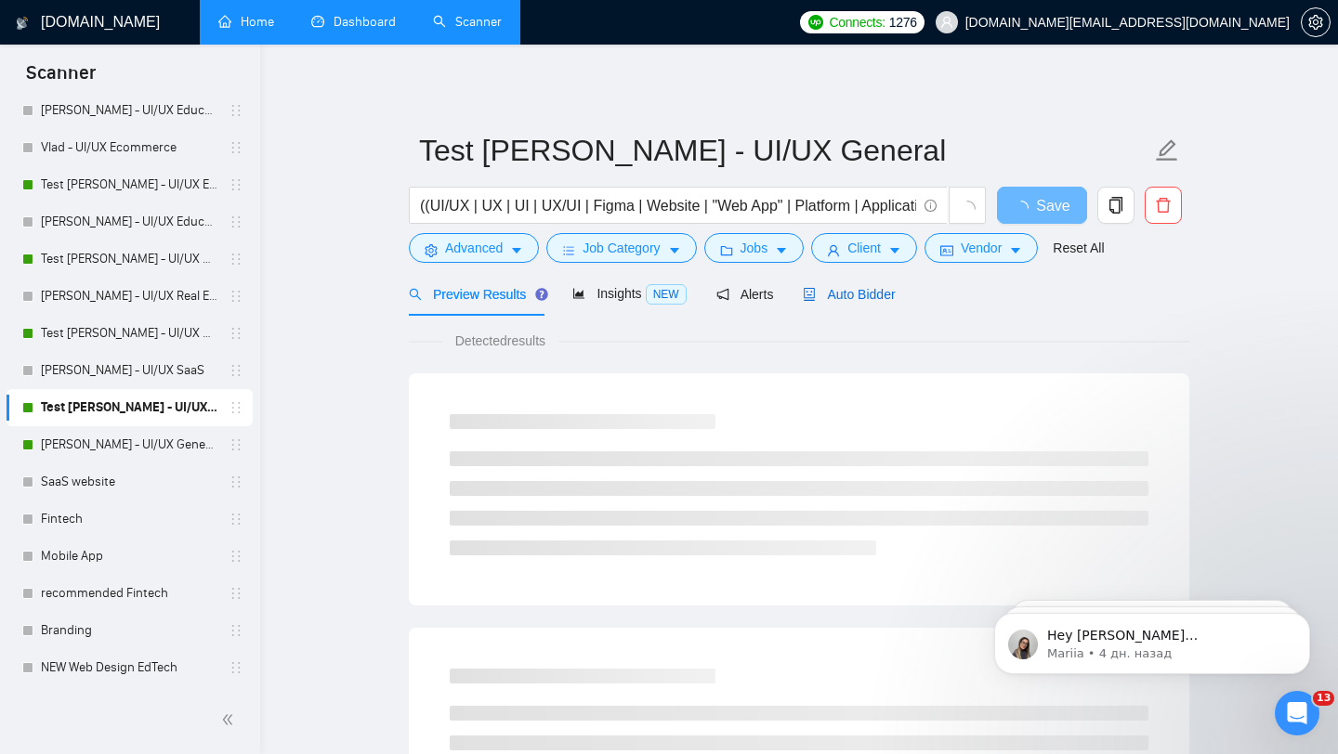
click at [853, 293] on span "Auto Bidder" at bounding box center [849, 294] width 92 height 15
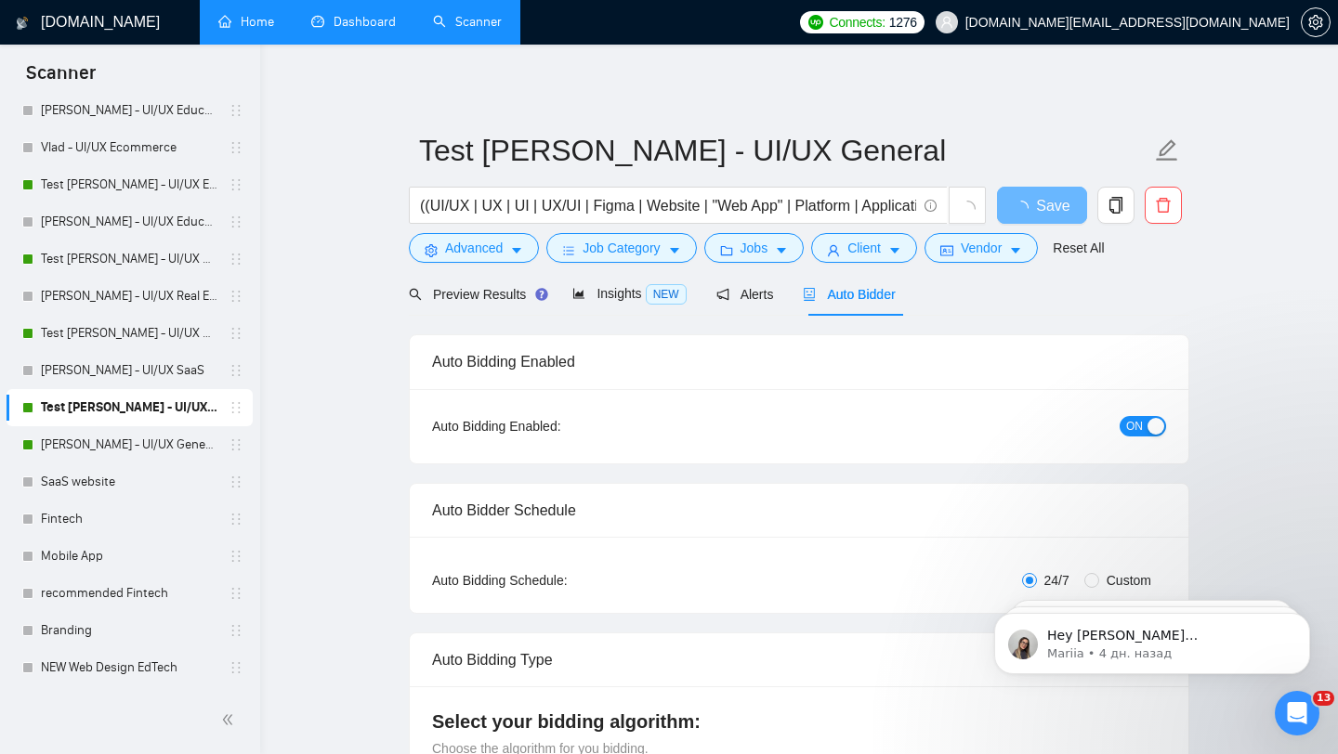
click at [1131, 416] on span "ON" at bounding box center [1134, 426] width 17 height 20
click at [1030, 200] on span "Save" at bounding box center [1041, 205] width 33 height 23
click at [119, 371] on link "[PERSON_NAME] - UI/UX SaaS" at bounding box center [129, 370] width 177 height 37
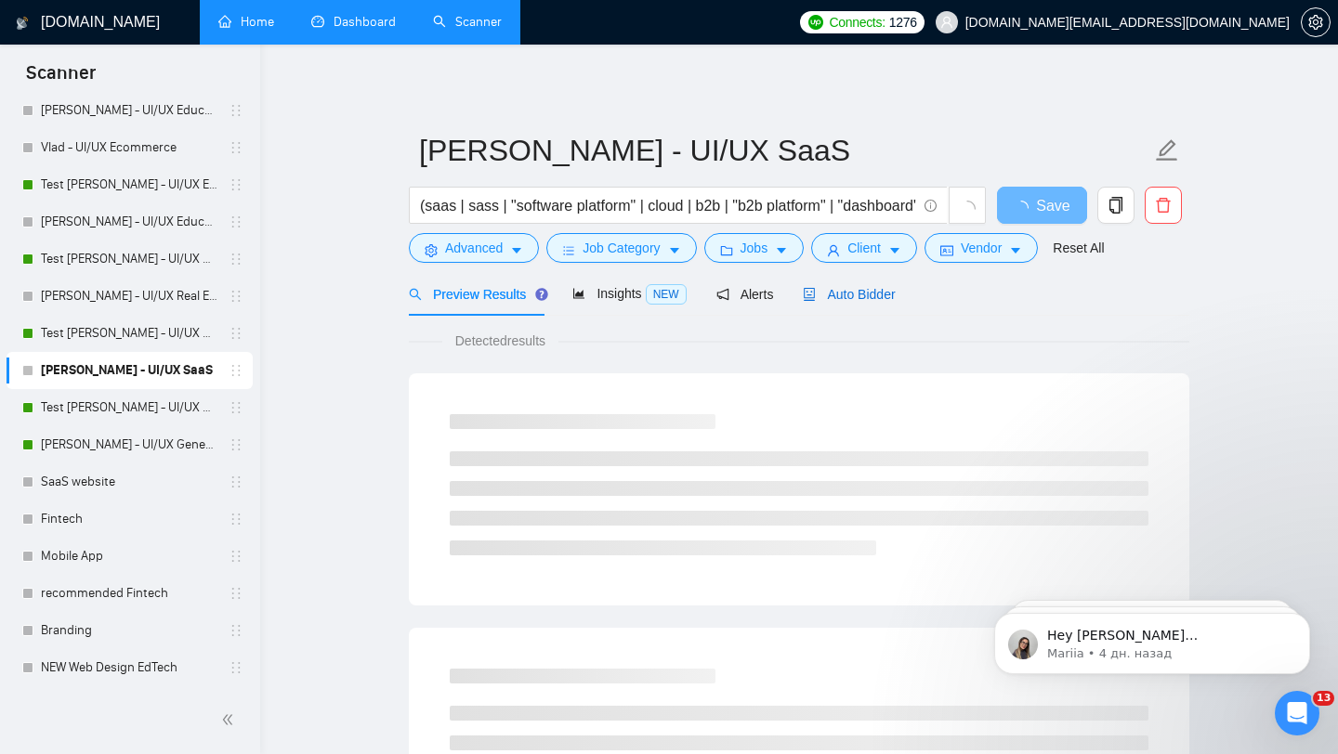
click at [829, 285] on div "Auto Bidder" at bounding box center [849, 294] width 92 height 20
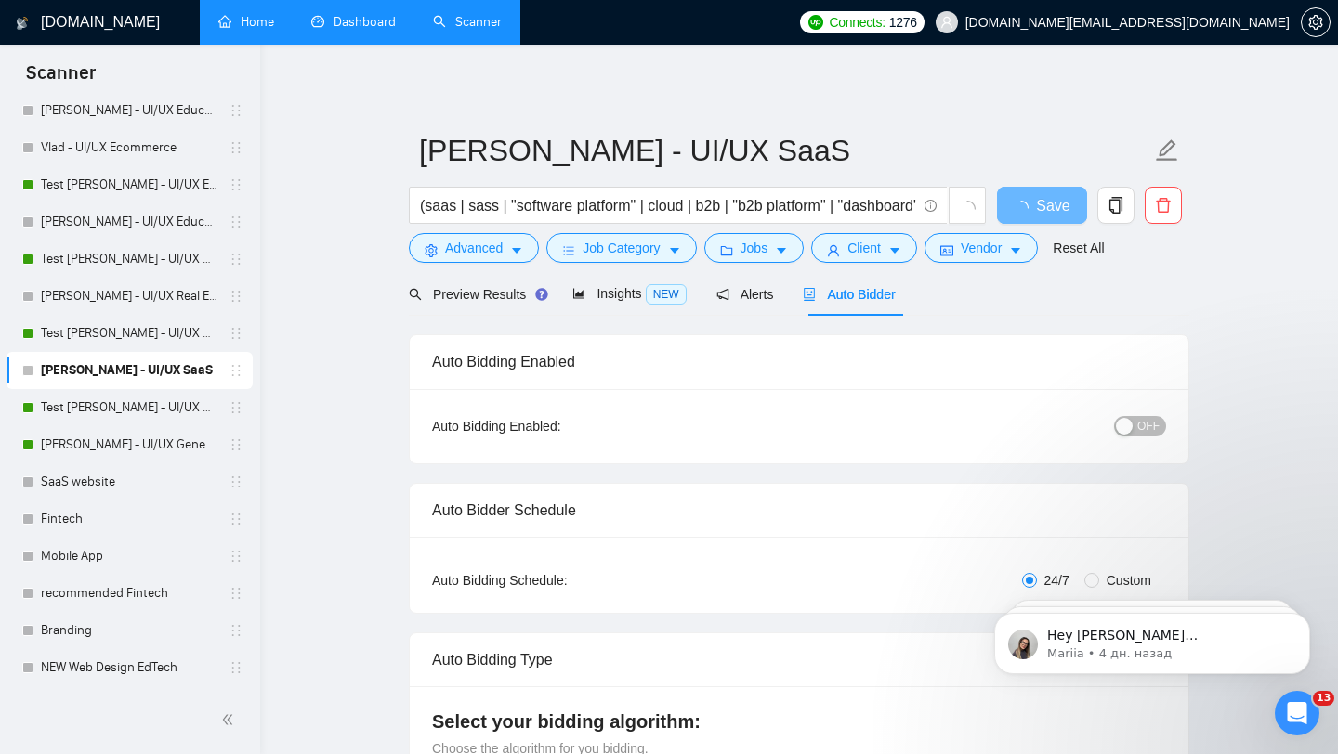
click at [1133, 428] on div "button" at bounding box center [1124, 426] width 17 height 17
click at [1042, 198] on span "Save" at bounding box center [1041, 205] width 33 height 23
click at [1134, 421] on button "OFF" at bounding box center [1140, 426] width 52 height 20
click at [1135, 425] on button "OFF" at bounding box center [1140, 426] width 52 height 20
click at [1022, 209] on button "Save" at bounding box center [1042, 205] width 90 height 37
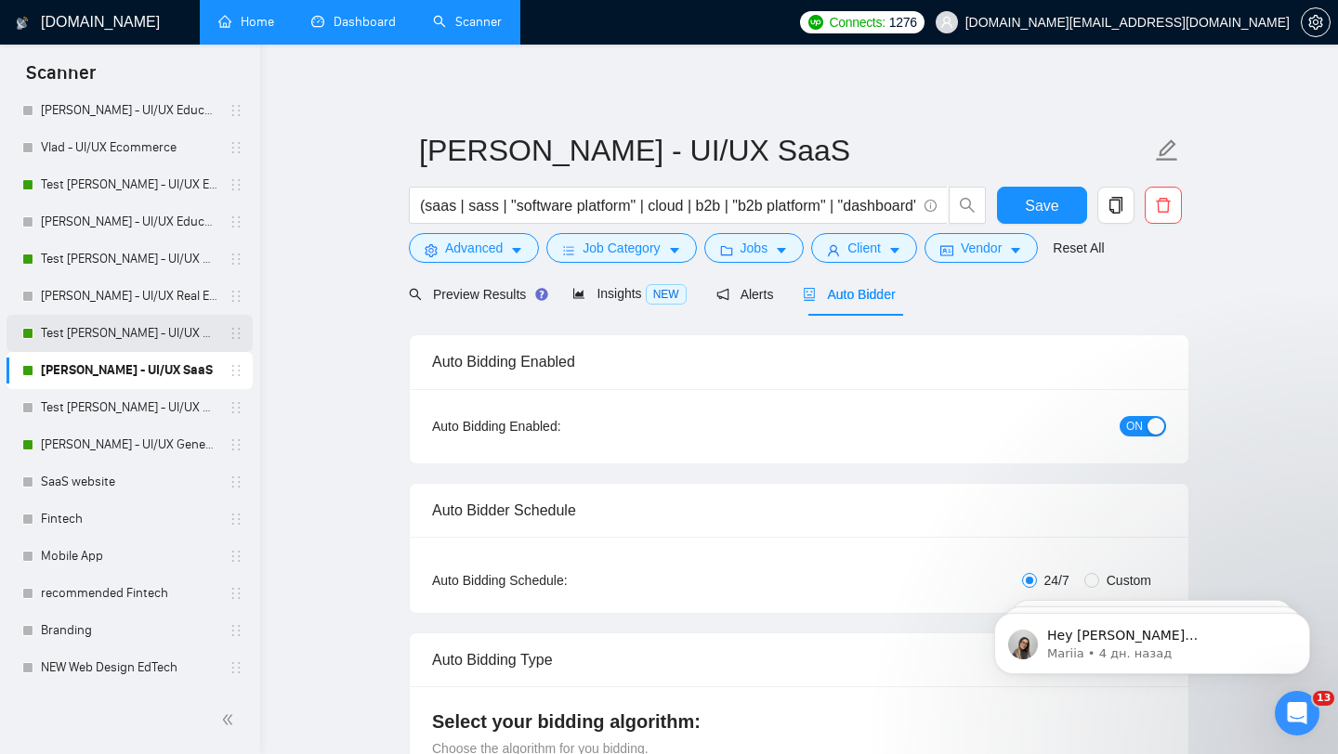
click at [110, 329] on link "Test [PERSON_NAME] - UI/UX SaaS" at bounding box center [129, 333] width 177 height 37
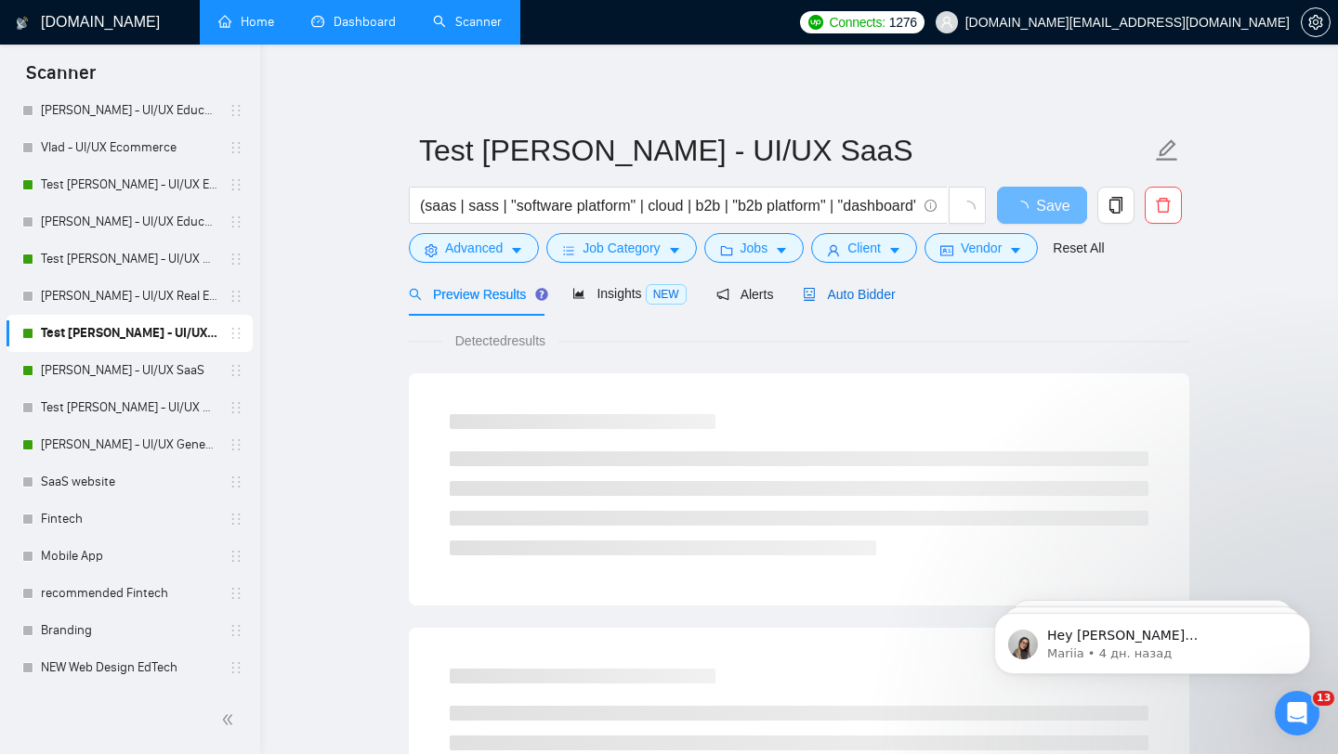
click at [862, 302] on div "Auto Bidder" at bounding box center [849, 294] width 92 height 20
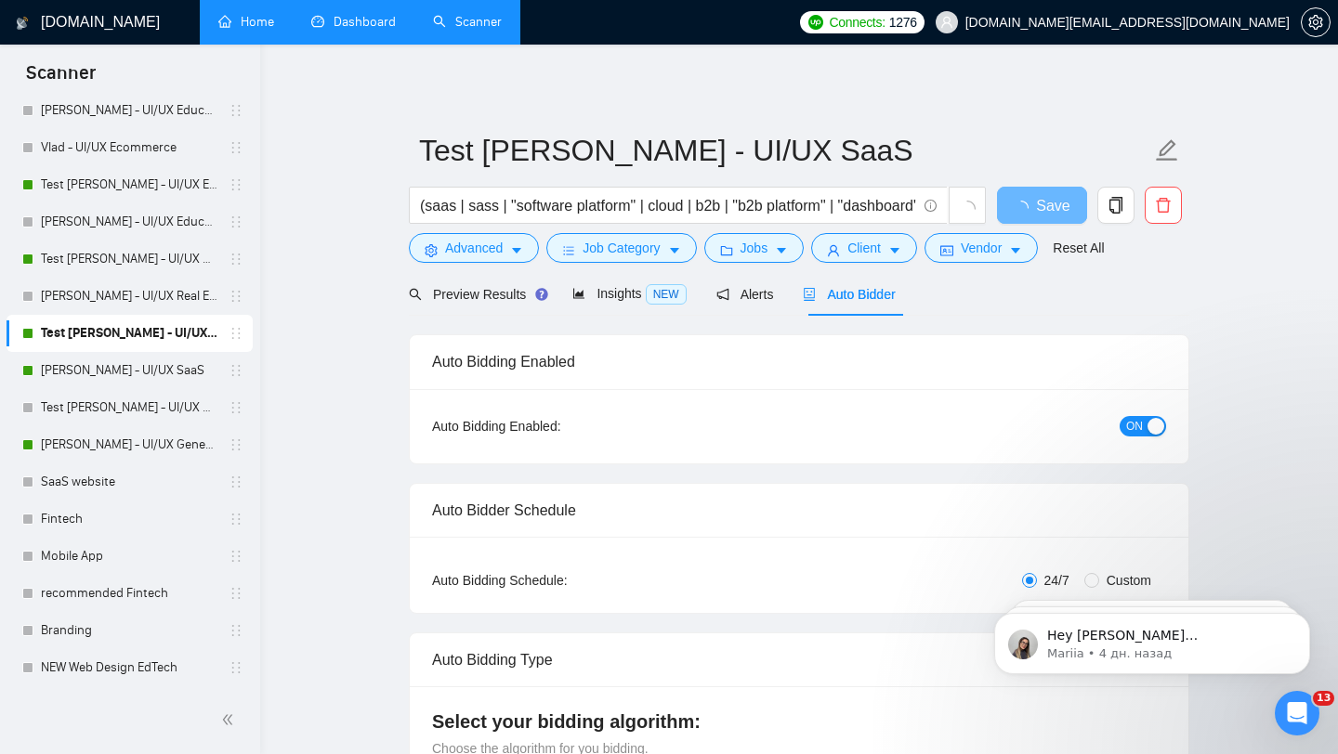
click at [1134, 431] on span "ON" at bounding box center [1134, 426] width 17 height 20
click at [1015, 211] on button "Save" at bounding box center [1042, 205] width 90 height 37
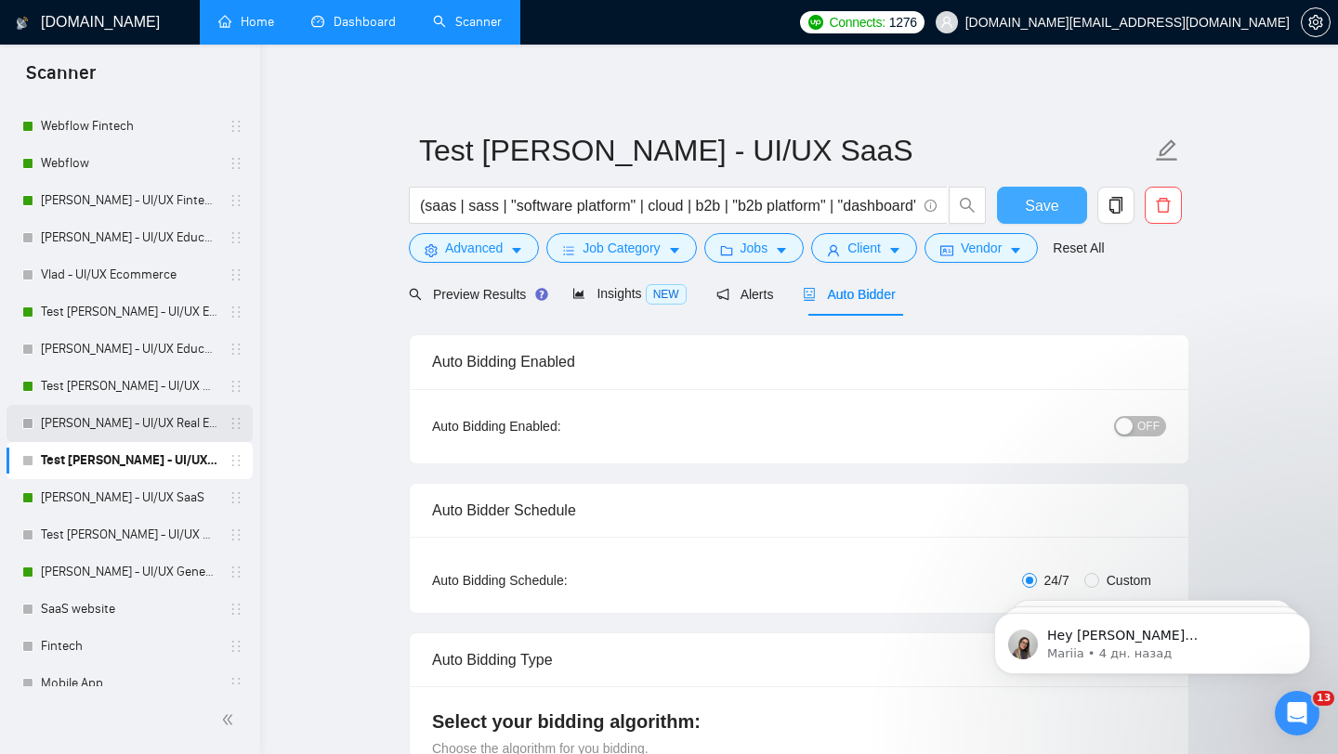
click at [179, 425] on link "[PERSON_NAME] - UI/UX Real Estate" at bounding box center [129, 423] width 177 height 37
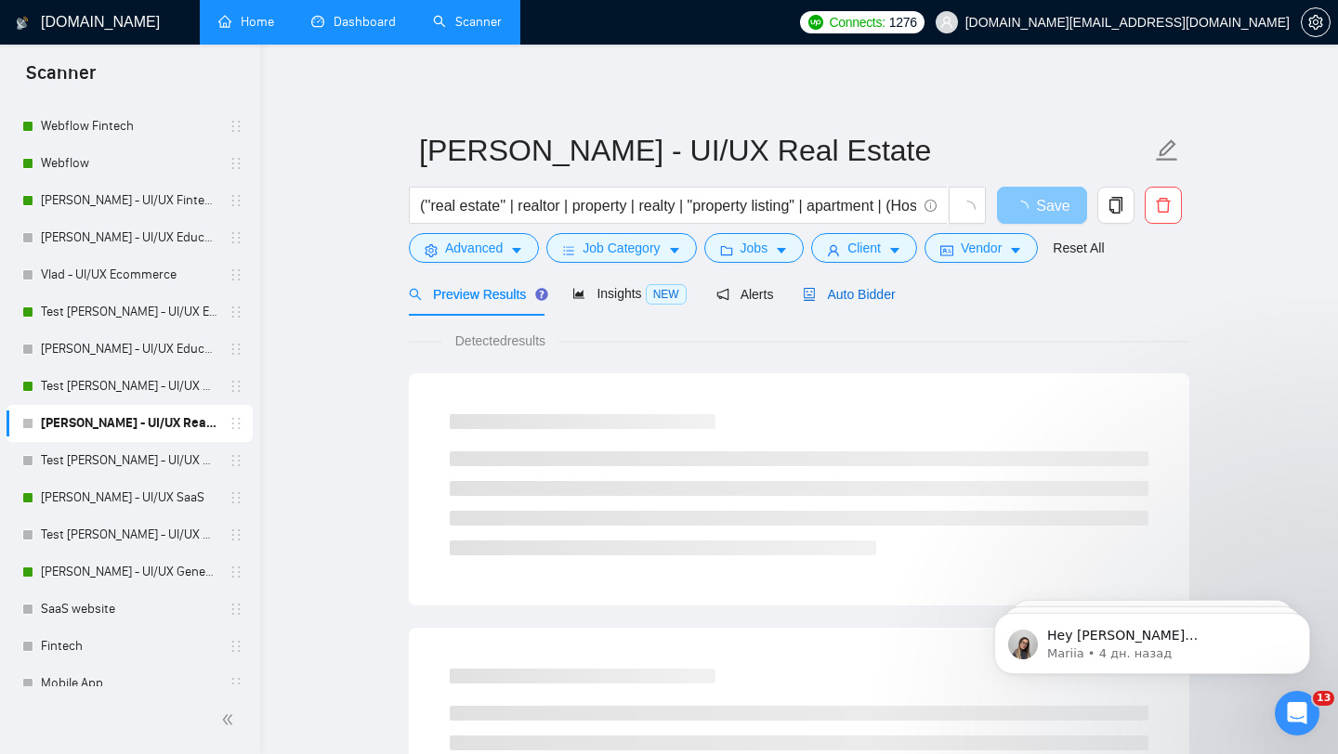
click at [873, 287] on span "Auto Bidder" at bounding box center [849, 294] width 92 height 15
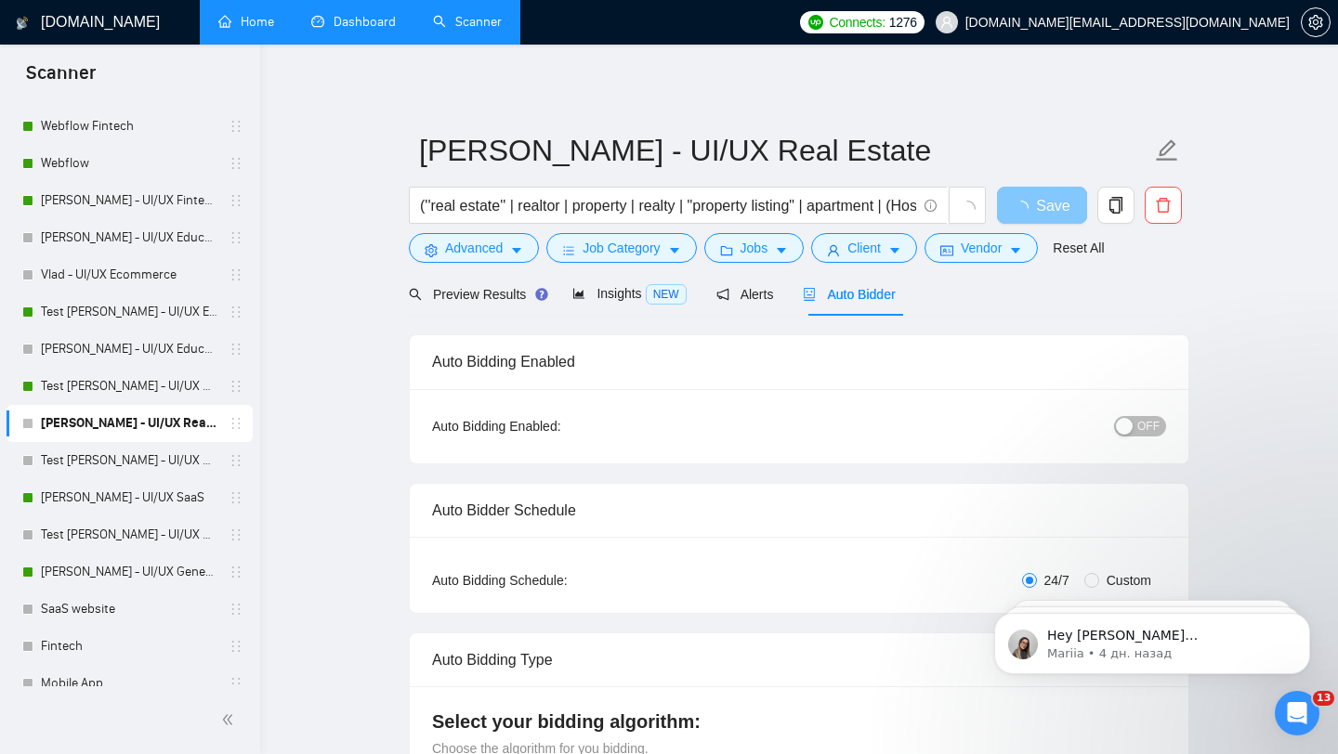
click at [1143, 422] on span "OFF" at bounding box center [1148, 426] width 22 height 20
click at [1043, 194] on span "Save" at bounding box center [1041, 205] width 33 height 23
click at [194, 380] on link "Test [PERSON_NAME] - UI/UX Real Estate" at bounding box center [129, 386] width 177 height 37
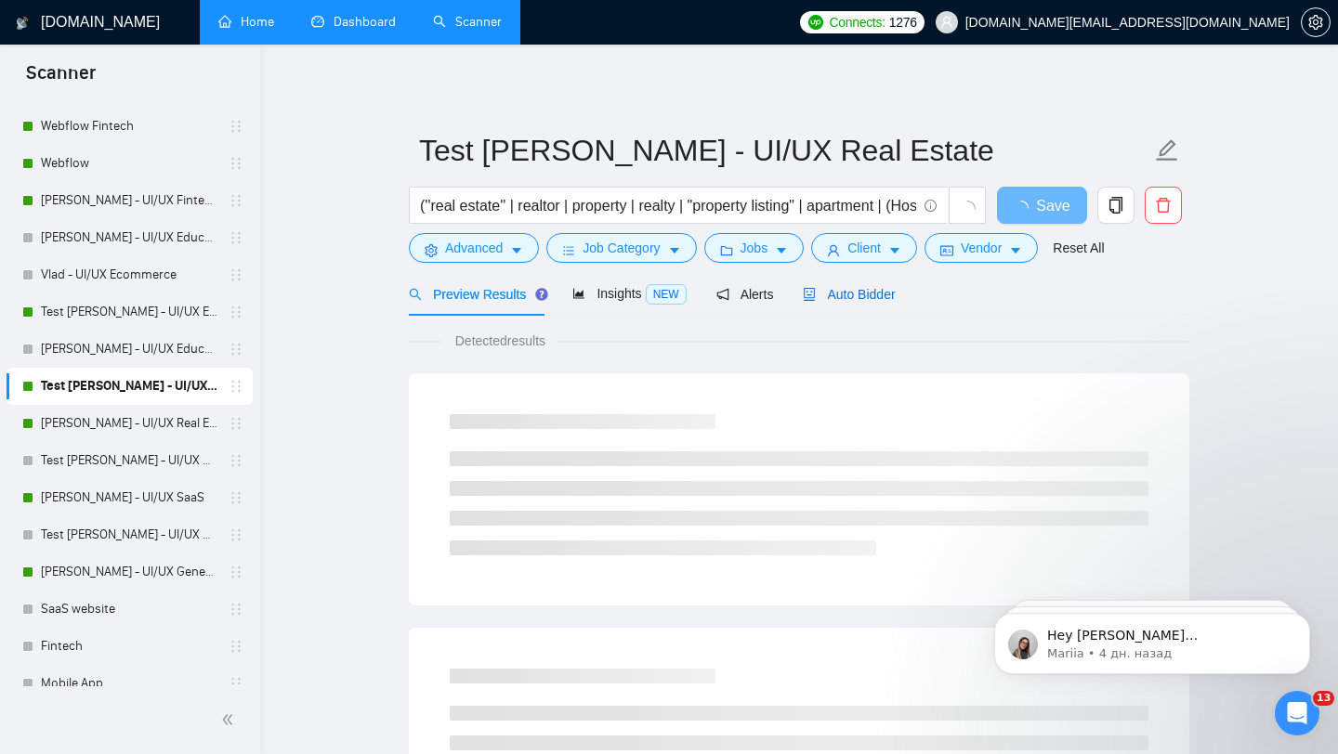
click at [814, 287] on span "Auto Bidder" at bounding box center [849, 294] width 92 height 15
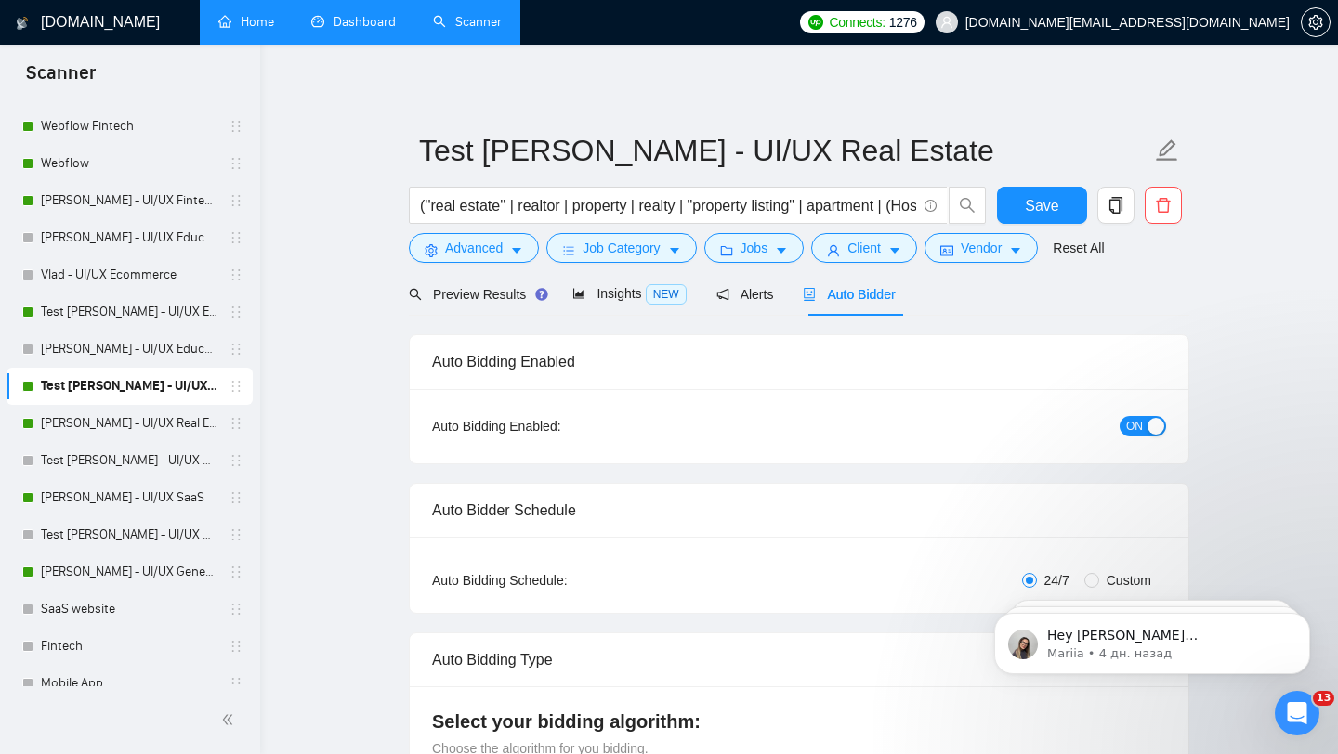
click at [1142, 423] on span "ON" at bounding box center [1134, 426] width 17 height 20
click at [1031, 210] on span "Save" at bounding box center [1041, 205] width 33 height 23
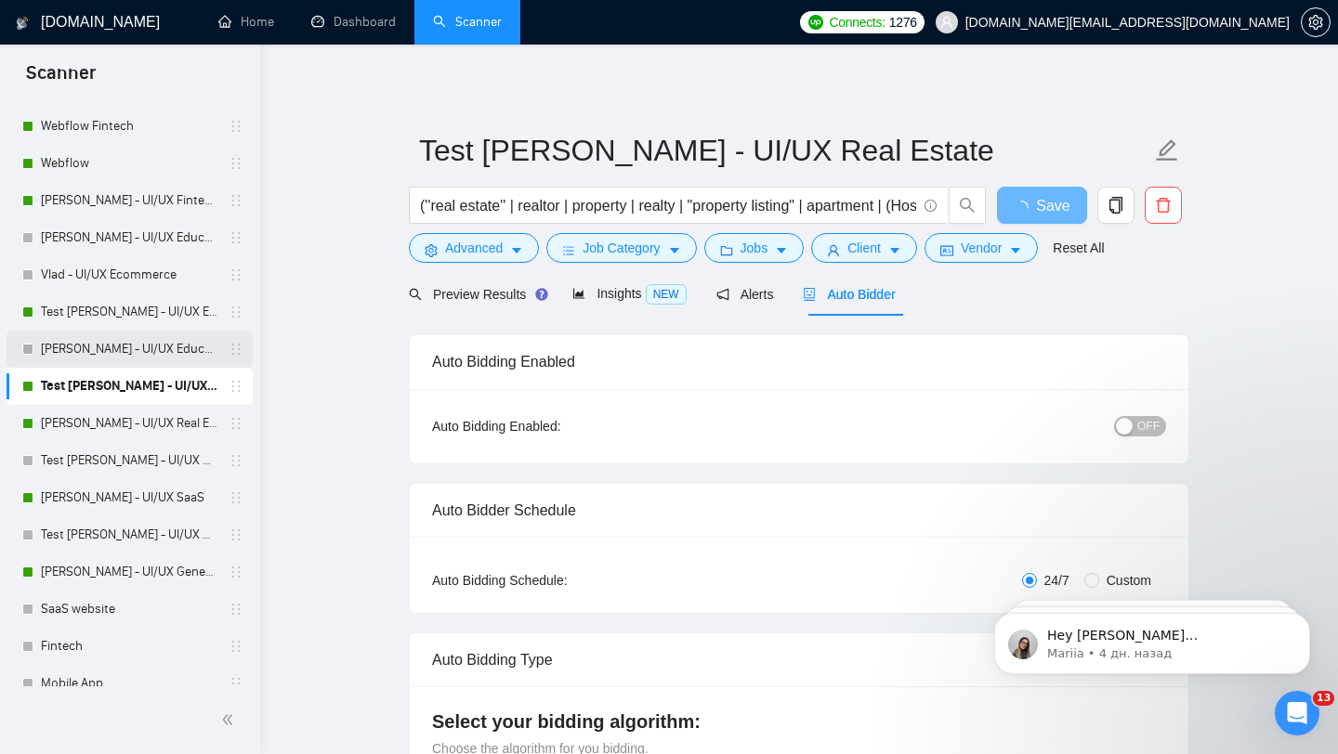
click at [157, 345] on link "[PERSON_NAME] - UI/UX Education" at bounding box center [129, 349] width 177 height 37
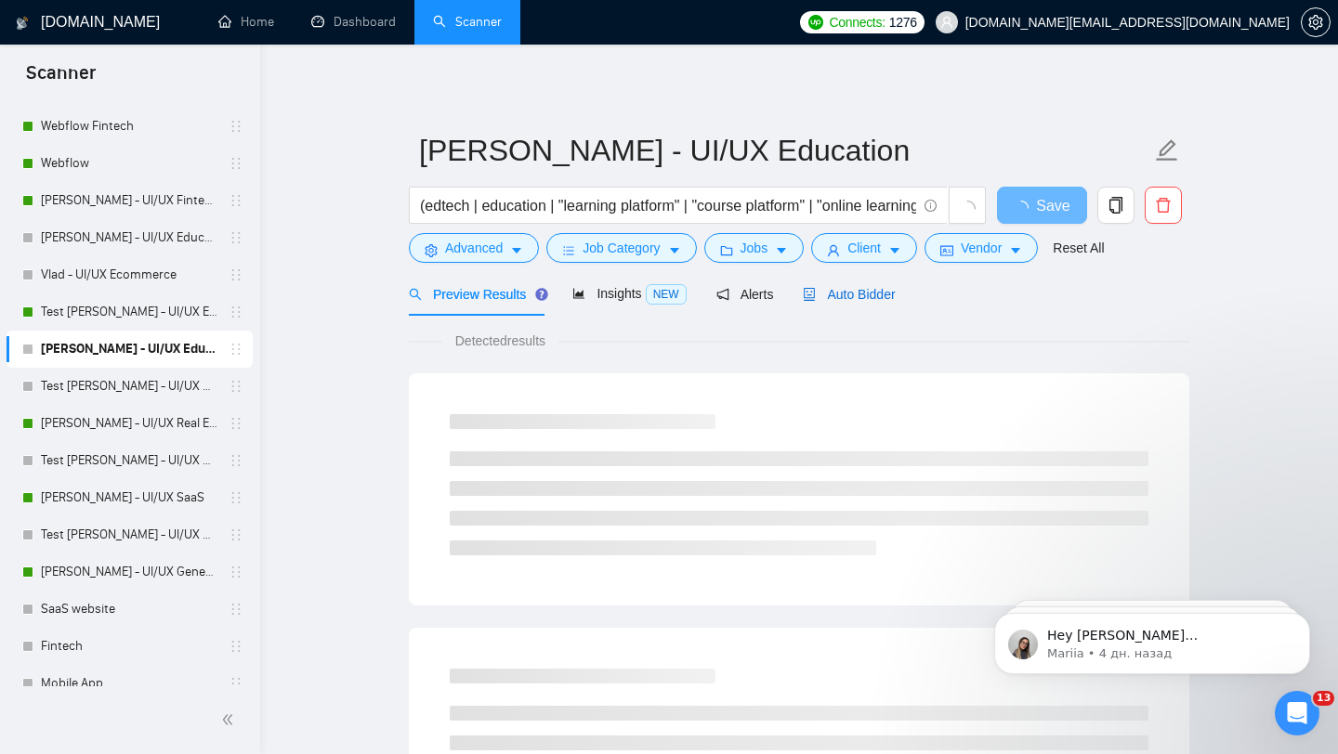
click at [822, 293] on span "Auto Bidder" at bounding box center [849, 294] width 92 height 15
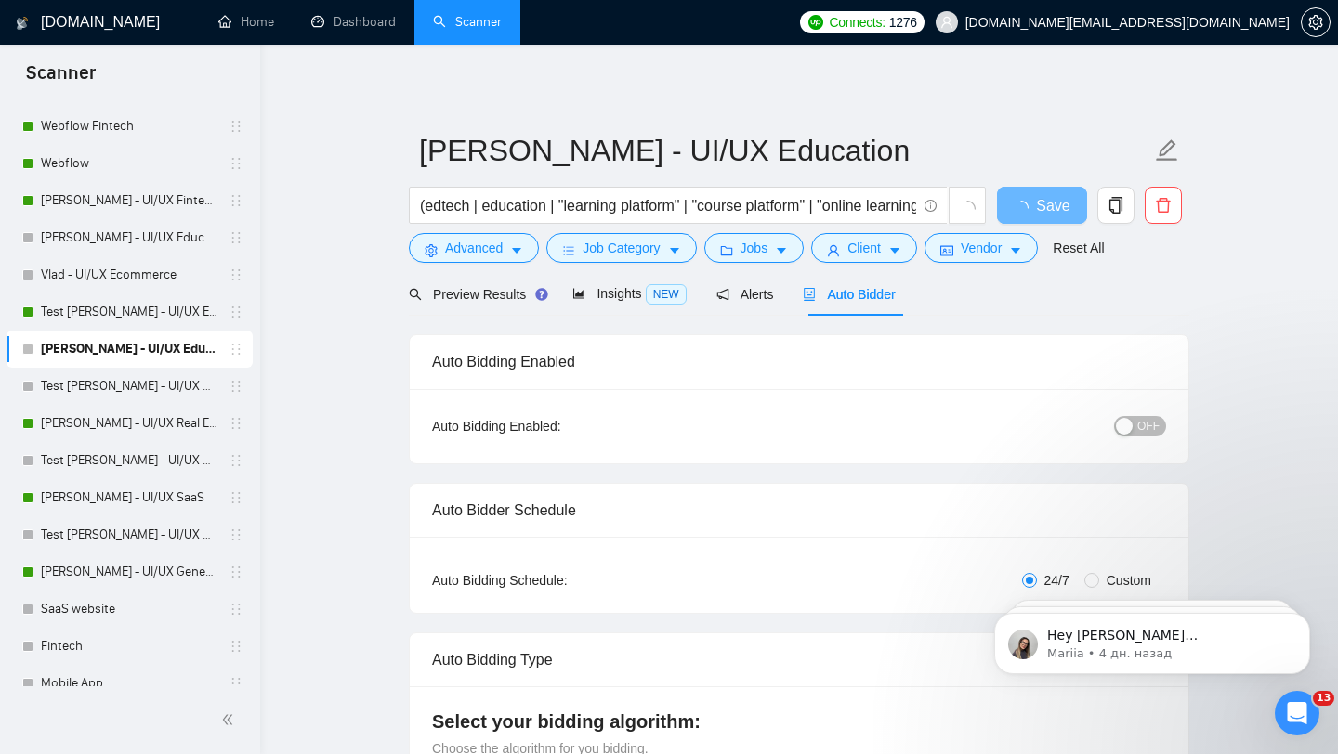
click at [1134, 432] on button "OFF" at bounding box center [1140, 426] width 52 height 20
click at [1039, 209] on span "Save" at bounding box center [1041, 205] width 33 height 23
click at [185, 321] on link "Test [PERSON_NAME] - UI/UX Education" at bounding box center [129, 312] width 177 height 37
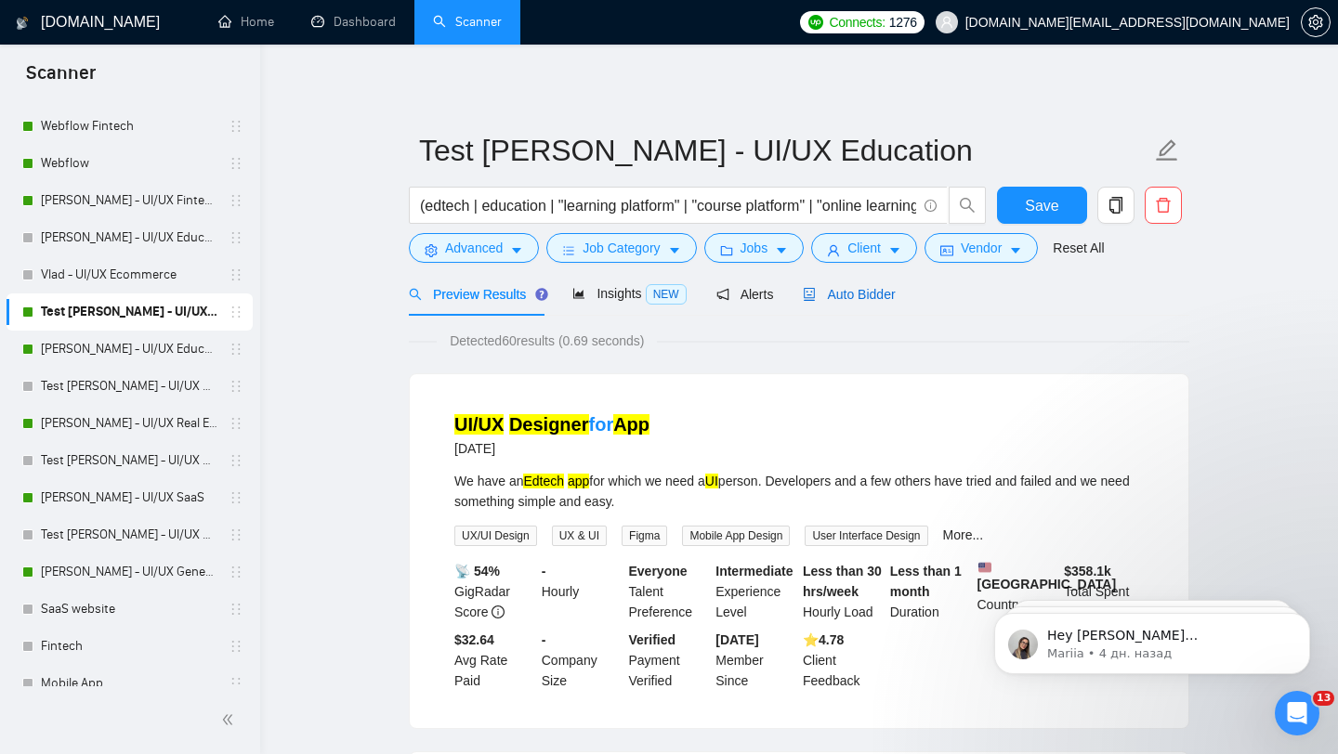
click at [835, 284] on div "Auto Bidder" at bounding box center [849, 294] width 92 height 20
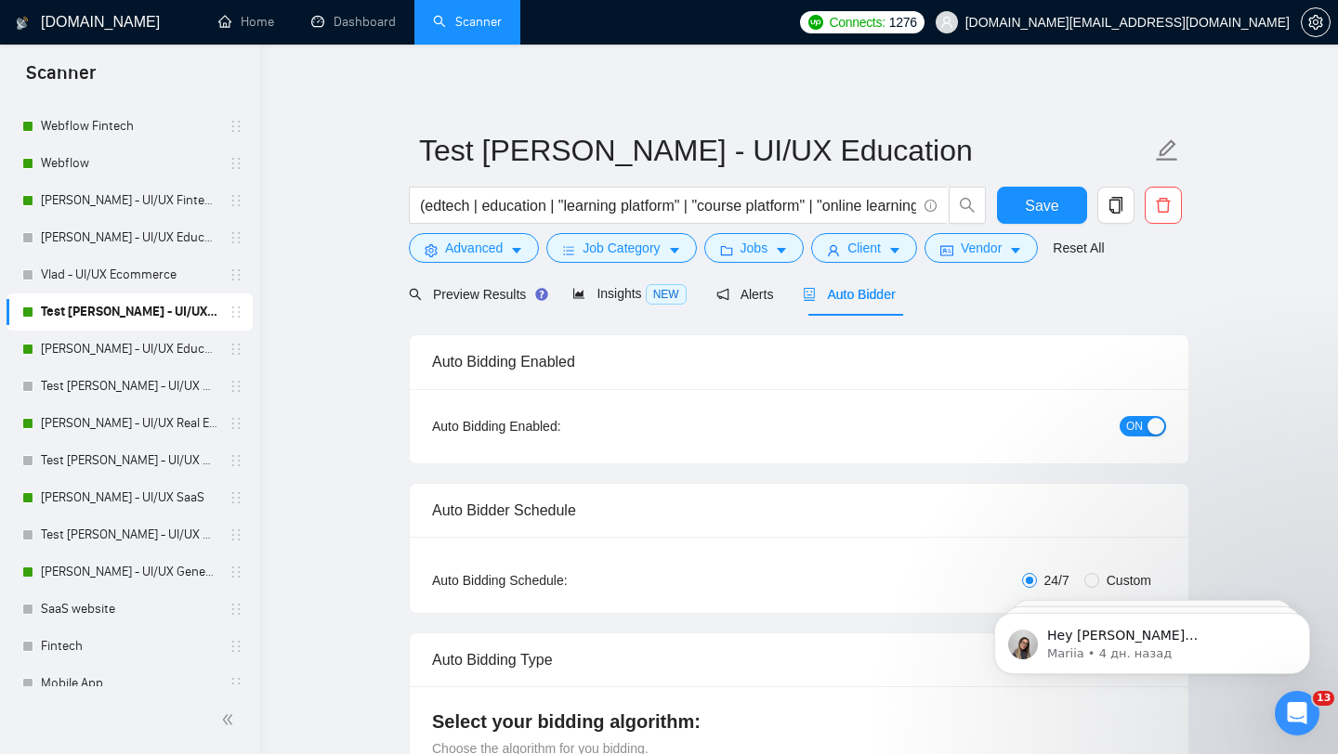
click at [1139, 418] on span "ON" at bounding box center [1134, 426] width 17 height 20
click at [1017, 212] on button "Save" at bounding box center [1042, 205] width 90 height 37
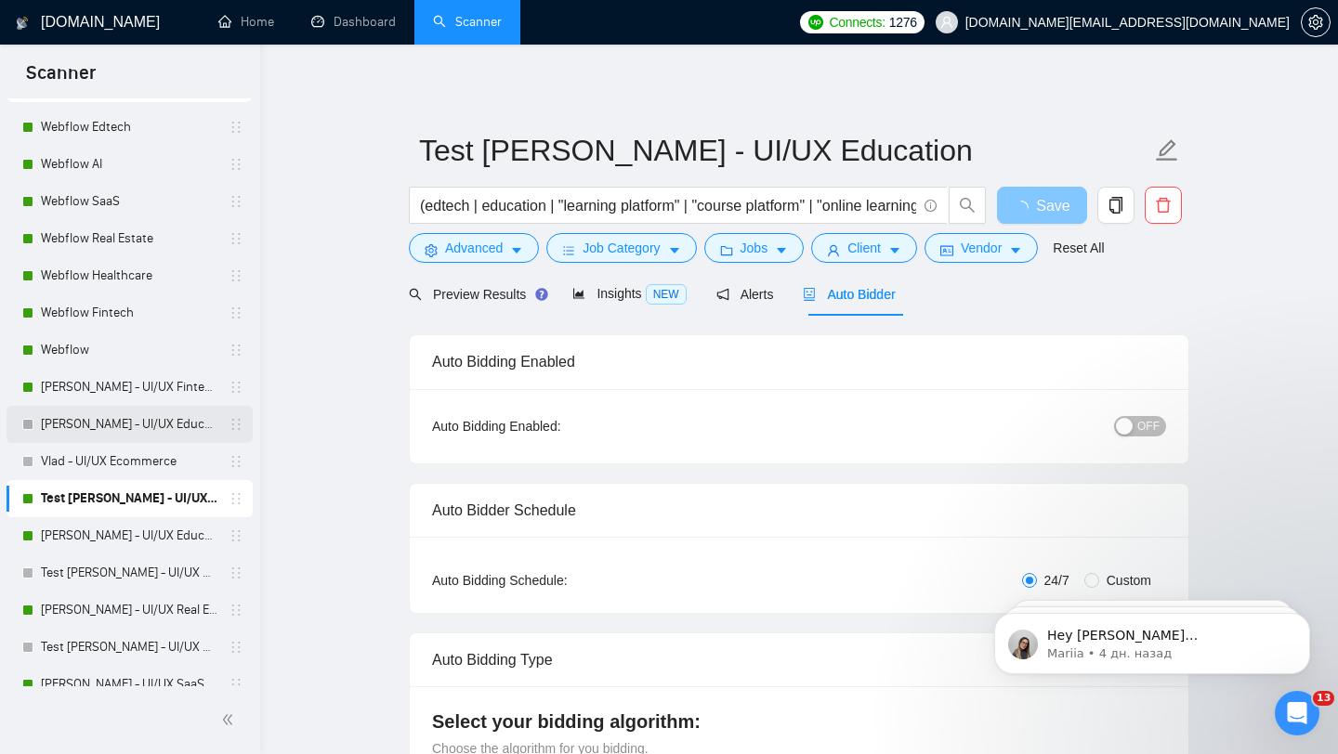
scroll to position [79, 0]
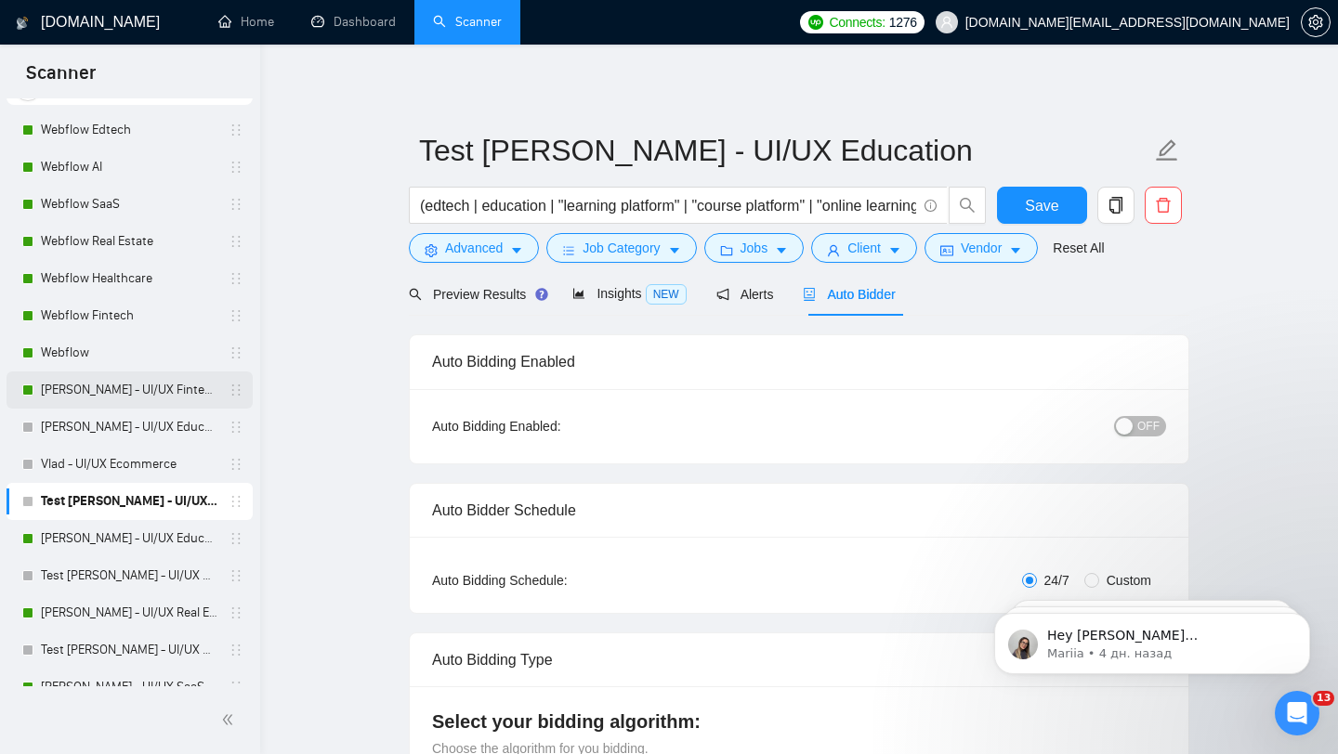
click at [157, 390] on link "[PERSON_NAME] - UI/UX Fintech" at bounding box center [129, 390] width 177 height 37
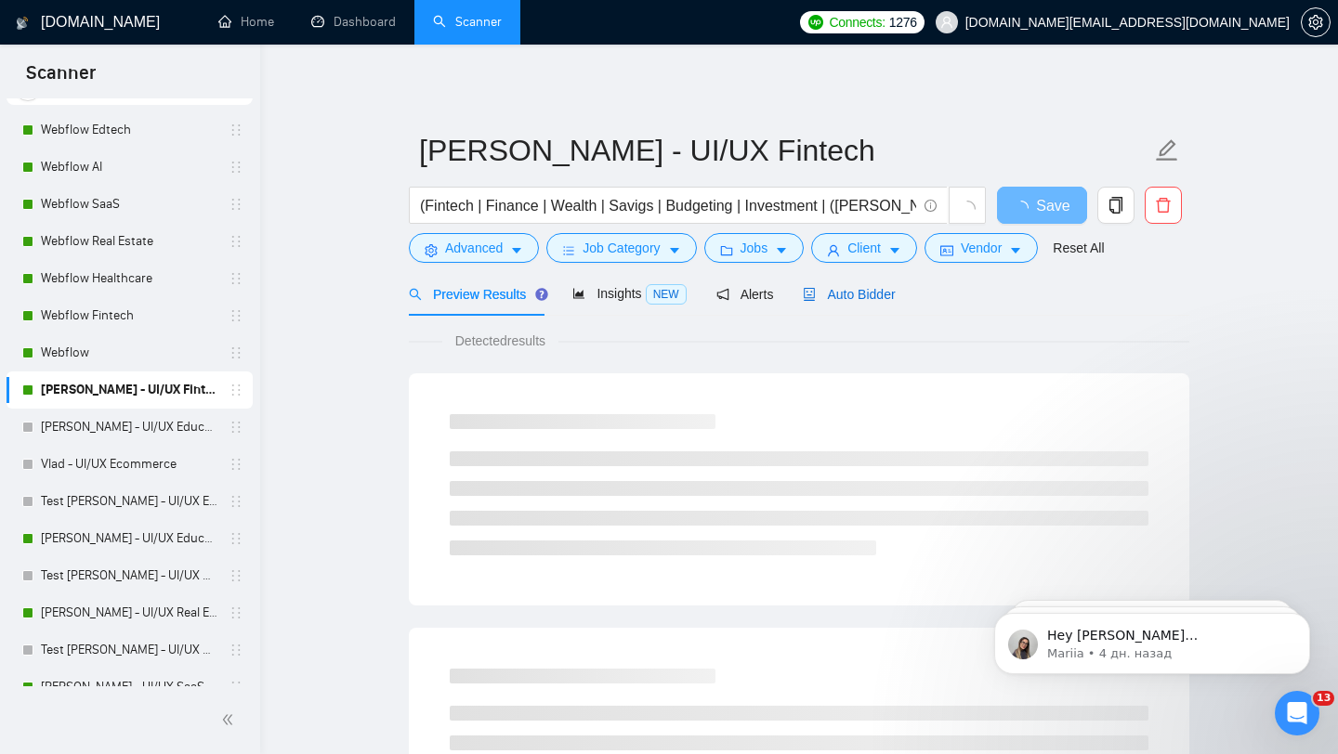
click at [866, 293] on span "Auto Bidder" at bounding box center [849, 294] width 92 height 15
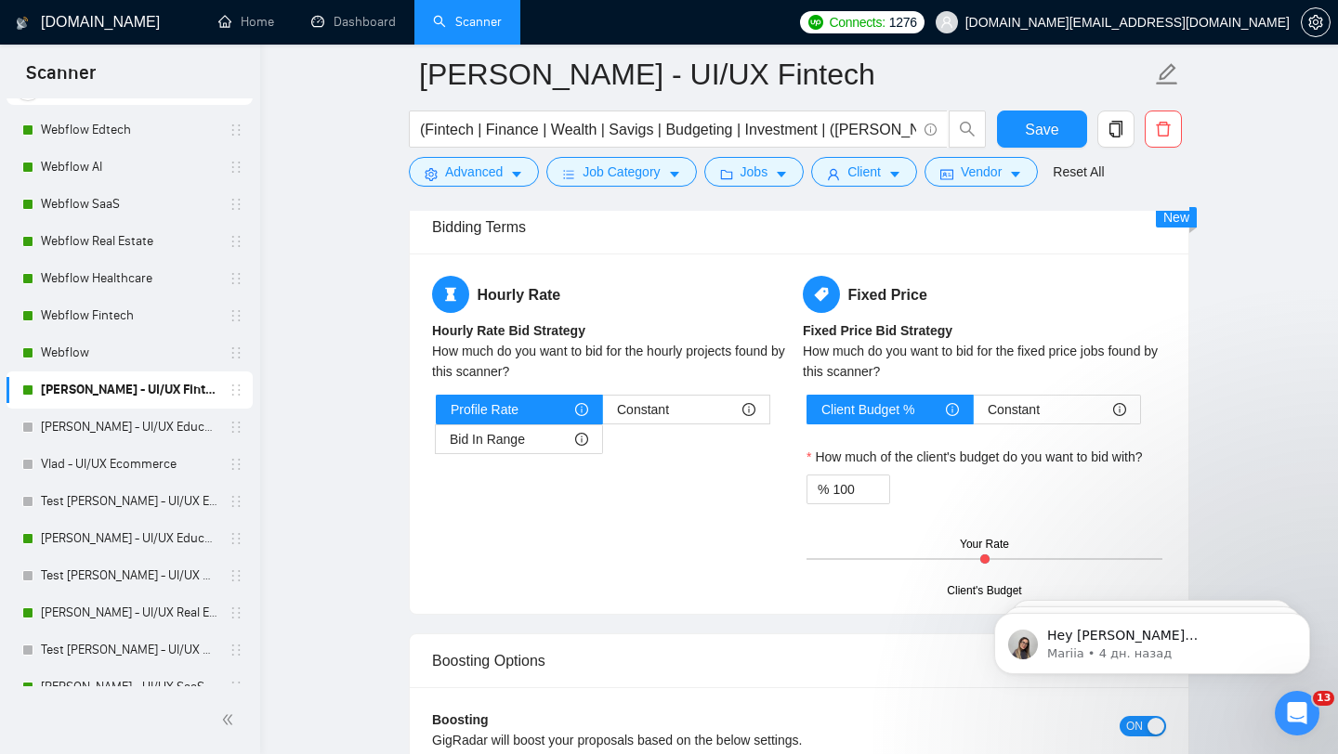
scroll to position [3354, 0]
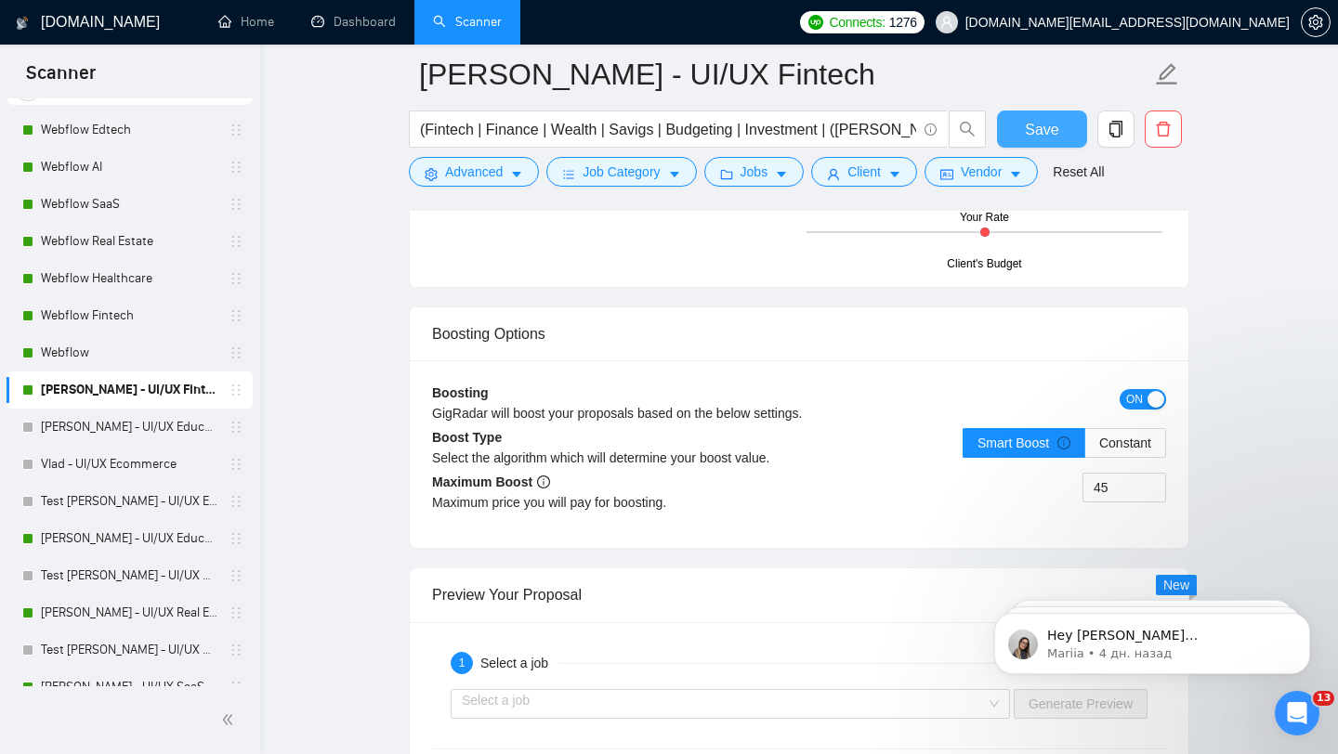
click at [1040, 138] on span "Save" at bounding box center [1041, 129] width 33 height 23
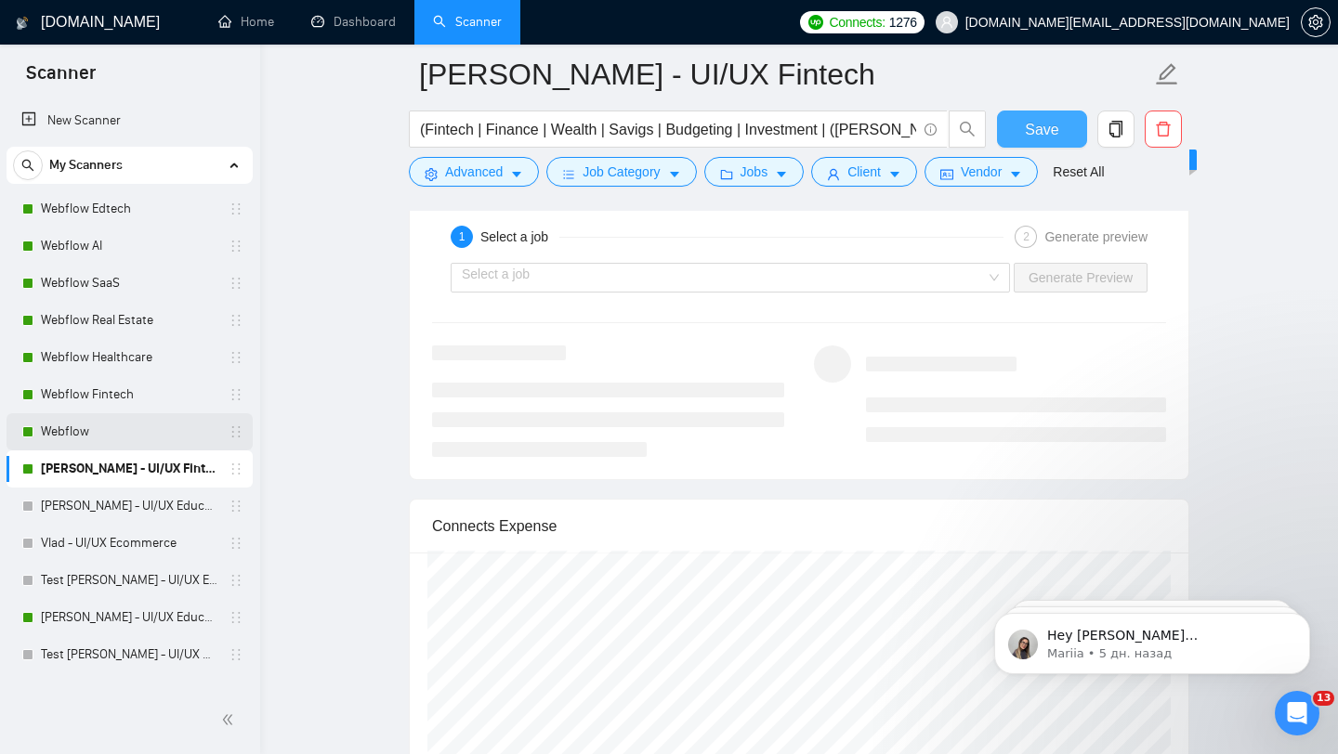
scroll to position [879, 0]
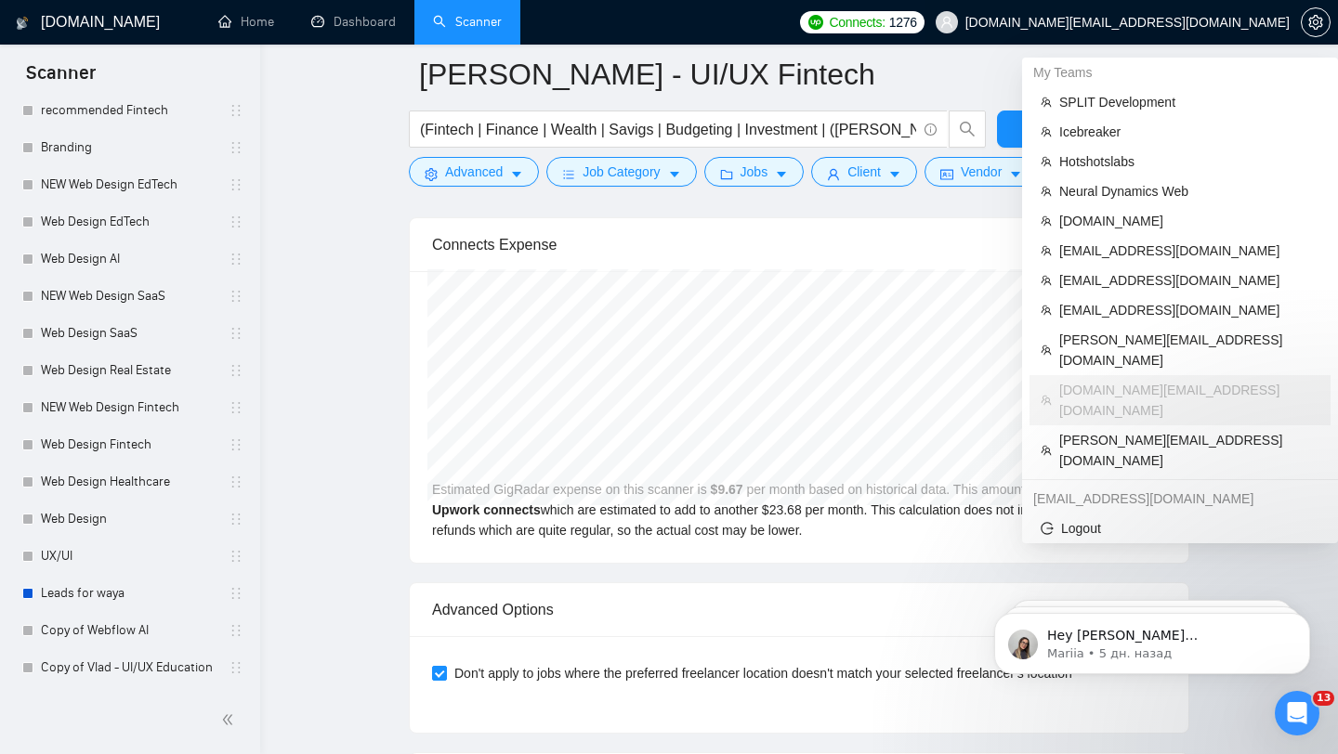
click at [1242, 22] on span "[DOMAIN_NAME][EMAIL_ADDRESS][DOMAIN_NAME]" at bounding box center [1127, 22] width 324 height 0
click at [1097, 285] on span "[EMAIL_ADDRESS][DOMAIN_NAME]" at bounding box center [1189, 280] width 260 height 20
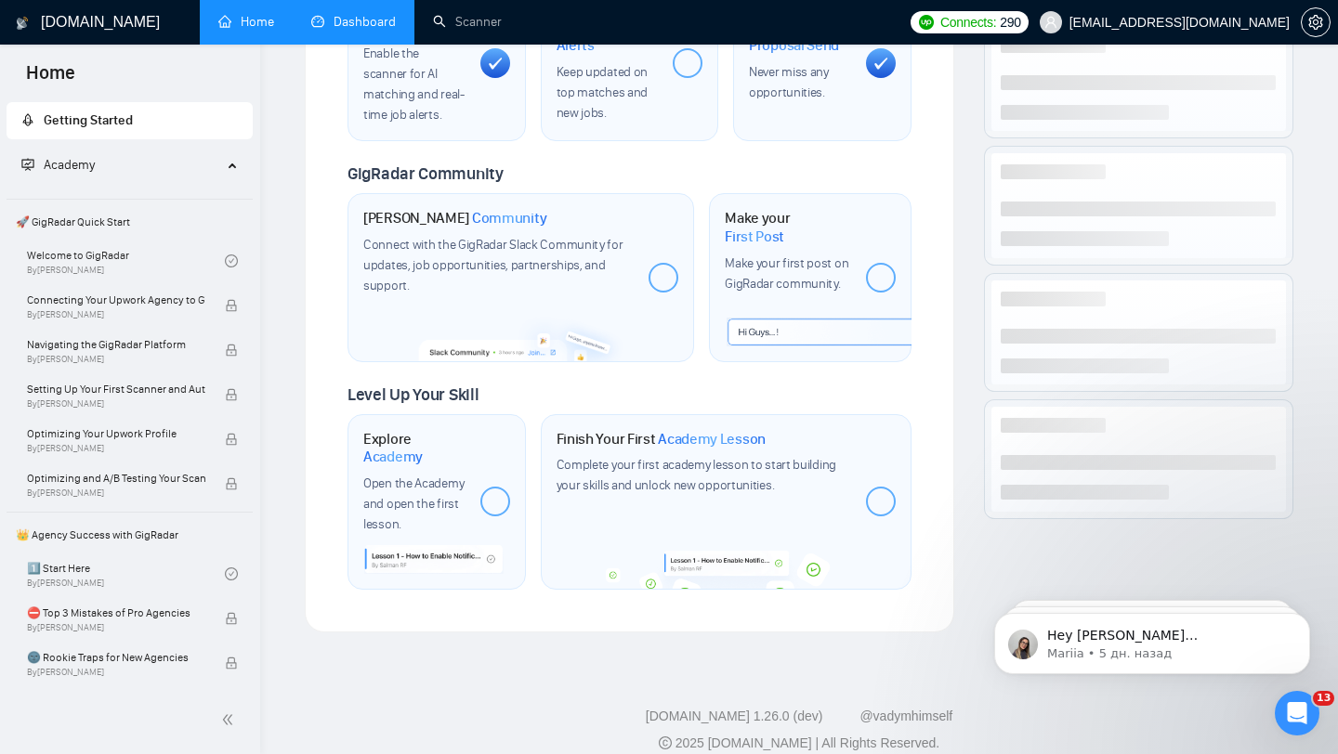
click at [350, 19] on link "Dashboard" at bounding box center [353, 22] width 85 height 16
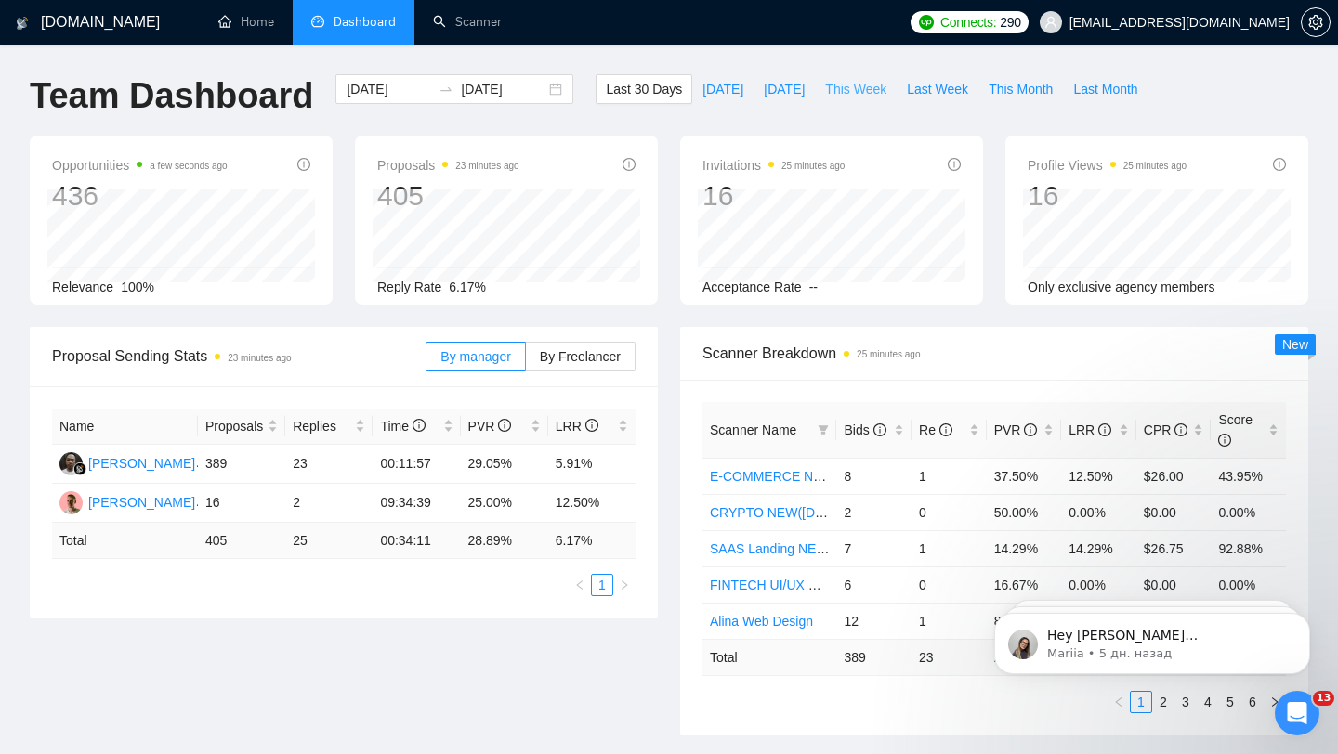
click at [882, 87] on span "This Week" at bounding box center [855, 89] width 61 height 20
type input "2025-09-08"
type input "2025-09-14"
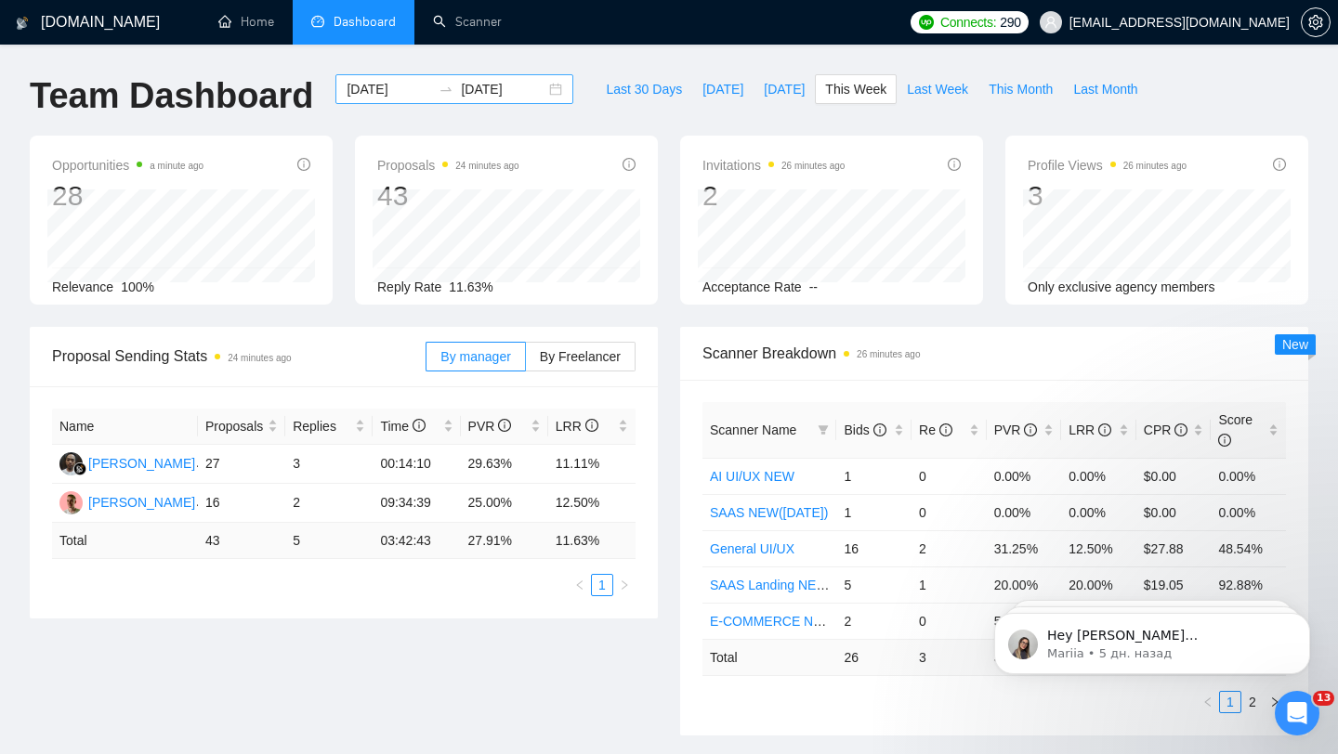
click at [372, 83] on input "2025-09-08" at bounding box center [389, 89] width 85 height 20
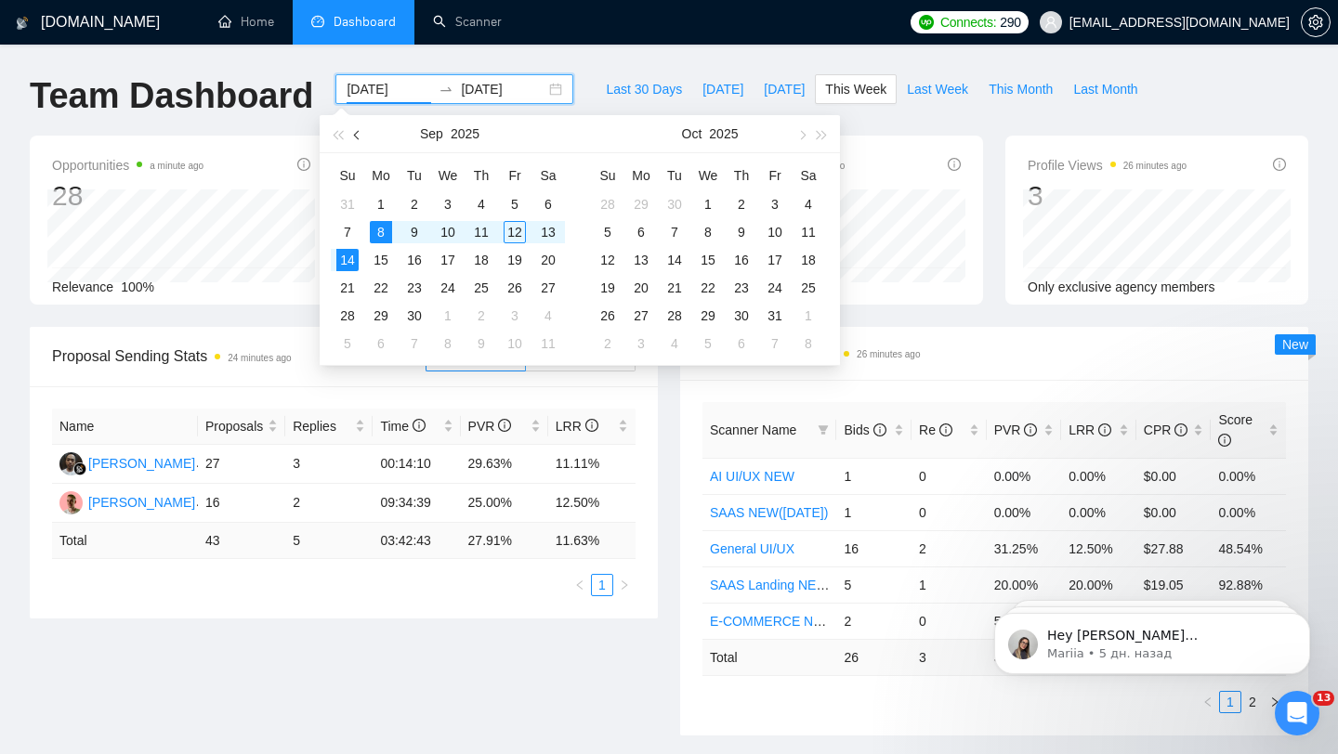
click at [358, 140] on button "button" at bounding box center [357, 133] width 20 height 37
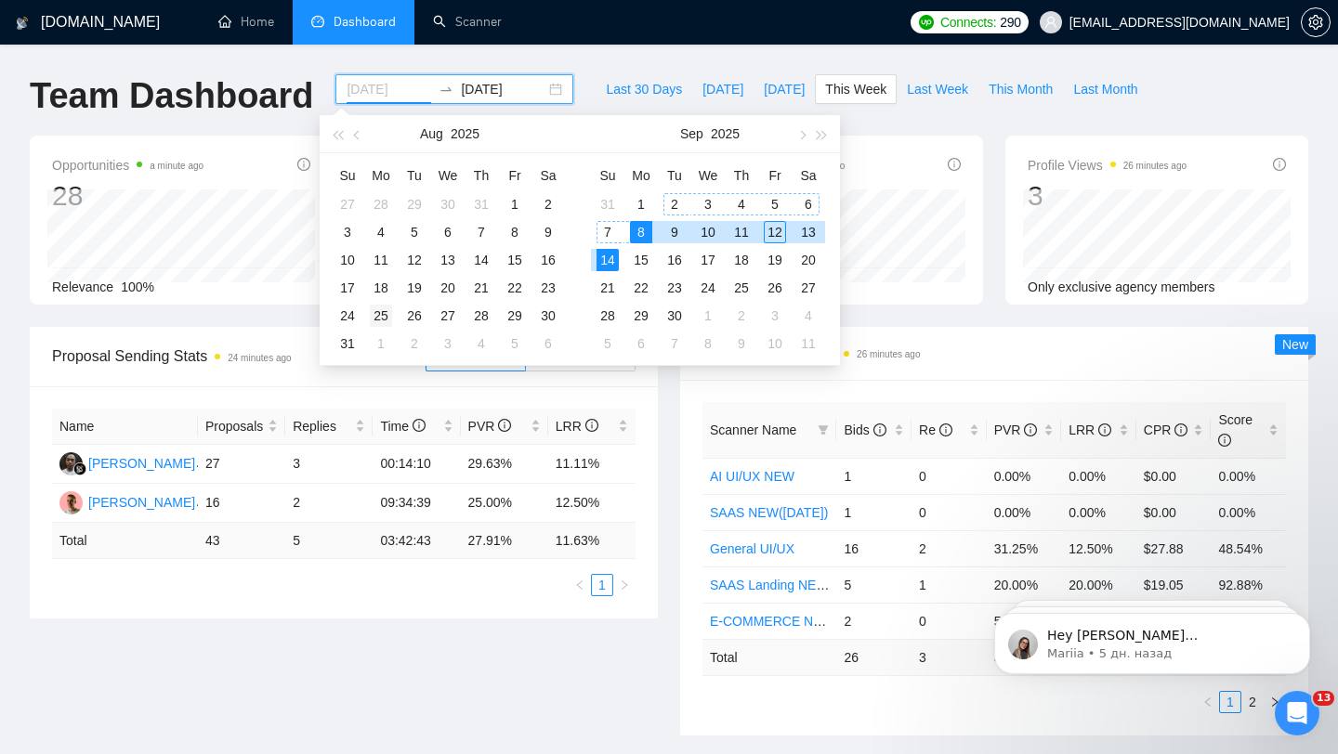
type input "2025-08-25"
click at [380, 320] on div "25" at bounding box center [381, 316] width 22 height 22
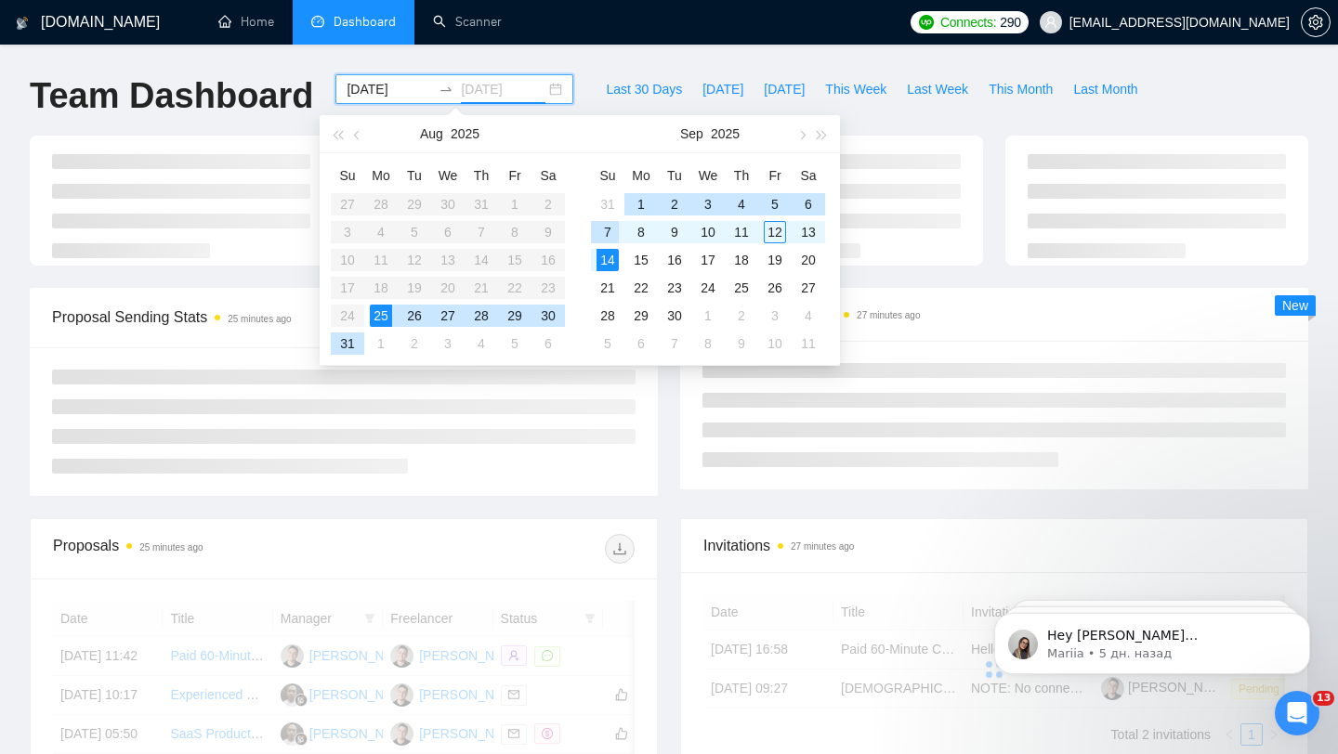
type input "2025-09-07"
click at [601, 229] on div "7" at bounding box center [607, 232] width 22 height 22
